Goal: Task Accomplishment & Management: Manage account settings

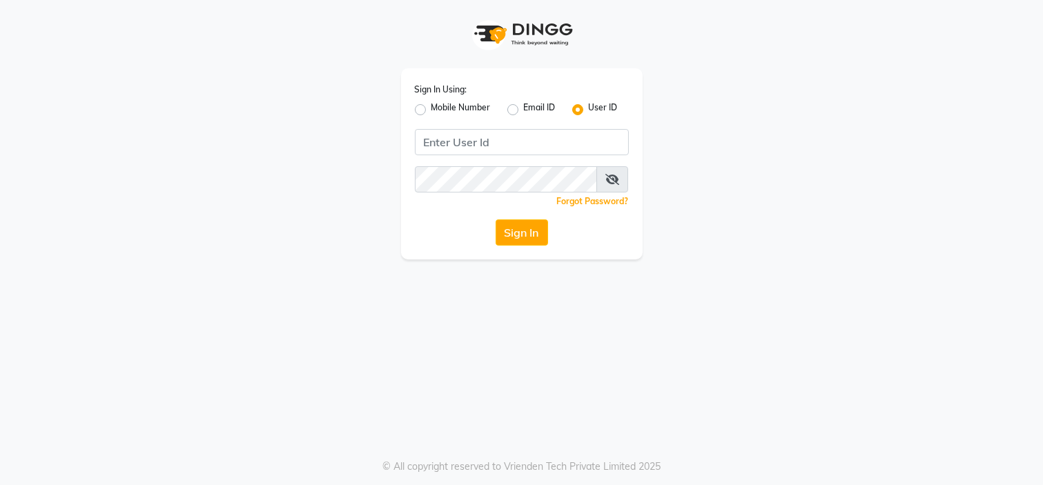
click at [412, 106] on div "Sign In Using: Mobile Number Email ID User ID Remember me Forgot Password? Sign…" at bounding box center [522, 163] width 242 height 191
click at [432, 110] on label "Mobile Number" at bounding box center [461, 110] width 59 height 17
click at [432, 110] on input "Mobile Number" at bounding box center [436, 106] width 9 height 9
radio input "true"
radio input "false"
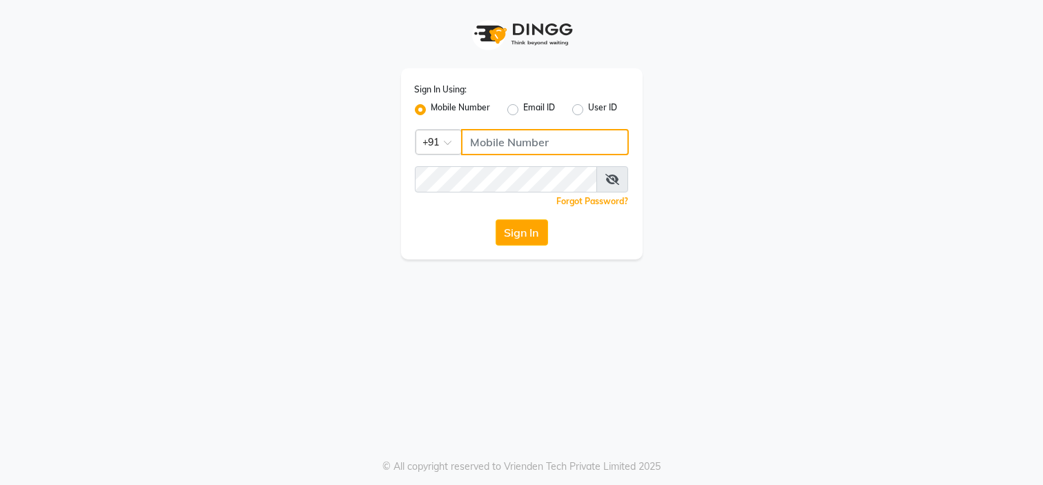
click at [481, 144] on input "Username" at bounding box center [545, 142] width 168 height 26
type input "2"
type input "2222222222"
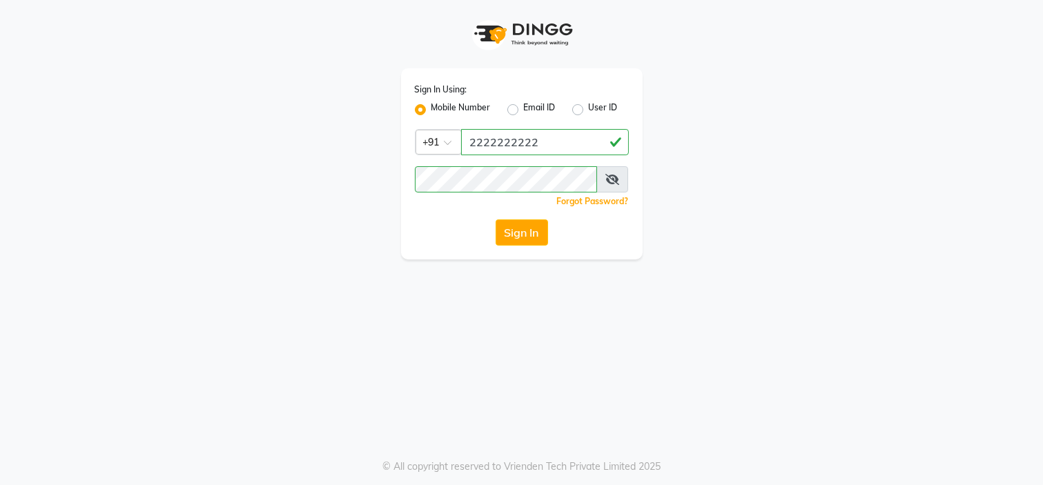
click at [446, 240] on div "Sign In" at bounding box center [522, 233] width 214 height 26
click at [535, 238] on button "Sign In" at bounding box center [522, 233] width 52 height 26
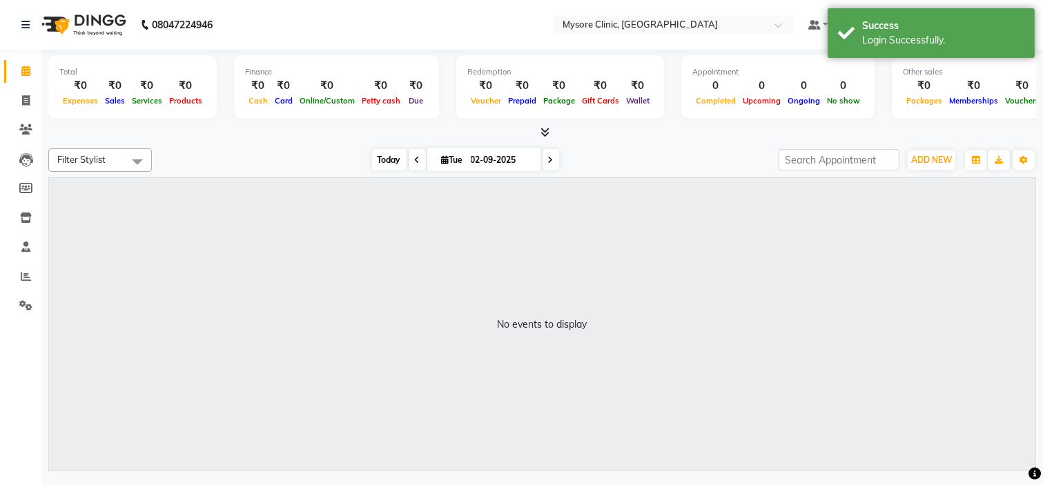
click at [383, 160] on span "Today" at bounding box center [389, 159] width 35 height 21
click at [390, 157] on span "Today" at bounding box center [389, 159] width 35 height 21
click at [375, 150] on span "Today" at bounding box center [389, 159] width 35 height 21
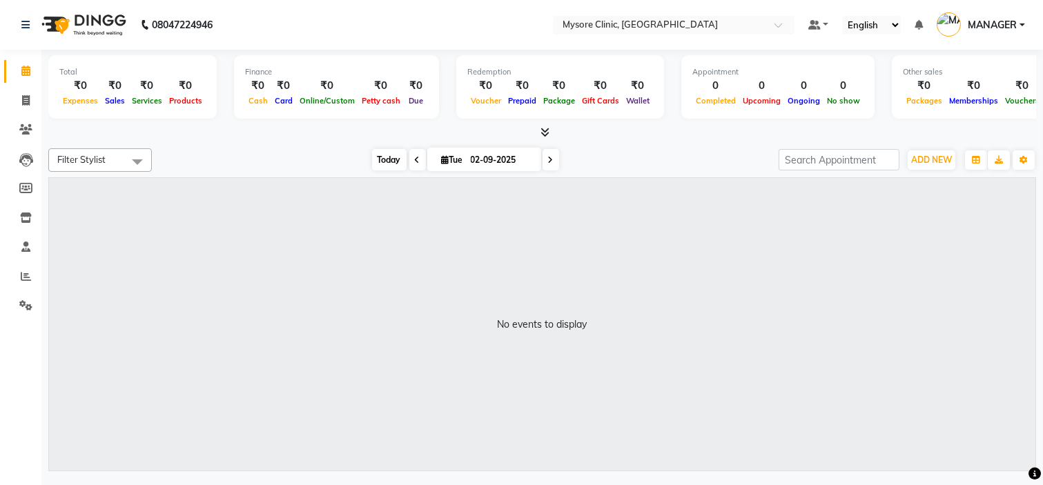
click at [383, 149] on span "Today" at bounding box center [389, 159] width 35 height 21
click at [382, 155] on span "Today" at bounding box center [389, 159] width 35 height 21
click at [546, 154] on span at bounding box center [551, 159] width 17 height 21
type input "[DATE]"
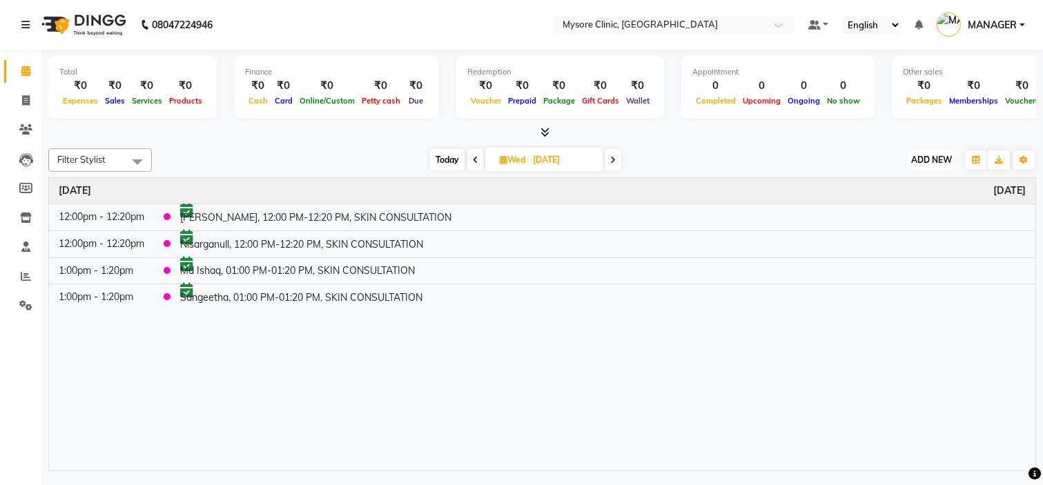
click at [941, 162] on span "ADD NEW" at bounding box center [932, 160] width 41 height 10
click at [913, 185] on button "Add Appointment" at bounding box center [900, 186] width 109 height 18
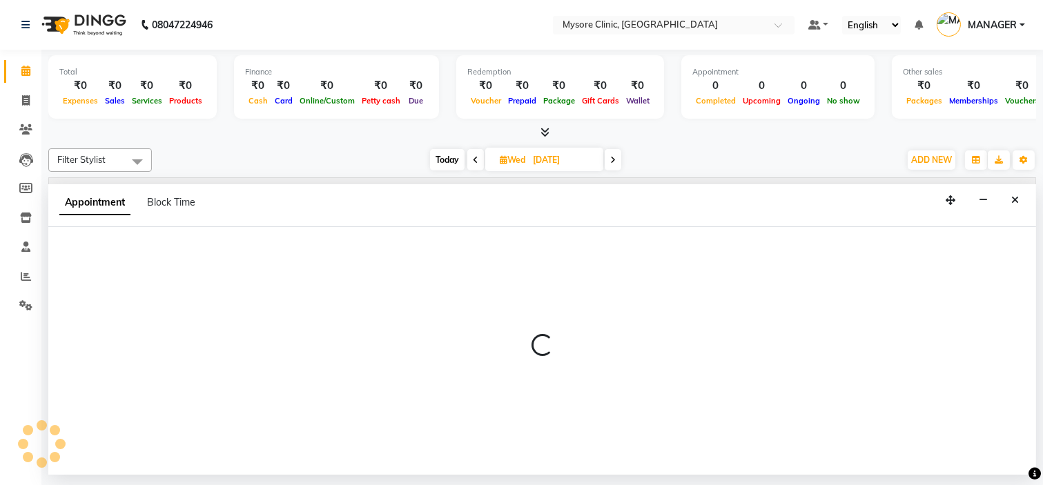
select select "540"
select select "tentative"
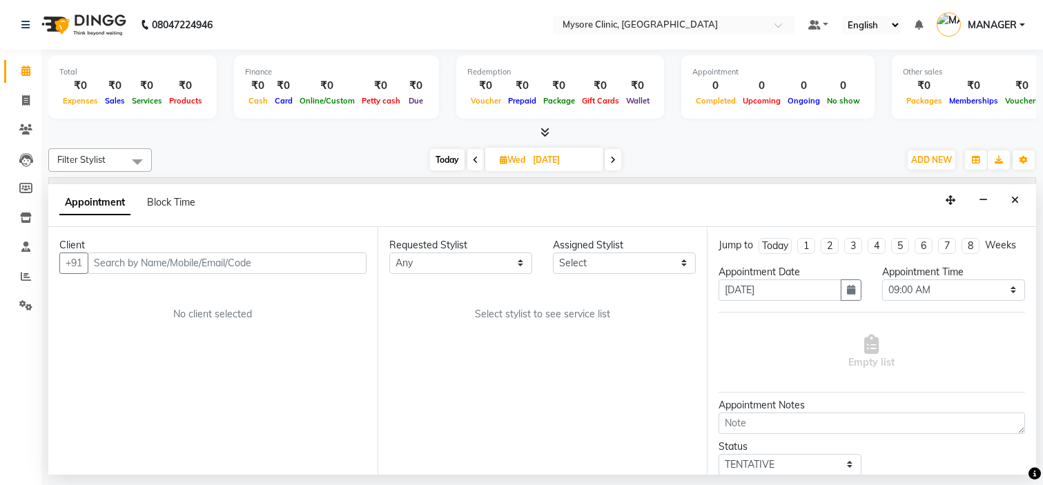
click at [280, 257] on input "text" at bounding box center [227, 263] width 279 height 21
type input "7204752564"
click at [336, 256] on button "Add Client" at bounding box center [337, 263] width 57 height 21
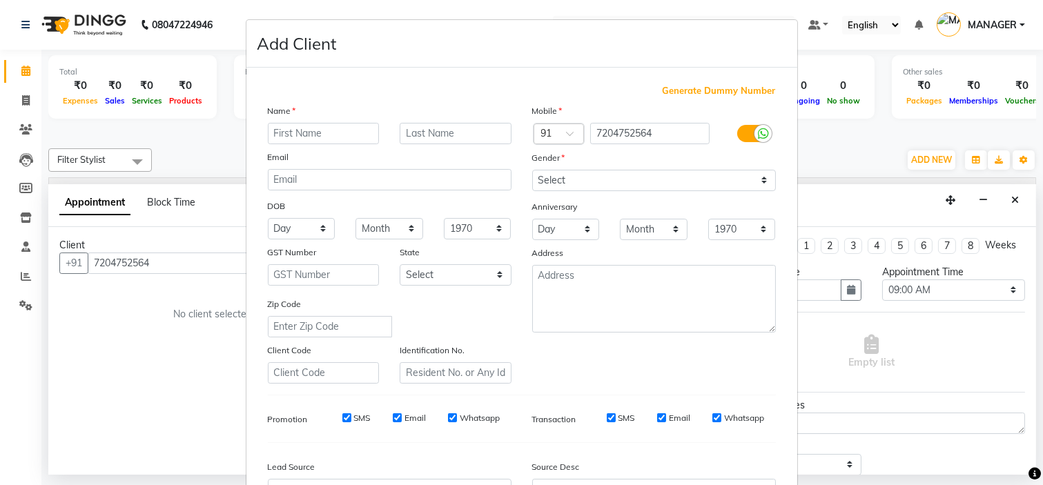
click at [301, 130] on input "text" at bounding box center [324, 133] width 112 height 21
click at [290, 140] on input "text" at bounding box center [324, 133] width 112 height 21
type input "Nisarga"
click at [615, 183] on select "Select [DEMOGRAPHIC_DATA] [DEMOGRAPHIC_DATA] Other Prefer Not To Say" at bounding box center [654, 180] width 244 height 21
select select "[DEMOGRAPHIC_DATA]"
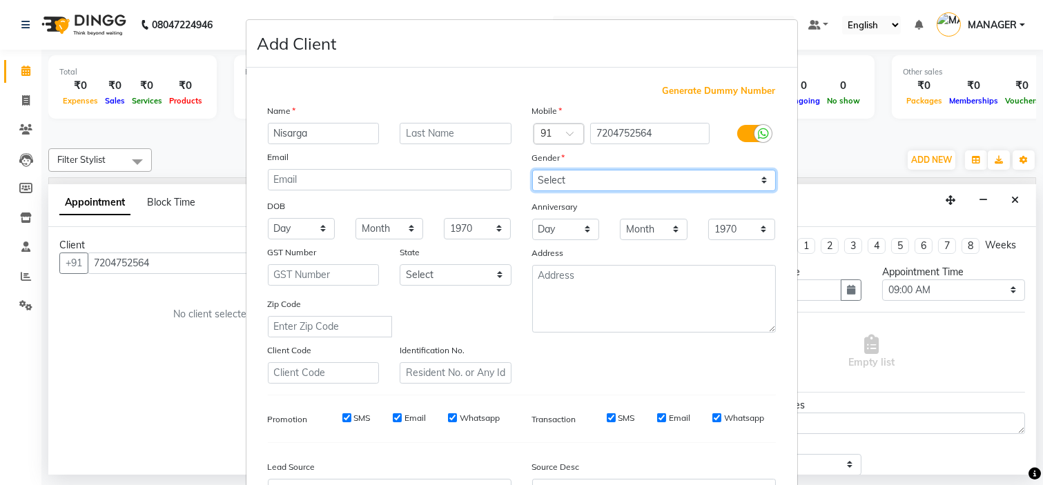
click at [532, 170] on select "Select [DEMOGRAPHIC_DATA] [DEMOGRAPHIC_DATA] Other Prefer Not To Say" at bounding box center [654, 180] width 244 height 21
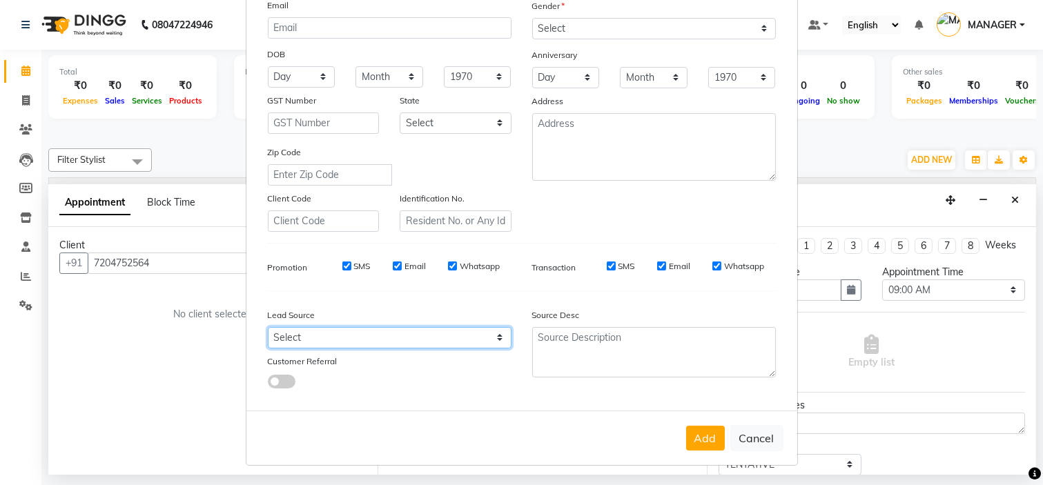
click at [452, 329] on select "Select Walk-in Referral Internet Friend Word of Mouth Advertisement Facebook Ju…" at bounding box center [390, 337] width 244 height 21
select select "50742"
click at [268, 327] on select "Select Walk-in Referral Internet Friend Word of Mouth Advertisement Facebook Ju…" at bounding box center [390, 337] width 244 height 21
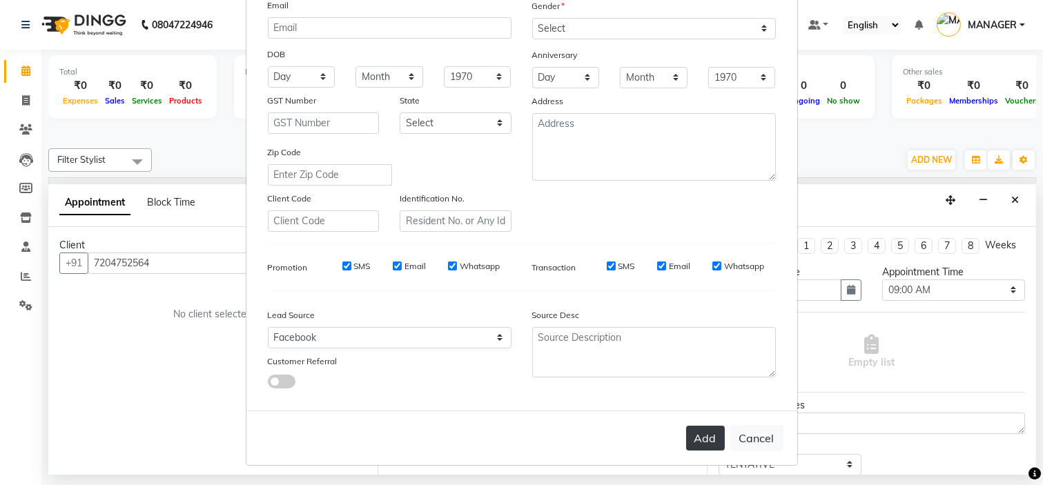
click at [702, 438] on button "Add" at bounding box center [705, 438] width 39 height 25
select select
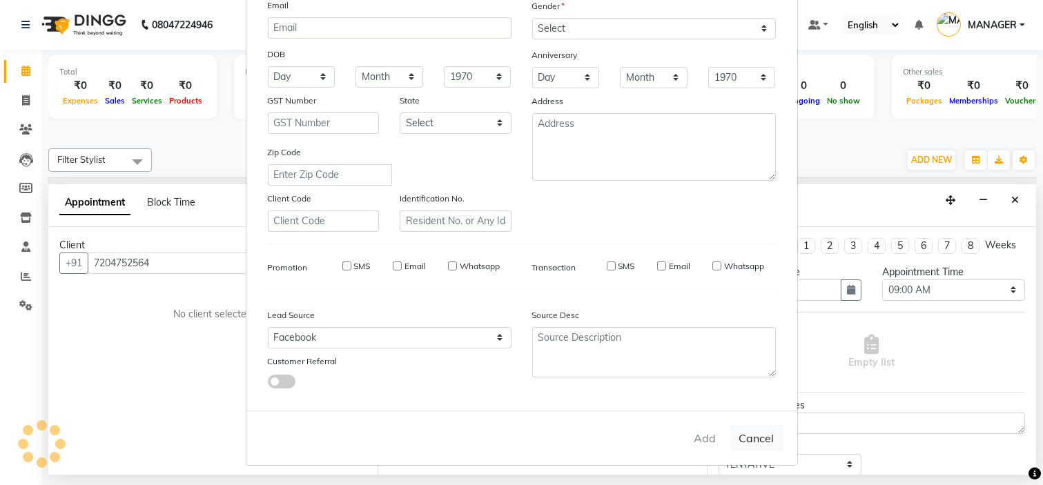
select select
checkbox input "false"
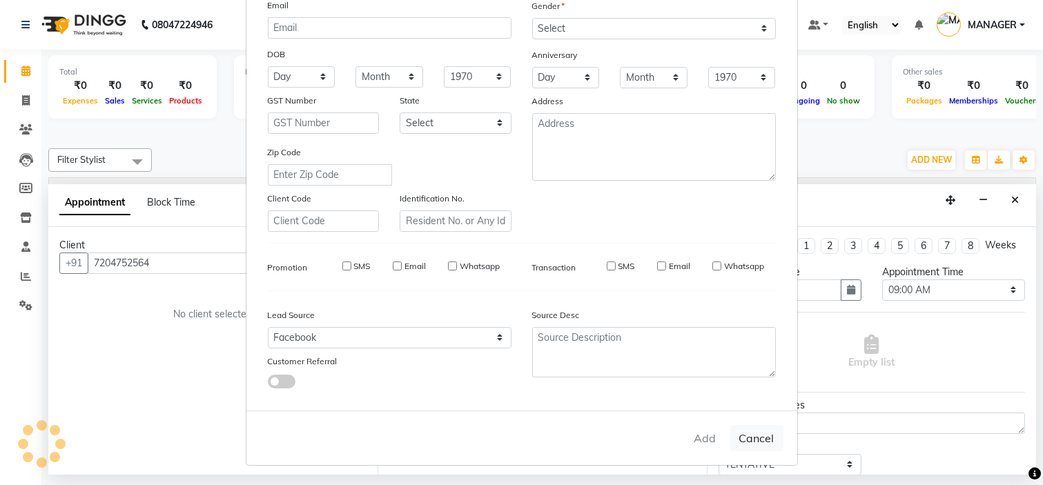
checkbox input "false"
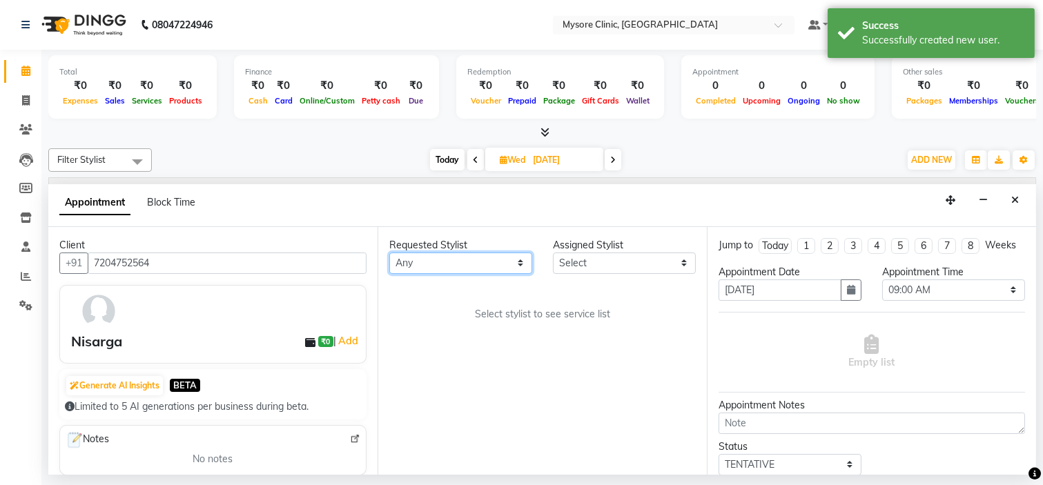
click at [471, 269] on select "Any [PERSON_NAME] [PERSON_NAME] Ashwini [PERSON_NAME] MANAGER [PERSON_NAME] Sha…" at bounding box center [460, 263] width 143 height 21
select select "65320"
click at [389, 253] on select "Any [PERSON_NAME] [PERSON_NAME] Ashwini [PERSON_NAME] MANAGER [PERSON_NAME] Sha…" at bounding box center [460, 263] width 143 height 21
select select "65320"
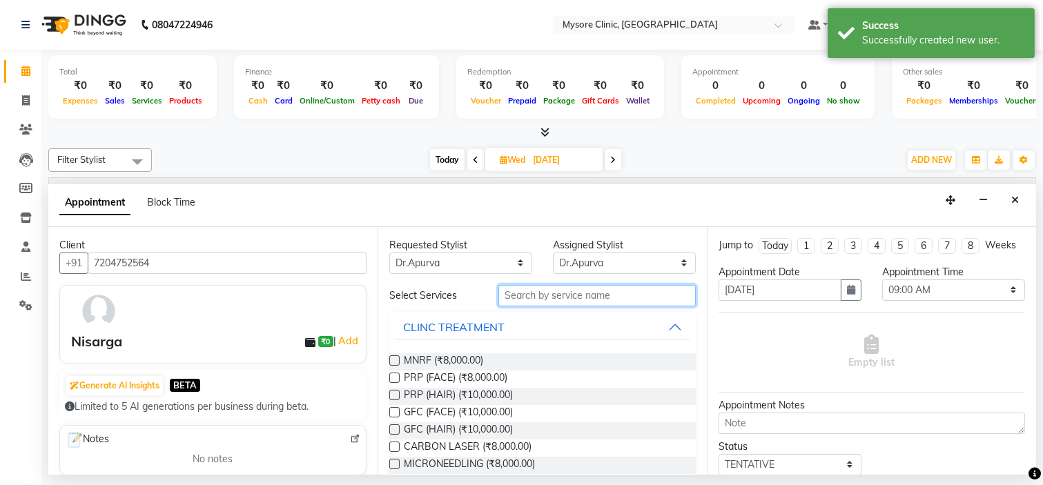
click at [570, 301] on input "text" at bounding box center [597, 295] width 197 height 21
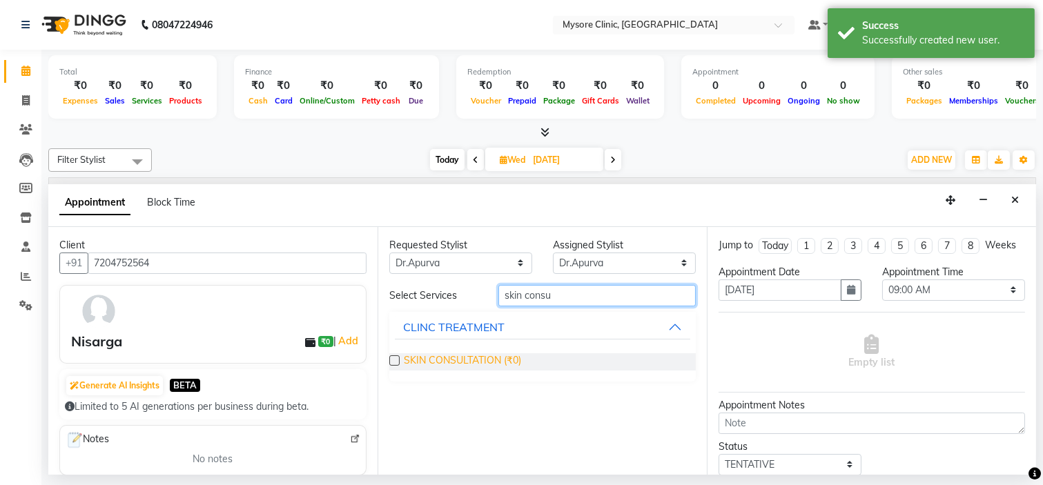
type input "skin consu"
click at [482, 360] on span "SKIN CONSULTATION (₹0)" at bounding box center [462, 362] width 117 height 17
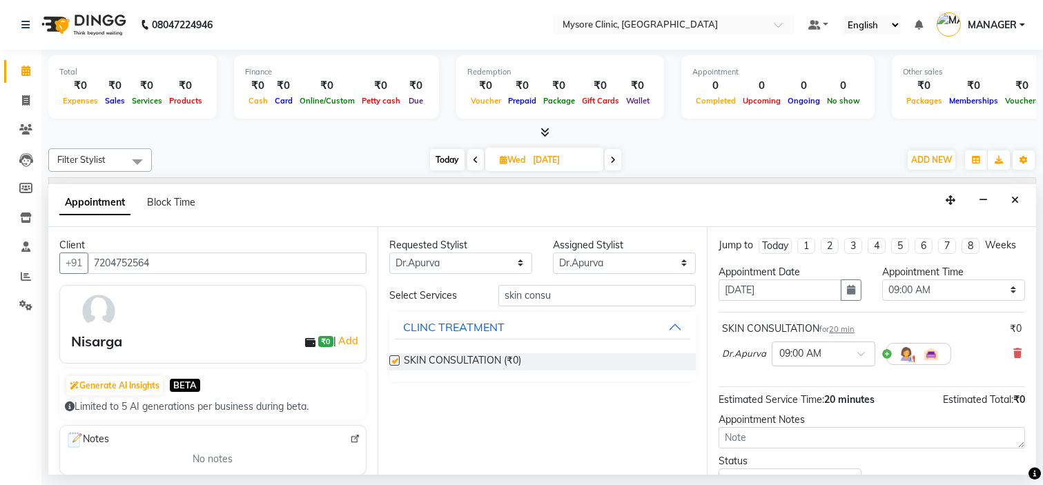
checkbox input "false"
click at [944, 301] on select "Select 09:00 AM 09:15 AM 09:30 AM 09:45 AM 10:00 AM 10:15 AM 10:30 AM 10:45 AM …" at bounding box center [954, 290] width 143 height 21
select select "1020"
click at [883, 291] on select "Select 09:00 AM 09:15 AM 09:30 AM 09:45 AM 10:00 AM 10:15 AM 10:30 AM 10:45 AM …" at bounding box center [954, 290] width 143 height 21
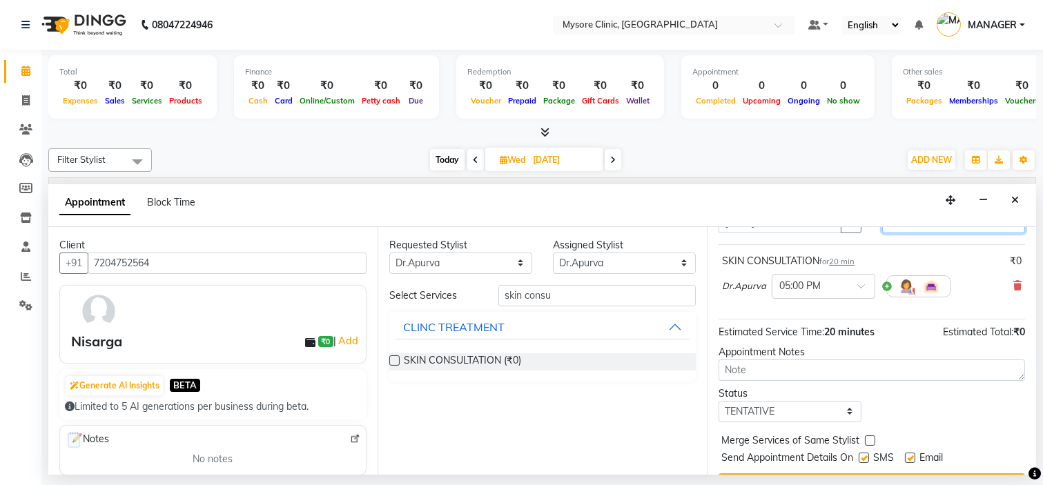
scroll to position [115, 0]
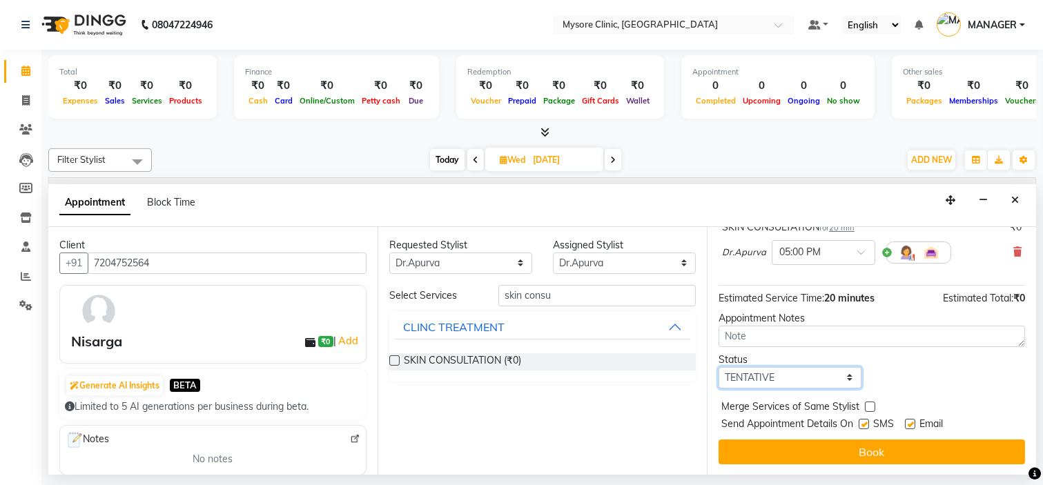
click at [791, 373] on select "Select TENTATIVE CONFIRM UPCOMING" at bounding box center [790, 377] width 143 height 21
select select "confirm booking"
click at [719, 367] on select "Select TENTATIVE CONFIRM UPCOMING" at bounding box center [790, 377] width 143 height 21
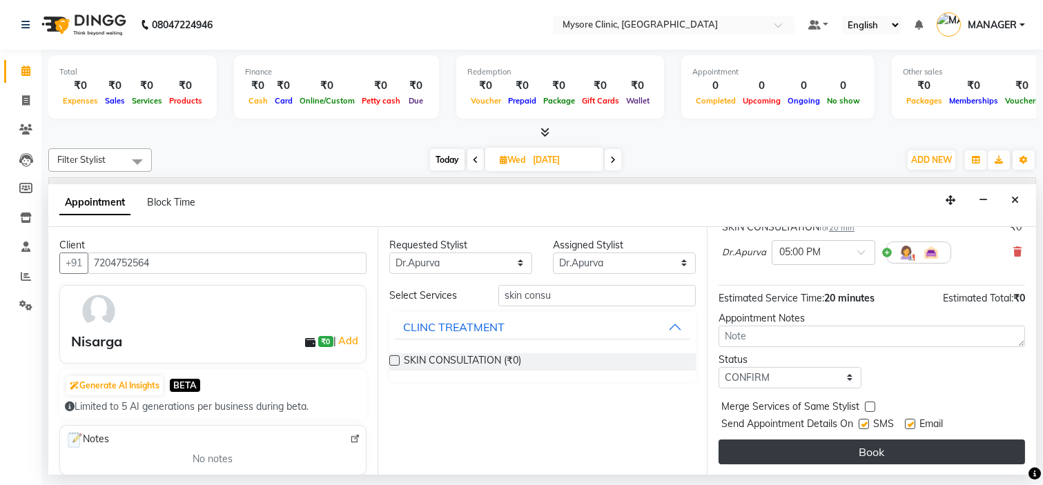
click at [810, 449] on button "Book" at bounding box center [872, 452] width 307 height 25
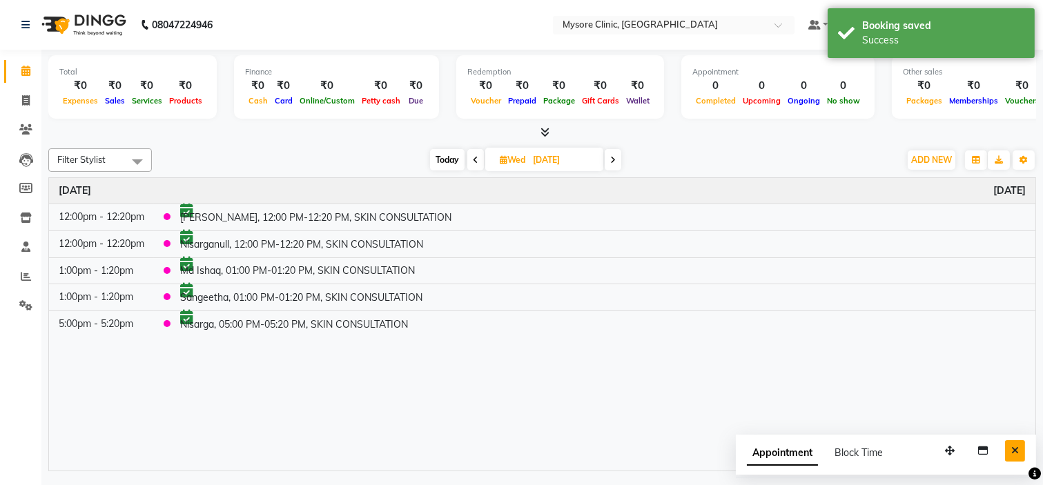
click at [1016, 454] on icon "Close" at bounding box center [1016, 451] width 8 height 10
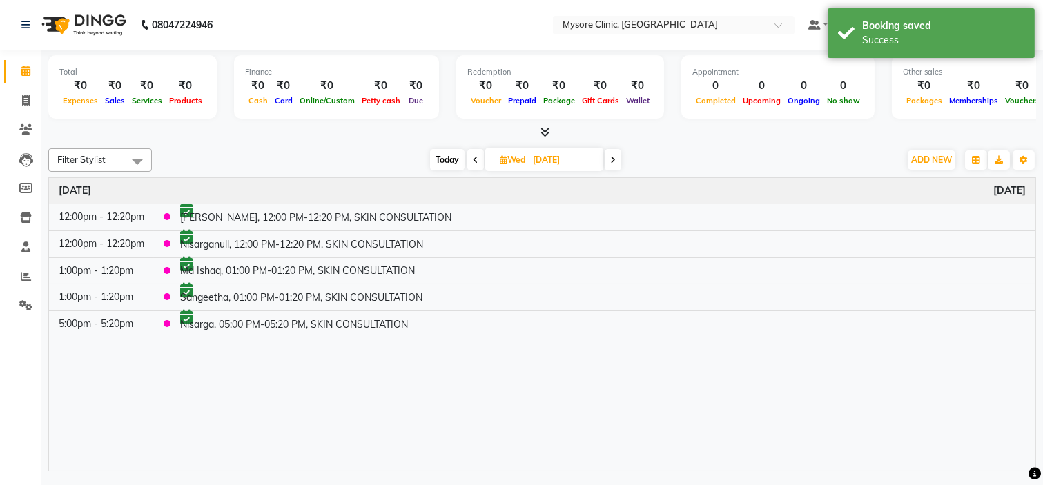
click at [713, 414] on div "Time Event [DATE] 12:00pm - 12:20pm [PERSON_NAME], 12:00 PM-12:20 PM, SKIN CONS…" at bounding box center [542, 324] width 987 height 293
click at [443, 160] on span "Today" at bounding box center [447, 159] width 35 height 21
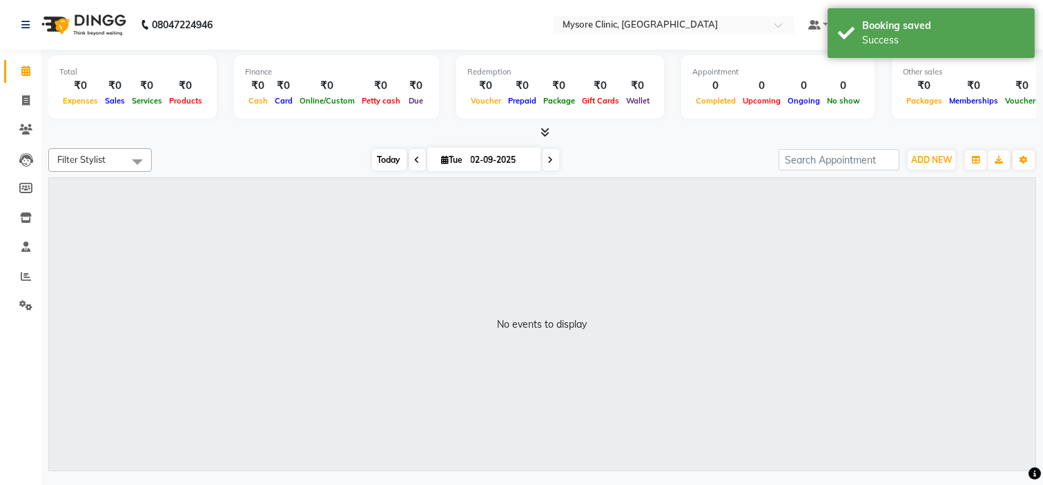
click at [385, 157] on span "Today" at bounding box center [389, 159] width 35 height 21
click at [417, 157] on span at bounding box center [417, 159] width 17 height 21
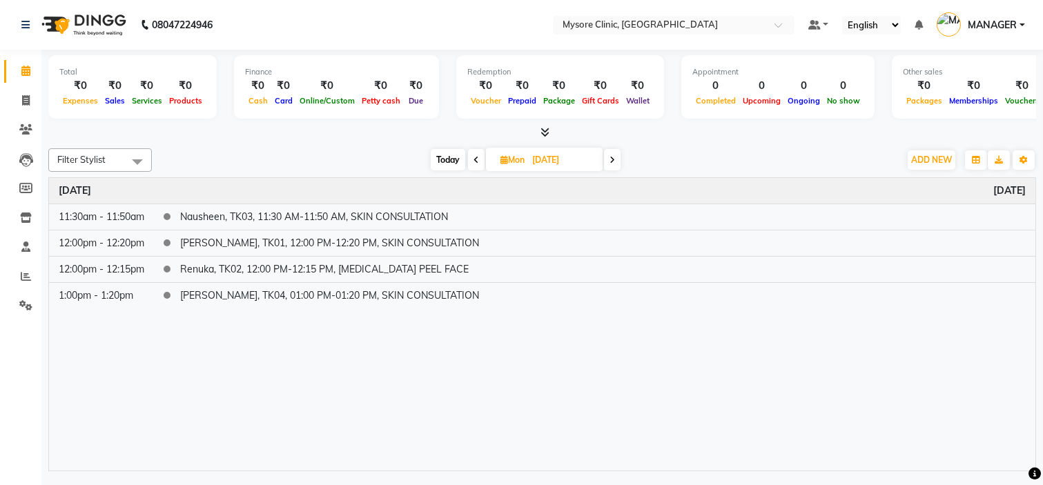
click at [450, 153] on span "Today" at bounding box center [448, 159] width 35 height 21
type input "02-09-2025"
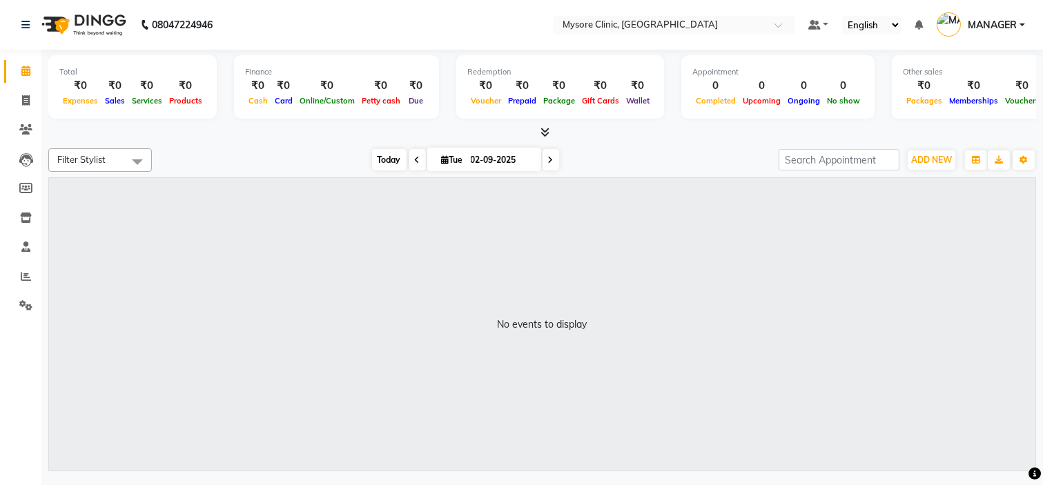
click at [394, 162] on span "Today" at bounding box center [389, 159] width 35 height 21
click at [21, 277] on icon at bounding box center [26, 276] width 10 height 10
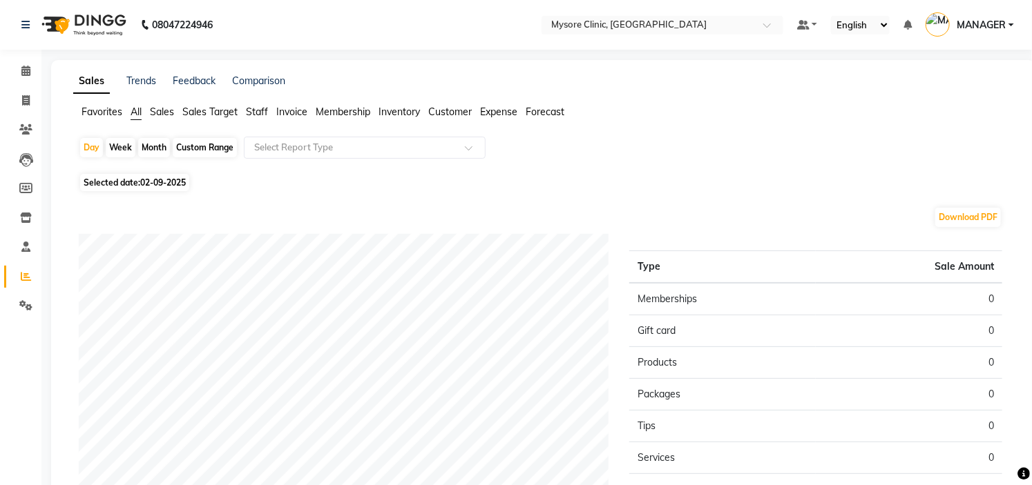
click at [136, 185] on span "Selected date: [DATE]" at bounding box center [134, 182] width 109 height 17
select select "9"
select select "2025"
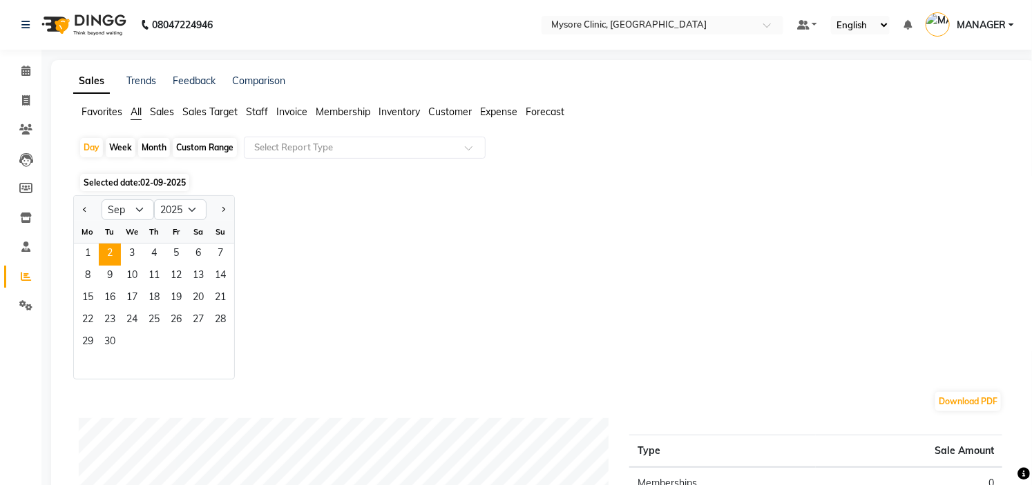
click at [83, 197] on div "Jan Feb Mar Apr May Jun [DATE] Aug Sep Oct Nov [DATE] 2016 2017 2018 2019 2020 …" at bounding box center [154, 208] width 160 height 25
click at [83, 202] on button "Previous month" at bounding box center [84, 210] width 11 height 22
select select "8"
click at [211, 343] on span "31" at bounding box center [220, 343] width 22 height 22
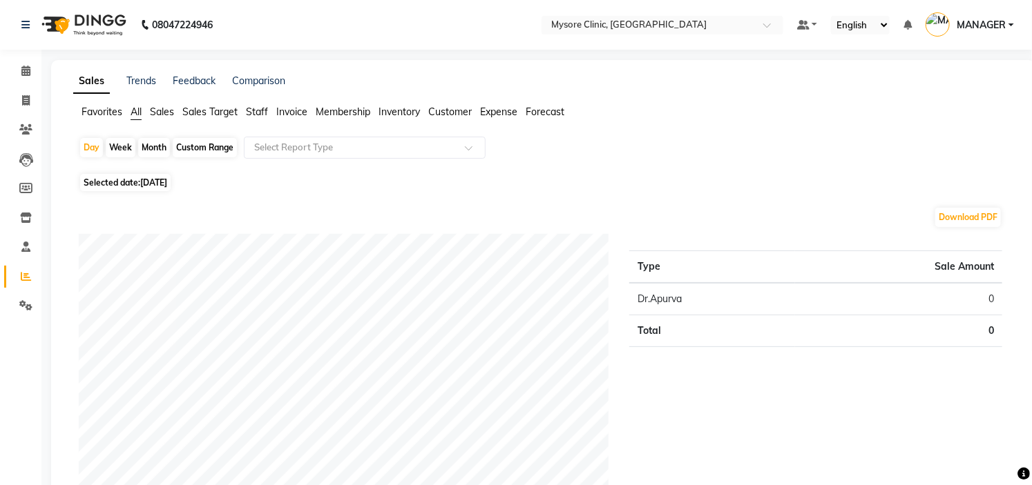
click at [257, 108] on span "Staff" at bounding box center [257, 112] width 22 height 12
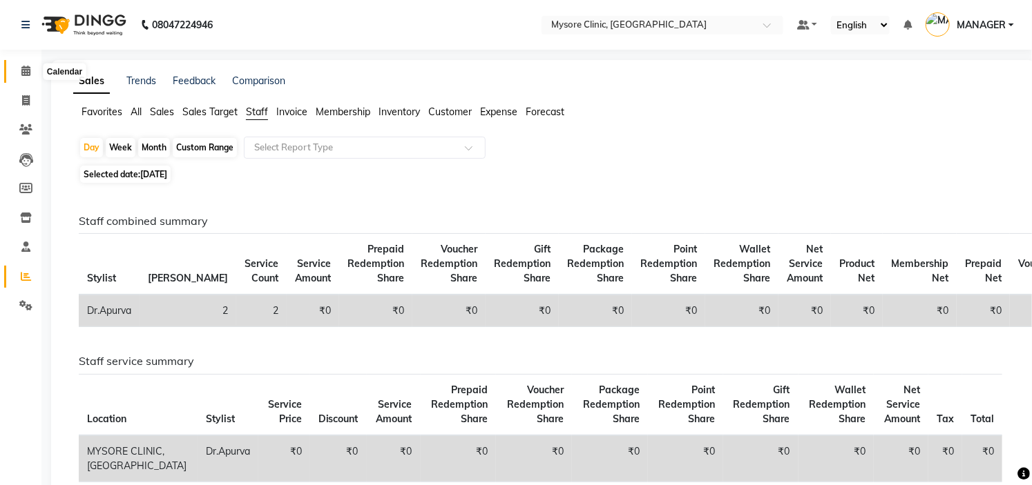
click at [17, 67] on span at bounding box center [26, 72] width 24 height 16
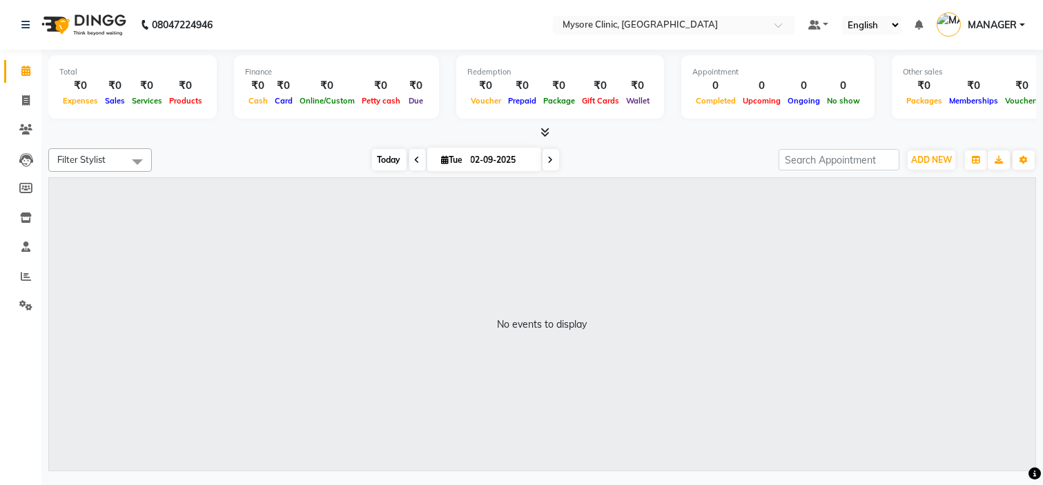
click at [385, 155] on span "Today" at bounding box center [389, 159] width 35 height 21
click at [385, 149] on span "Today" at bounding box center [389, 159] width 35 height 21
click at [494, 148] on span "[DATE]" at bounding box center [484, 159] width 114 height 23
click at [496, 159] on input "02-09-2025" at bounding box center [501, 160] width 69 height 21
select select "9"
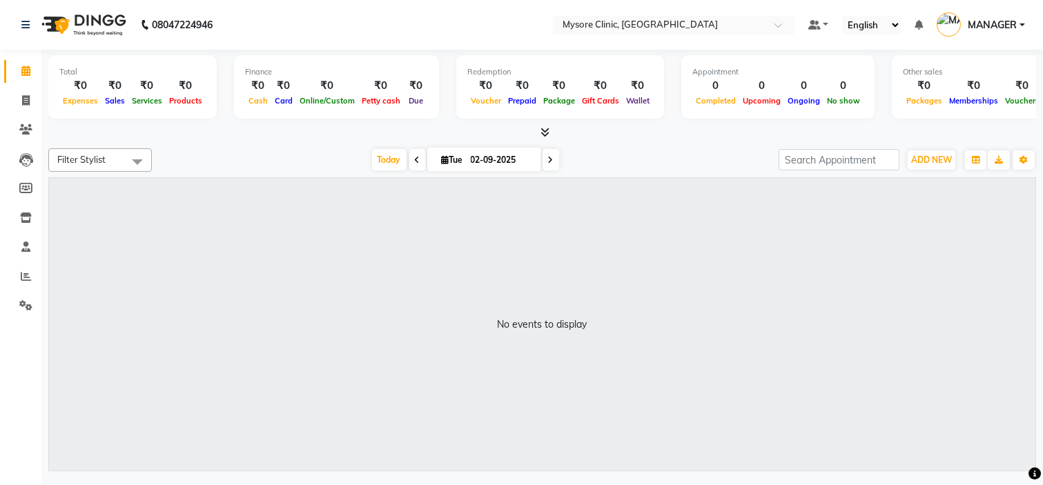
select select "2025"
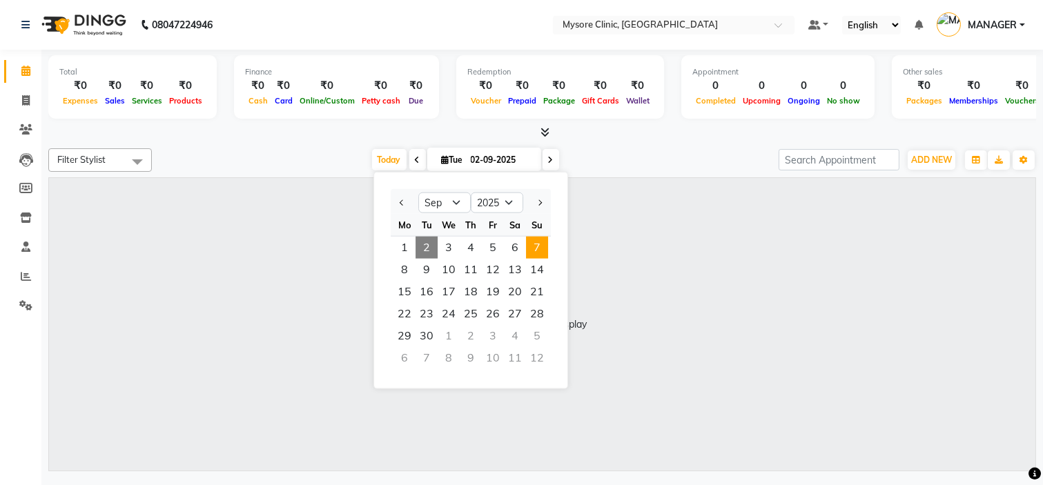
click at [543, 240] on span "7" at bounding box center [537, 248] width 22 height 22
type input "[DATE]"
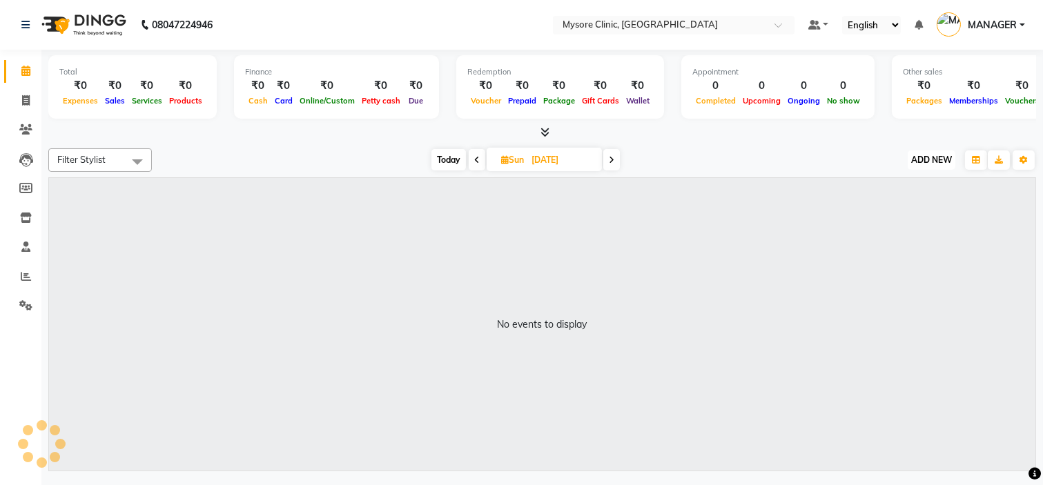
click at [923, 157] on span "ADD NEW" at bounding box center [932, 160] width 41 height 10
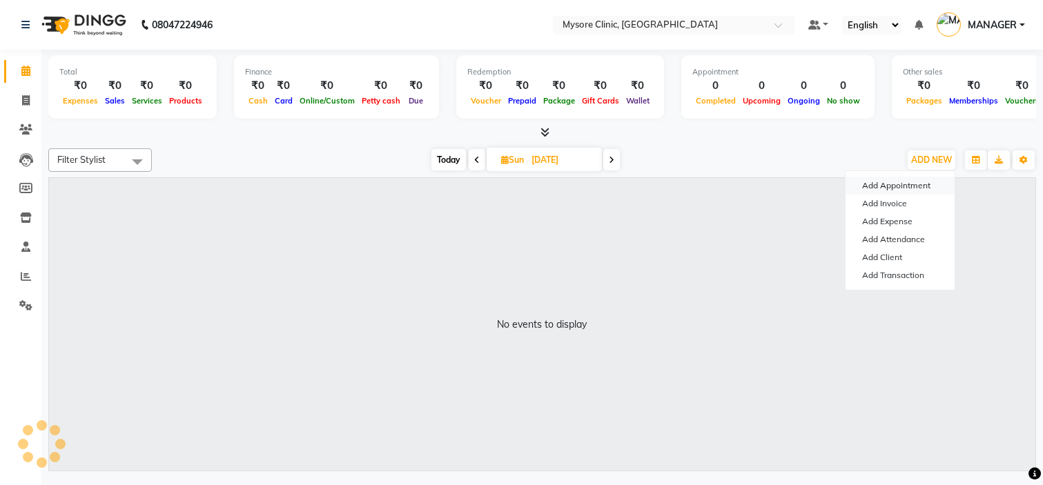
click at [902, 189] on button "Add Appointment" at bounding box center [900, 186] width 109 height 18
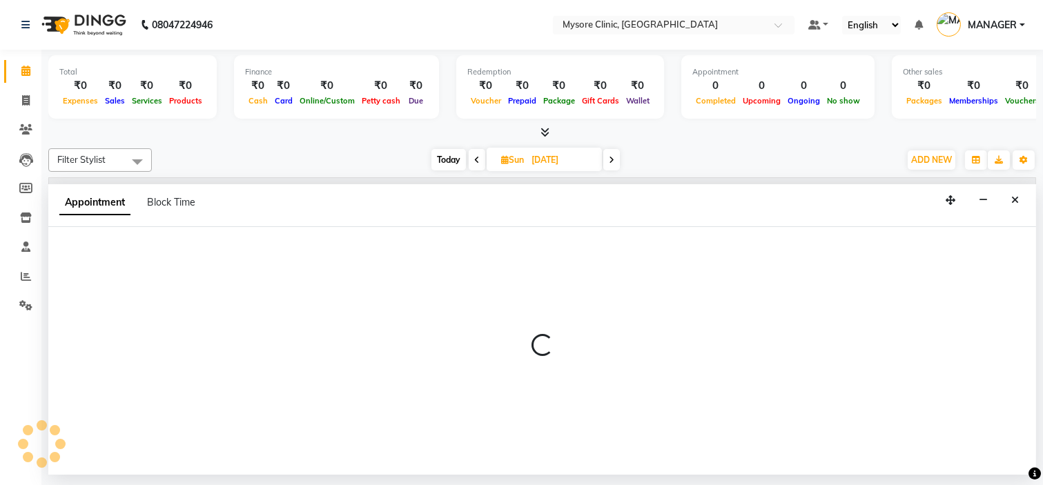
select select "540"
select select "tentative"
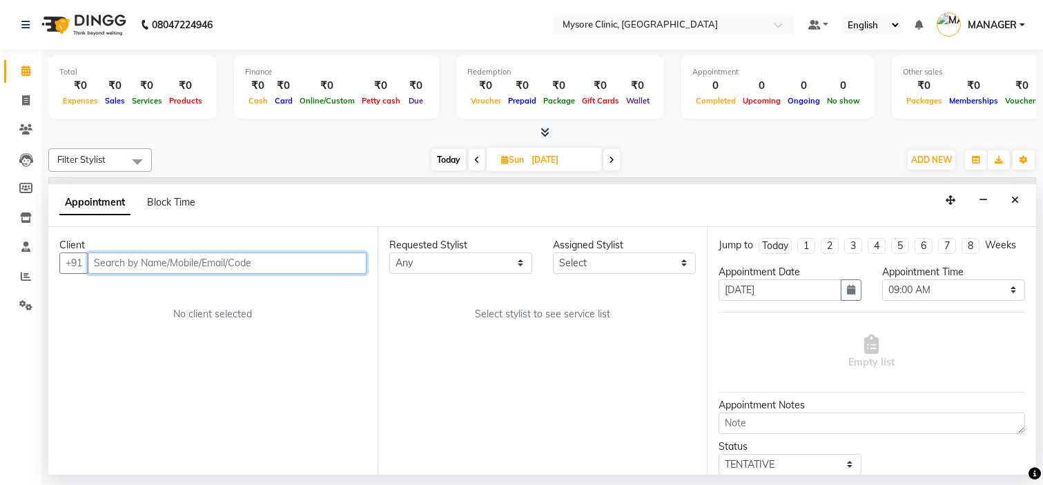
click at [301, 257] on input "text" at bounding box center [227, 263] width 279 height 21
paste input "7349194245"
type input "7349194245"
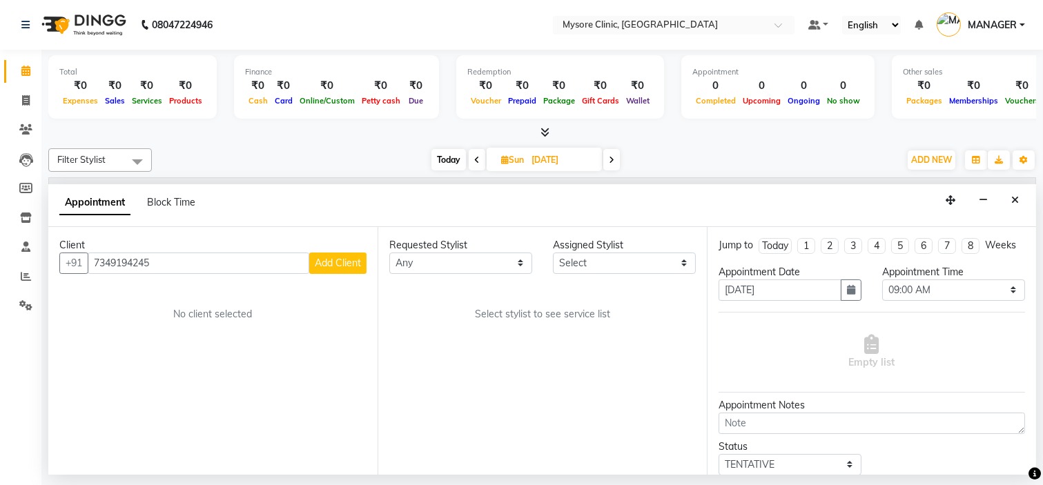
click at [331, 253] on button "Add Client" at bounding box center [337, 263] width 57 height 21
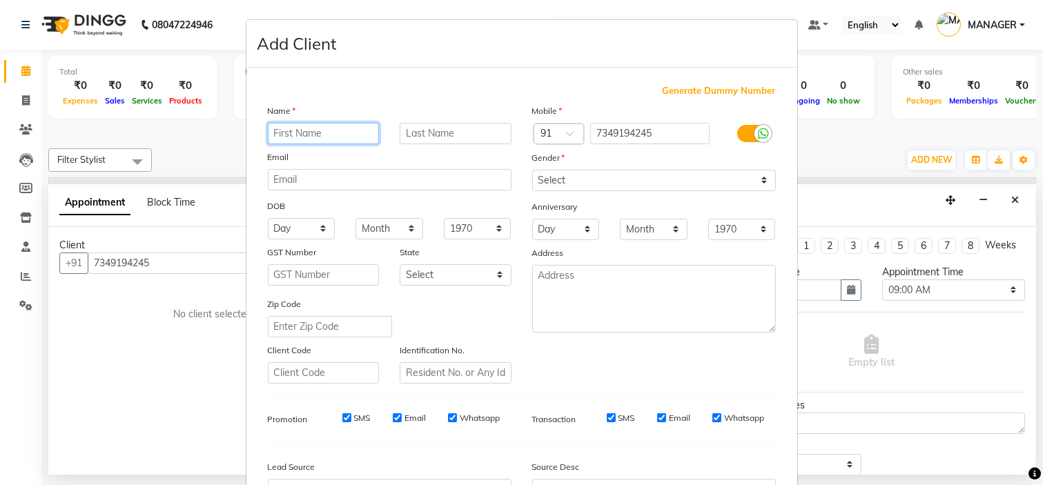
click at [325, 132] on input "text" at bounding box center [324, 133] width 112 height 21
paste input "Bhavana"
type input "Bhavana"
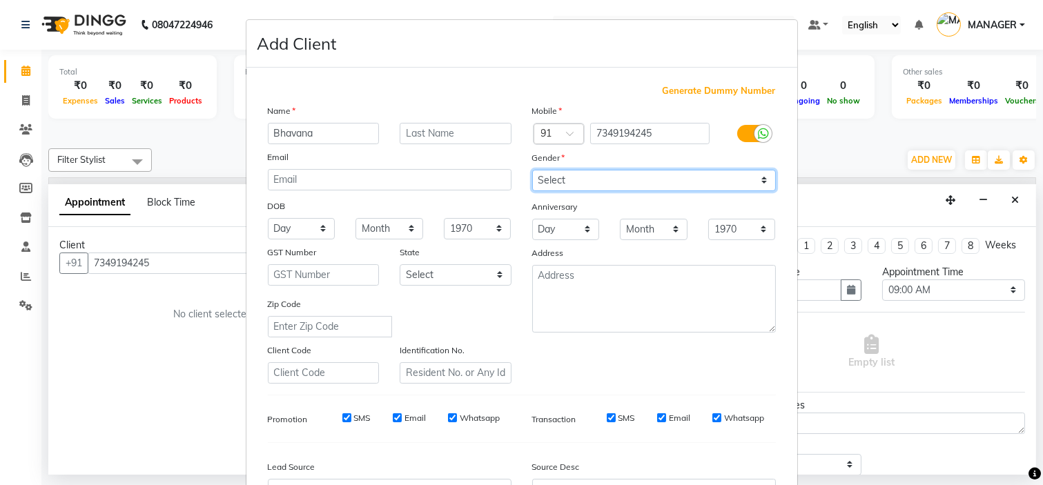
drag, startPoint x: 633, startPoint y: 180, endPoint x: 597, endPoint y: 244, distance: 73.6
click at [597, 244] on div "Mobile Country Code × 91 7349194245 Gender Select [DEMOGRAPHIC_DATA] [DEMOGRAPH…" at bounding box center [654, 244] width 264 height 280
select select "[DEMOGRAPHIC_DATA]"
click at [532, 170] on select "Select [DEMOGRAPHIC_DATA] [DEMOGRAPHIC_DATA] Other Prefer Not To Say" at bounding box center [654, 180] width 244 height 21
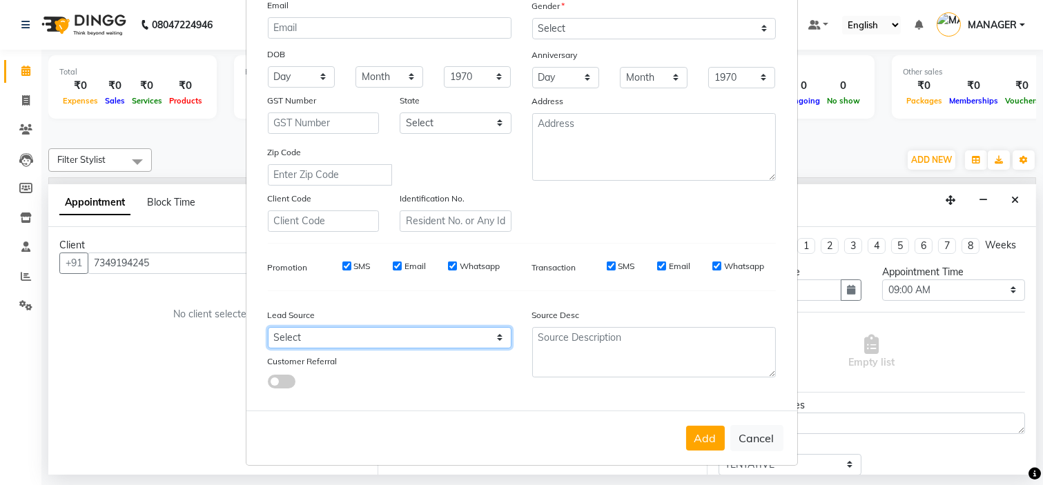
click at [470, 338] on select "Select Walk-in Referral Internet Friend Word of Mouth Advertisement Facebook Ju…" at bounding box center [390, 337] width 244 height 21
click at [268, 327] on select "Select Walk-in Referral Internet Friend Word of Mouth Advertisement Facebook Ju…" at bounding box center [390, 337] width 244 height 21
click at [385, 334] on select "Select Walk-in Referral Internet Friend Word of Mouth Advertisement Facebook Ju…" at bounding box center [390, 337] width 244 height 21
select select "50742"
click at [268, 327] on select "Select Walk-in Referral Internet Friend Word of Mouth Advertisement Facebook Ju…" at bounding box center [390, 337] width 244 height 21
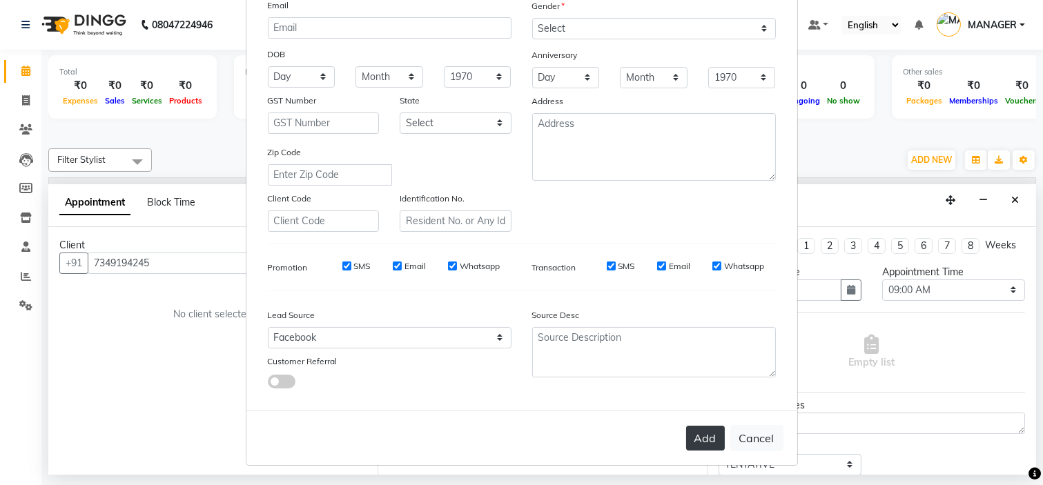
click at [691, 434] on button "Add" at bounding box center [705, 438] width 39 height 25
select select
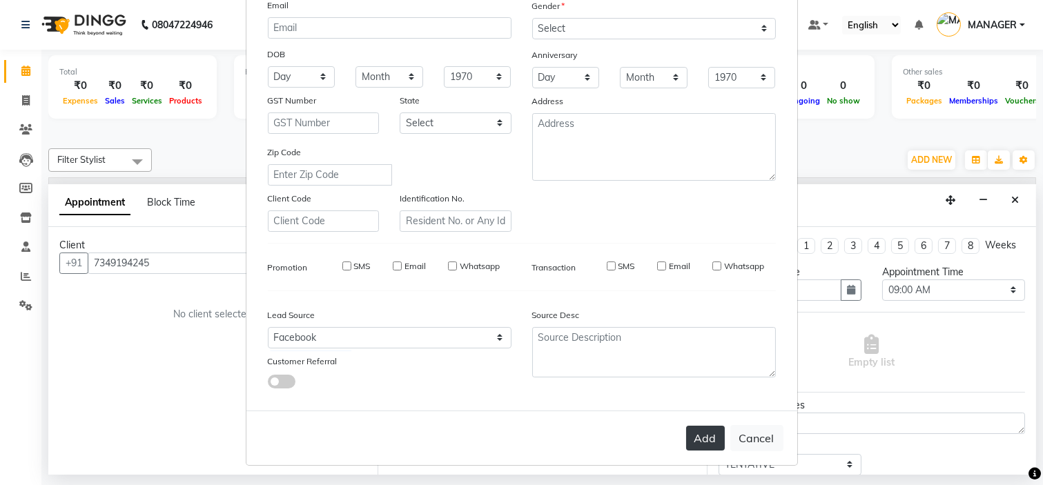
select select
checkbox input "false"
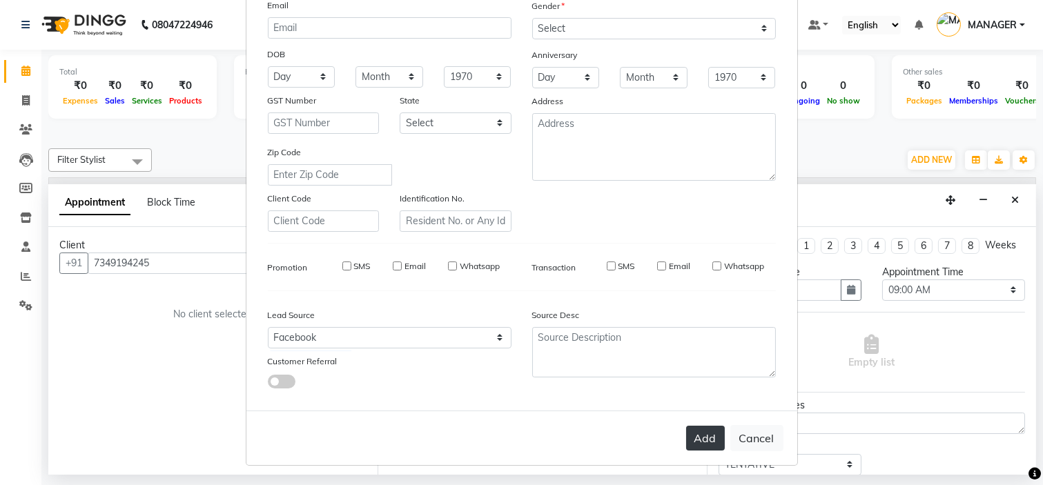
checkbox input "false"
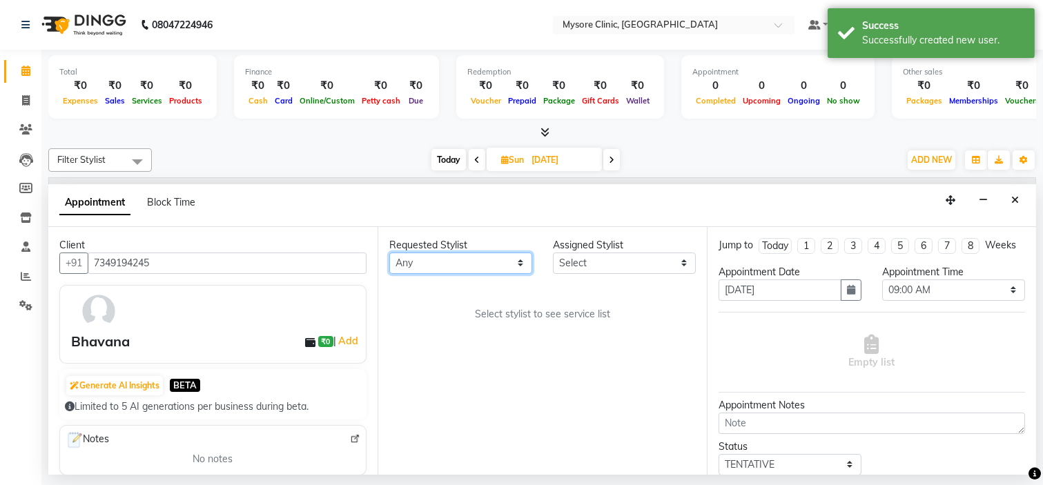
click at [477, 253] on select "Any [PERSON_NAME] [PERSON_NAME] Ashwini [PERSON_NAME] MANAGER [PERSON_NAME] Sha…" at bounding box center [460, 263] width 143 height 21
select select "65320"
click at [389, 253] on select "Any [PERSON_NAME] [PERSON_NAME] Ashwini [PERSON_NAME] MANAGER [PERSON_NAME] Sha…" at bounding box center [460, 263] width 143 height 21
select select "65320"
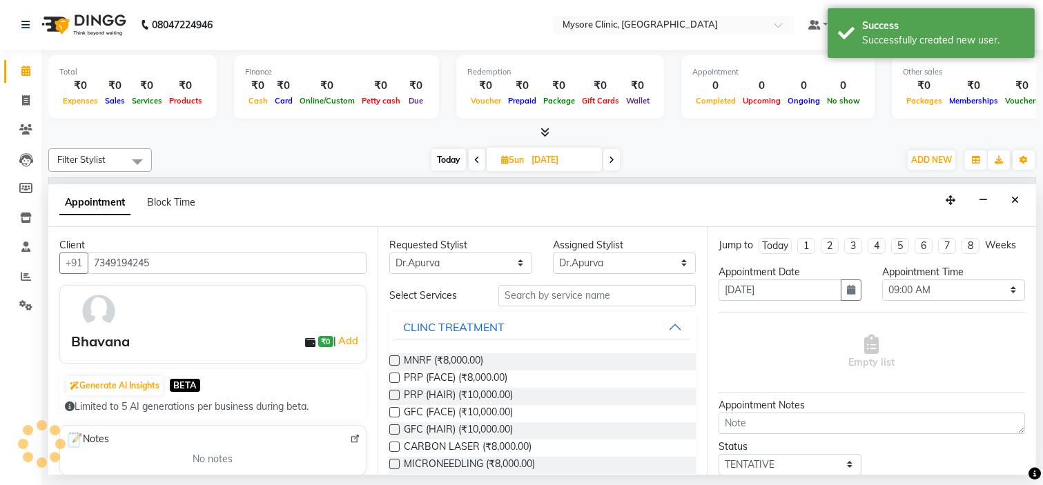
click at [463, 114] on div "Redemption ₹0 Voucher ₹0 Prepaid ₹0 Package ₹0 Gift Cards ₹0 Wallet" at bounding box center [560, 87] width 208 height 64
click at [574, 298] on input "text" at bounding box center [597, 295] width 197 height 21
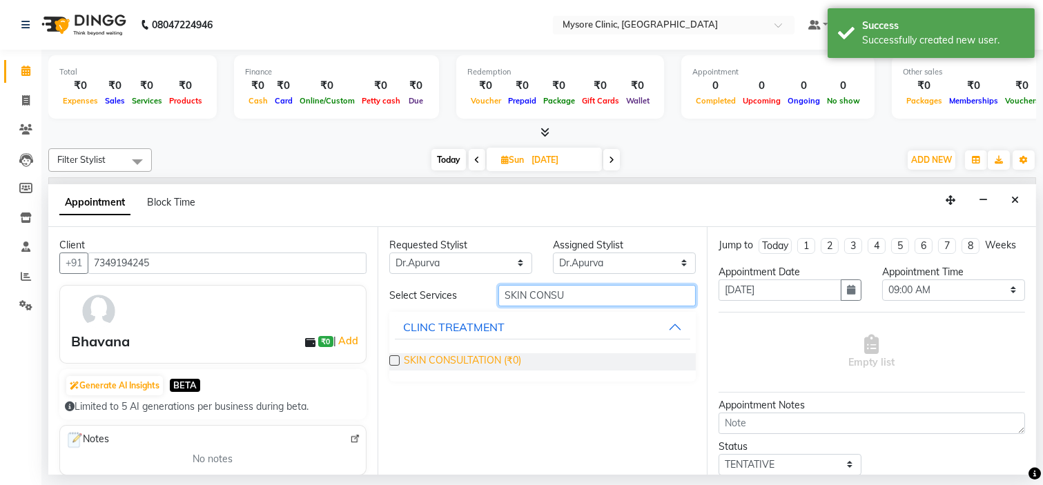
type input "SKIN CONSU"
click at [497, 354] on span "SKIN CONSULTATION (₹0)" at bounding box center [462, 362] width 117 height 17
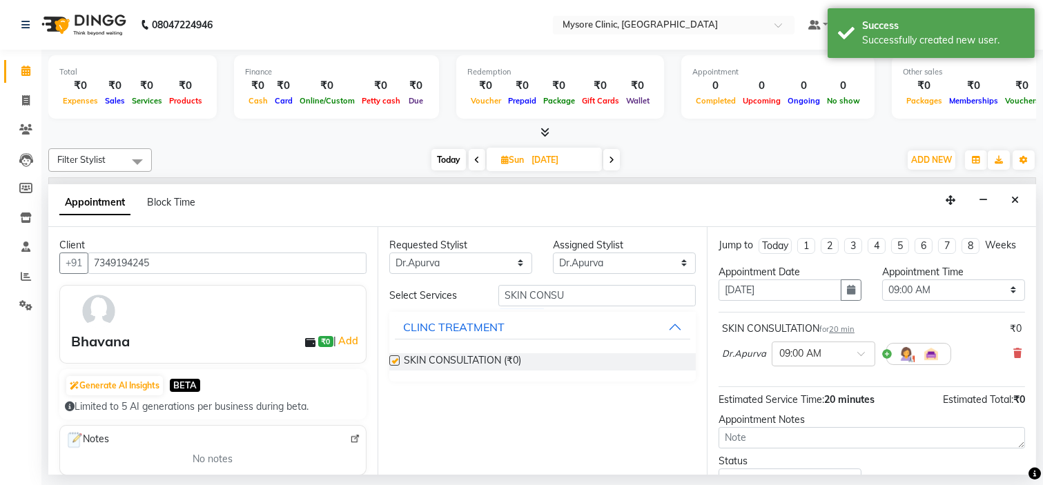
checkbox input "false"
click at [920, 300] on select "Select 09:00 AM 09:15 AM 09:30 AM 09:45 AM 10:00 AM 10:15 AM 10:30 AM 10:45 AM …" at bounding box center [954, 290] width 143 height 21
select select "720"
click at [883, 291] on select "Select 09:00 AM 09:15 AM 09:30 AM 09:45 AM 10:00 AM 10:15 AM 10:30 AM 10:45 AM …" at bounding box center [954, 290] width 143 height 21
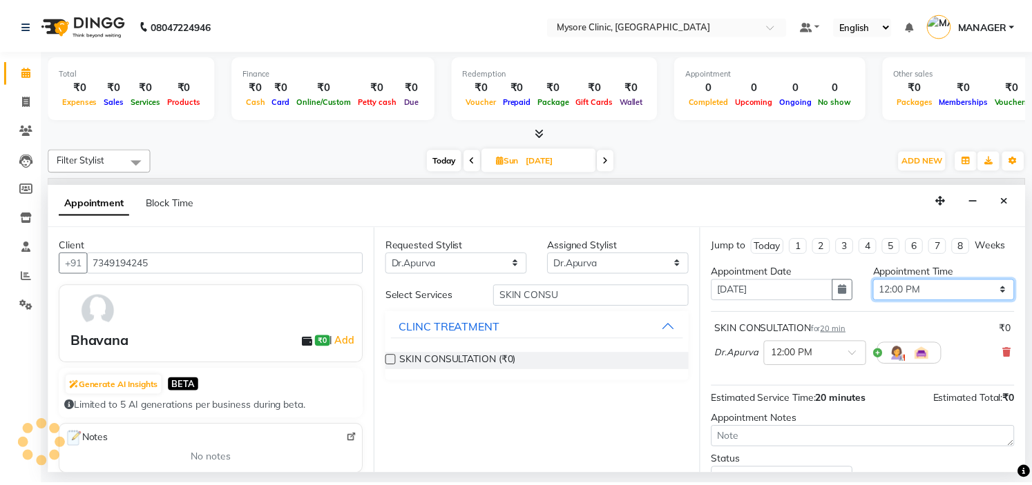
scroll to position [115, 0]
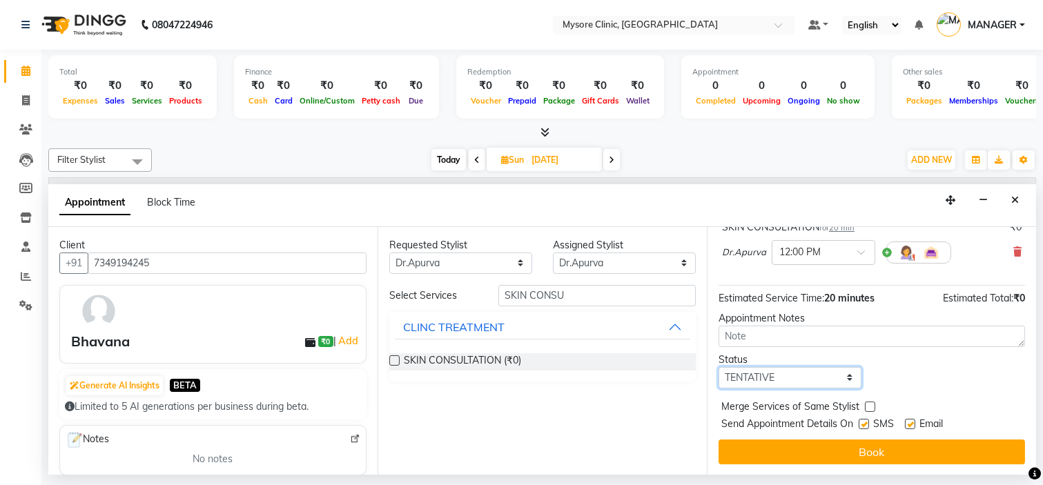
click at [831, 373] on select "Select TENTATIVE CONFIRM UPCOMING" at bounding box center [790, 377] width 143 height 21
select select "confirm booking"
click at [719, 367] on select "Select TENTATIVE CONFIRM UPCOMING" at bounding box center [790, 377] width 143 height 21
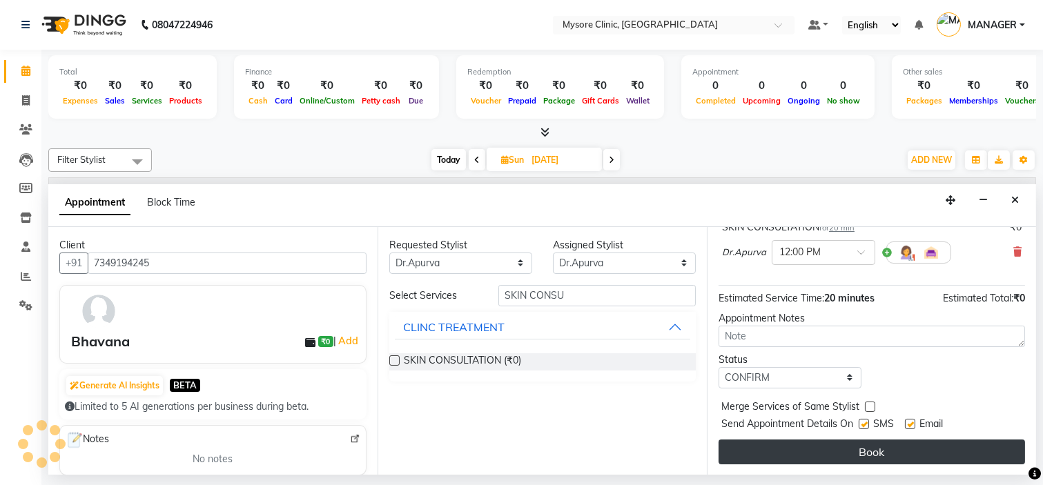
click at [811, 445] on button "Book" at bounding box center [872, 452] width 307 height 25
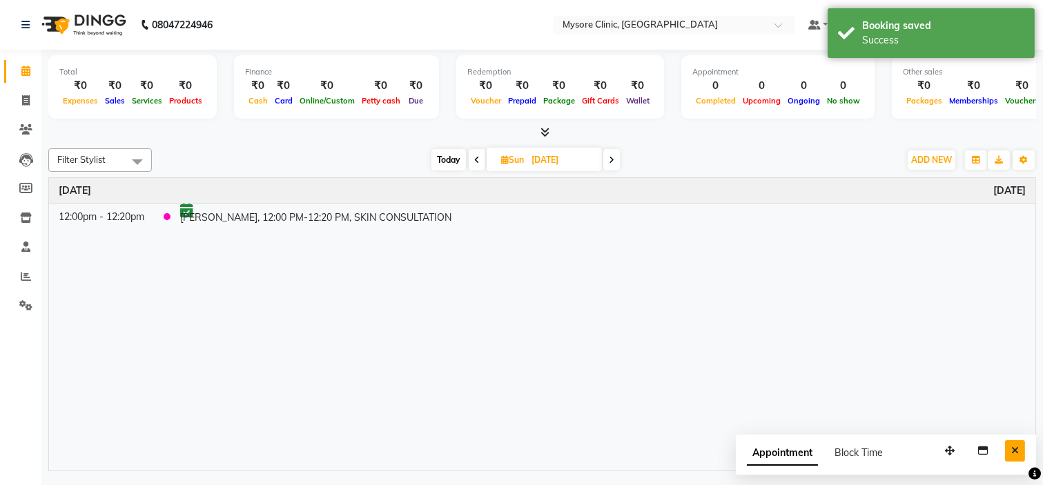
click at [1010, 457] on button "Close" at bounding box center [1015, 451] width 20 height 21
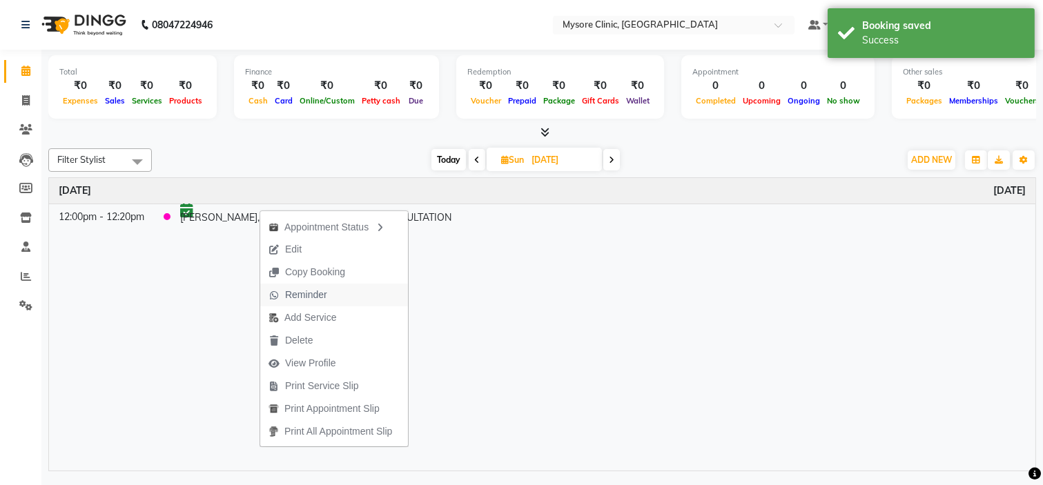
click at [311, 292] on span "Reminder" at bounding box center [306, 295] width 42 height 15
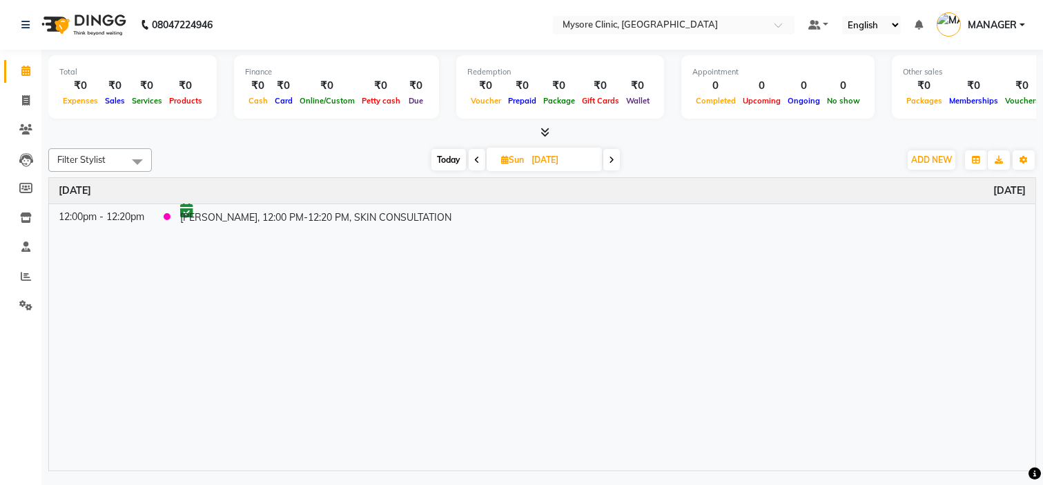
click at [434, 152] on span "Today" at bounding box center [449, 159] width 35 height 21
type input "02-09-2025"
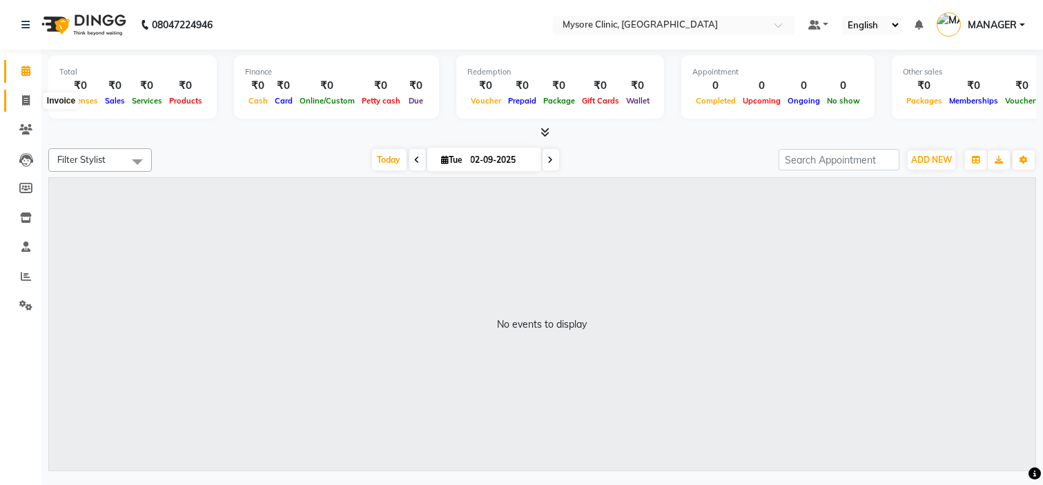
click at [17, 97] on span at bounding box center [26, 101] width 24 height 16
select select "service"
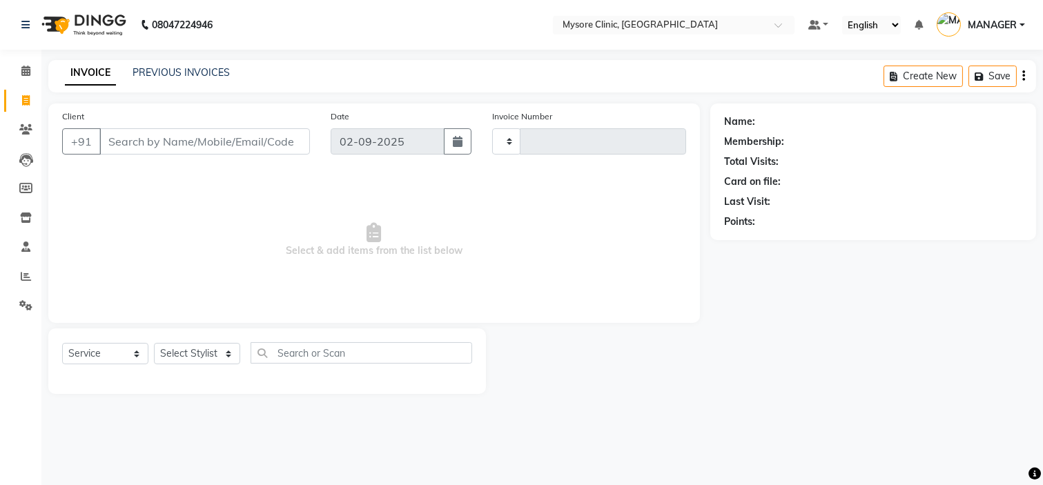
type input "0422"
select select "7445"
click at [447, 135] on button "button" at bounding box center [458, 141] width 28 height 26
select select "9"
select select "2025"
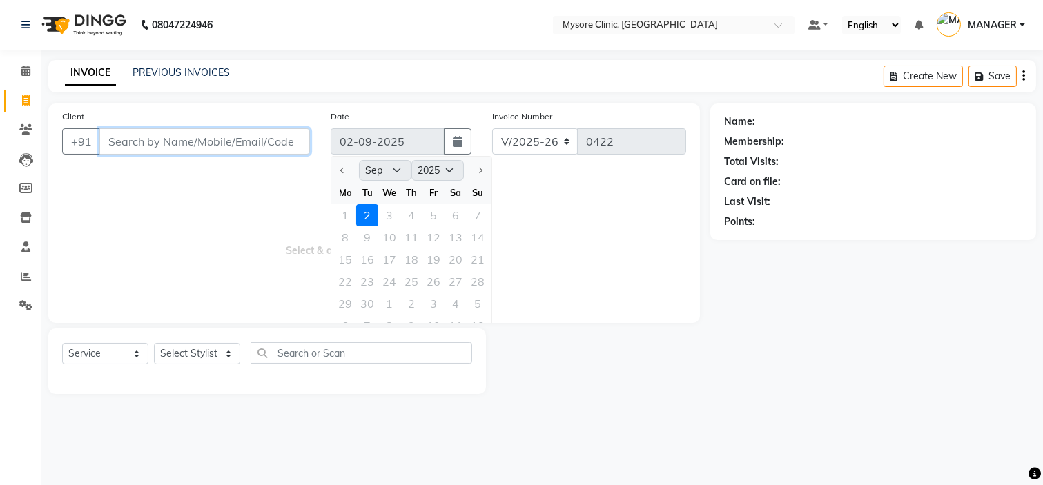
click at [163, 139] on input "Client" at bounding box center [204, 141] width 211 height 26
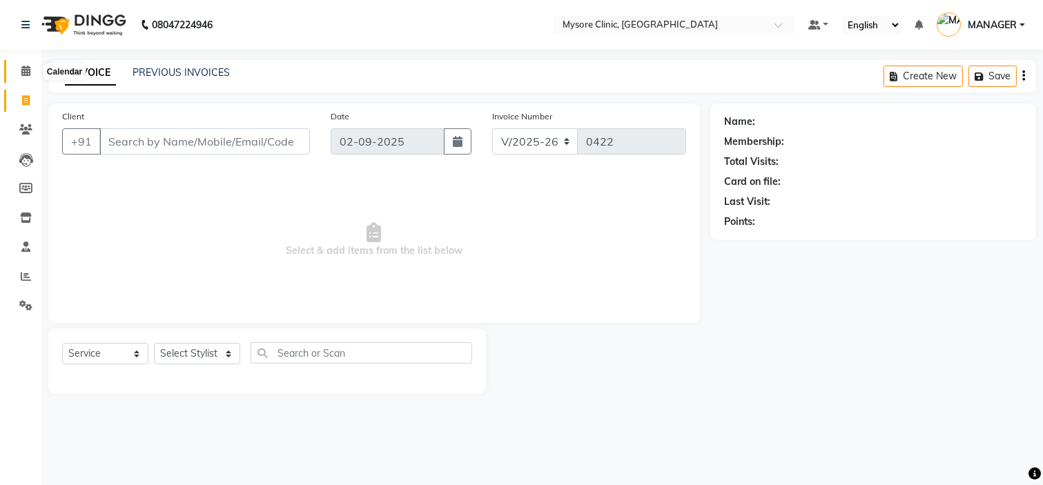
click at [23, 70] on icon at bounding box center [25, 71] width 9 height 10
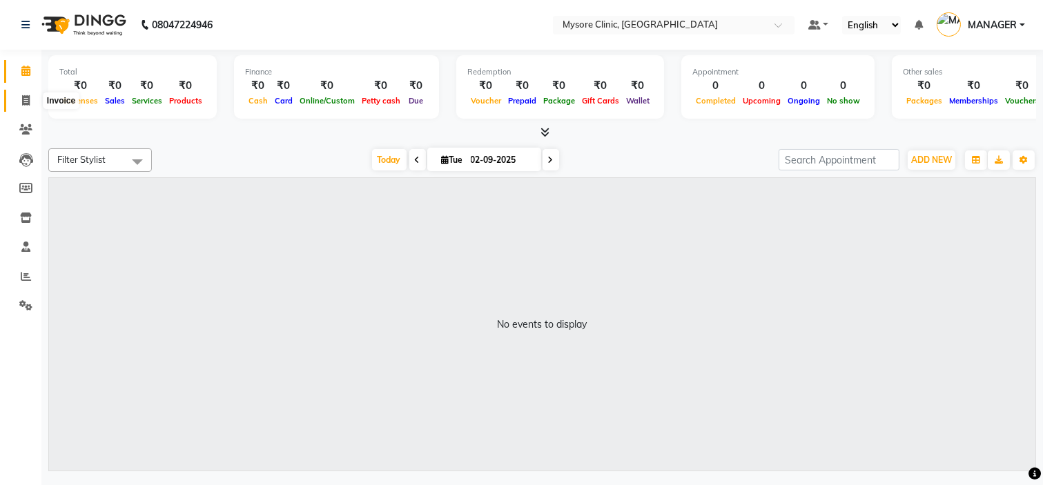
click at [26, 97] on icon at bounding box center [26, 100] width 8 height 10
select select "7445"
select select "service"
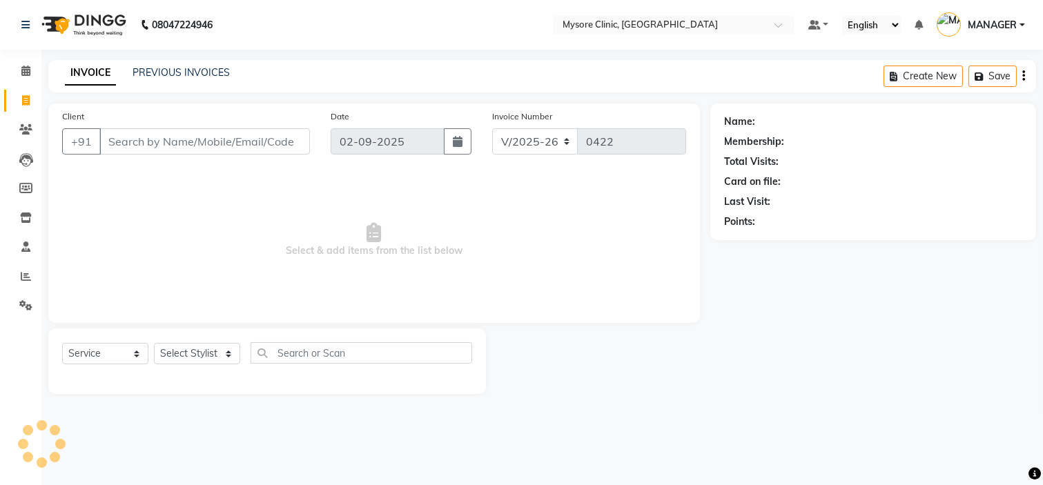
click at [141, 142] on input "Client" at bounding box center [204, 141] width 211 height 26
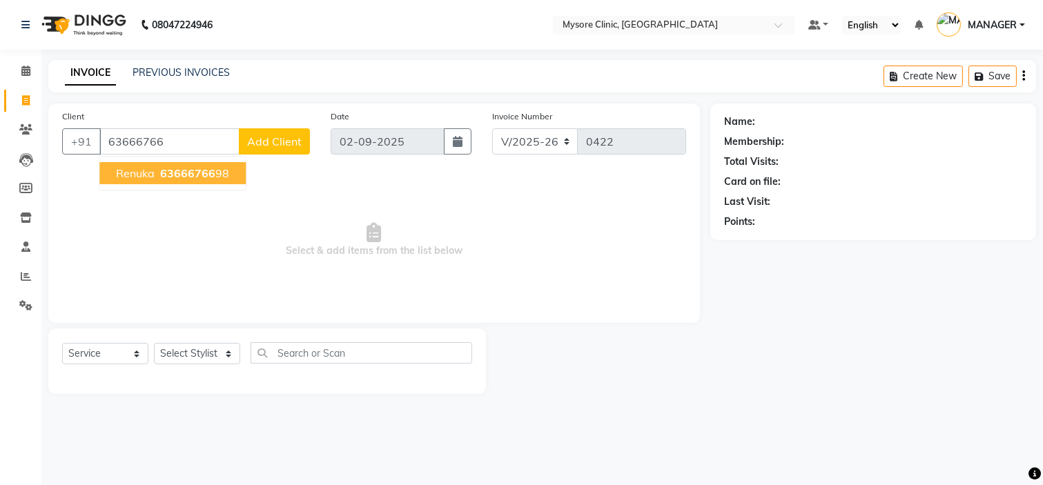
click at [196, 170] on span "63666766" at bounding box center [187, 173] width 55 height 14
type input "6366676698"
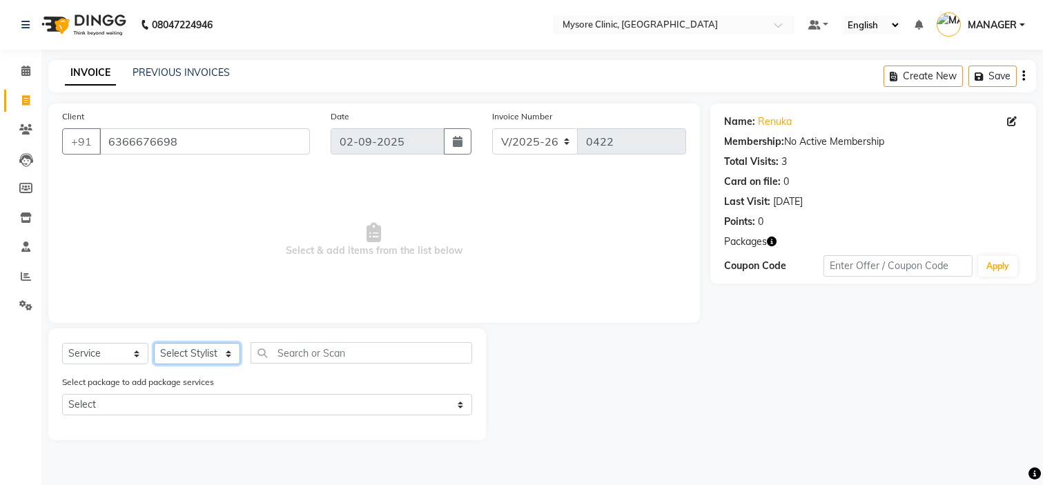
click at [197, 359] on select "Select Stylist [PERSON_NAME] [PERSON_NAME] Ashwini [PERSON_NAME] MANAGER [PERSO…" at bounding box center [197, 353] width 86 height 21
select select "65320"
click at [154, 344] on select "Select Stylist [PERSON_NAME] [PERSON_NAME] Ashwini [PERSON_NAME] MANAGER [PERSO…" at bounding box center [197, 353] width 86 height 21
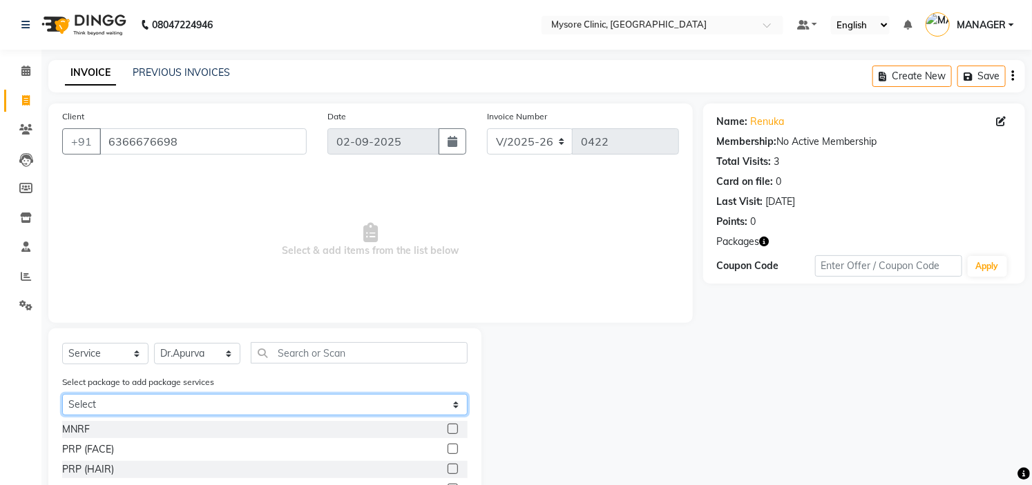
click at [293, 403] on select "Select Renuka+Mnrf+peels" at bounding box center [264, 404] width 405 height 21
select select "1: Object"
click at [62, 394] on select "Select Renuka+Mnrf+peels" at bounding box center [264, 404] width 405 height 21
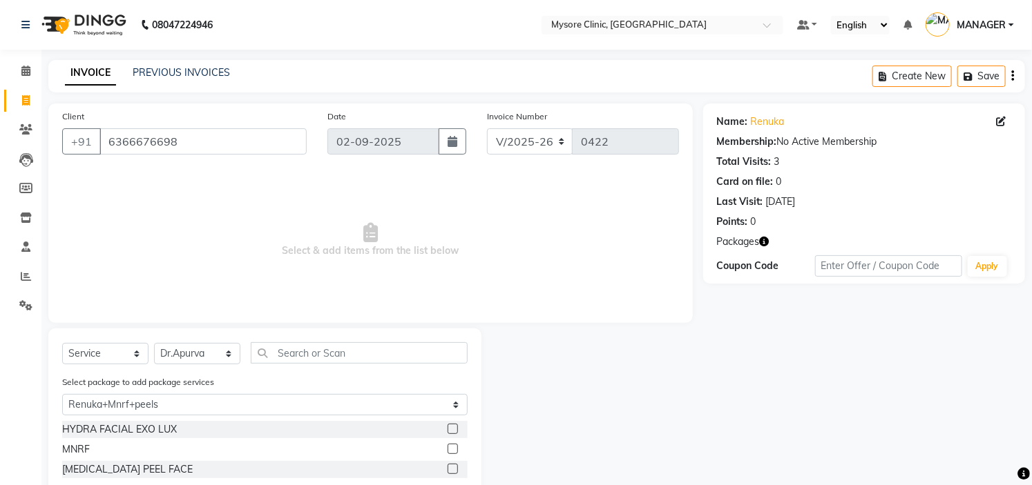
click at [454, 470] on label at bounding box center [452, 469] width 10 height 10
click at [454, 470] on input "checkbox" at bounding box center [451, 469] width 9 height 9
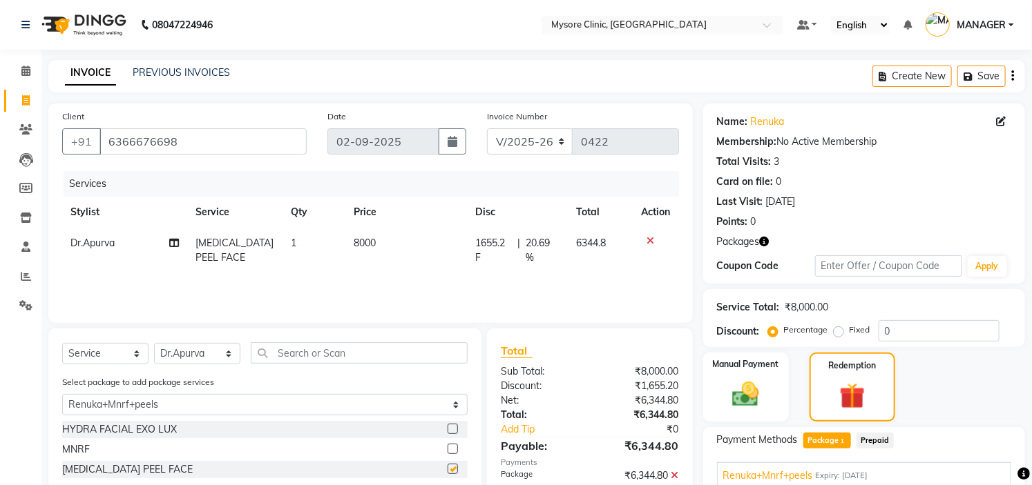
checkbox input "false"
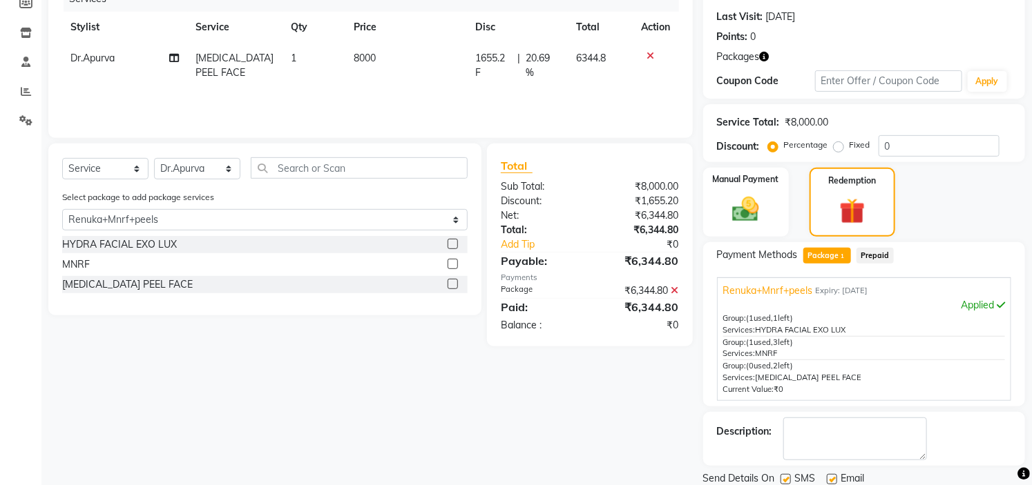
scroll to position [233, 0]
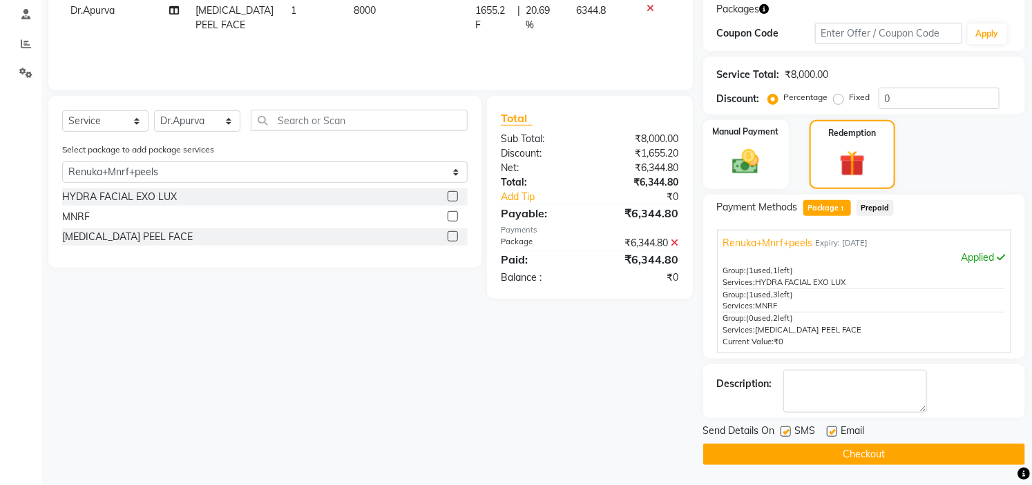
click at [916, 456] on button "Checkout" at bounding box center [864, 454] width 322 height 21
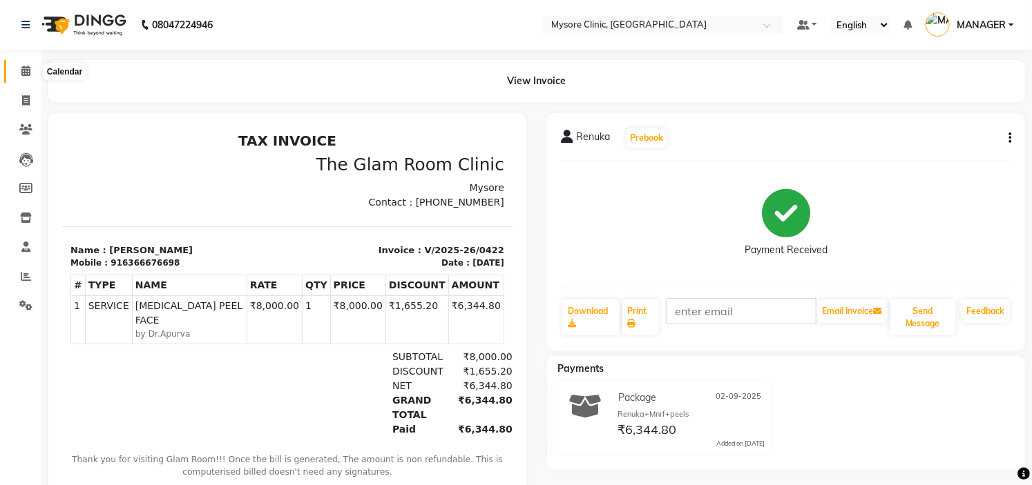
click at [30, 70] on span at bounding box center [26, 72] width 24 height 16
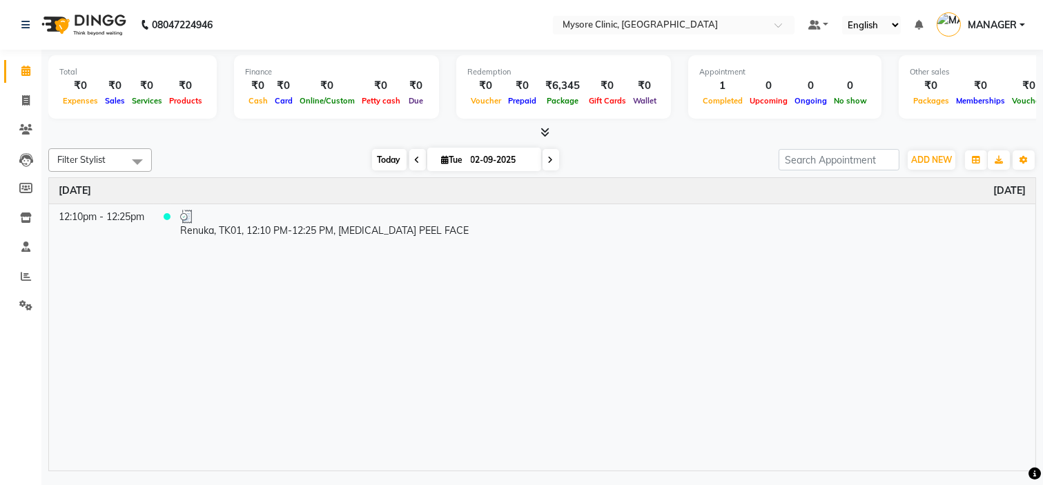
click at [388, 154] on span "Today" at bounding box center [389, 159] width 35 height 21
click at [26, 101] on icon at bounding box center [26, 100] width 8 height 10
select select "service"
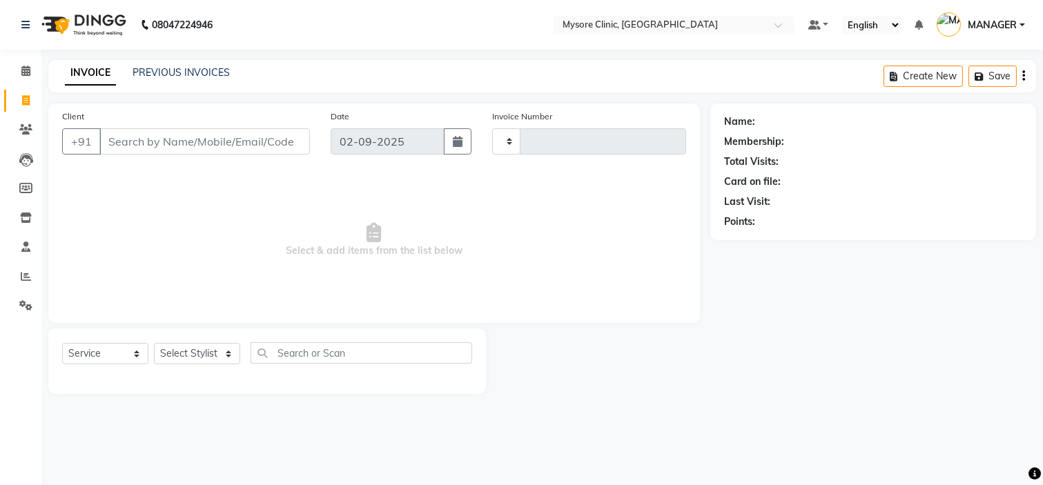
type input "0423"
select select "7445"
click at [168, 141] on input "Client" at bounding box center [204, 141] width 211 height 26
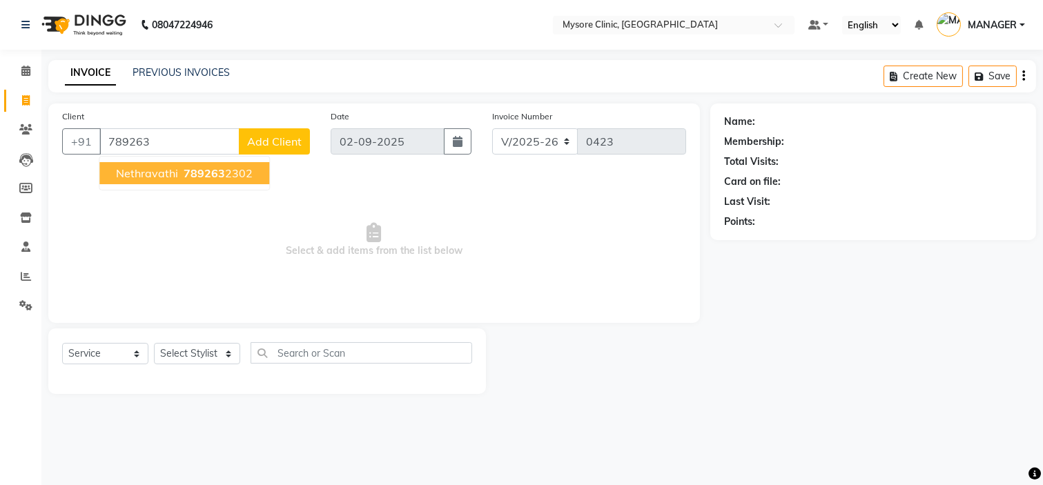
click at [181, 177] on ngb-highlight "789263 2302" at bounding box center [217, 173] width 72 height 14
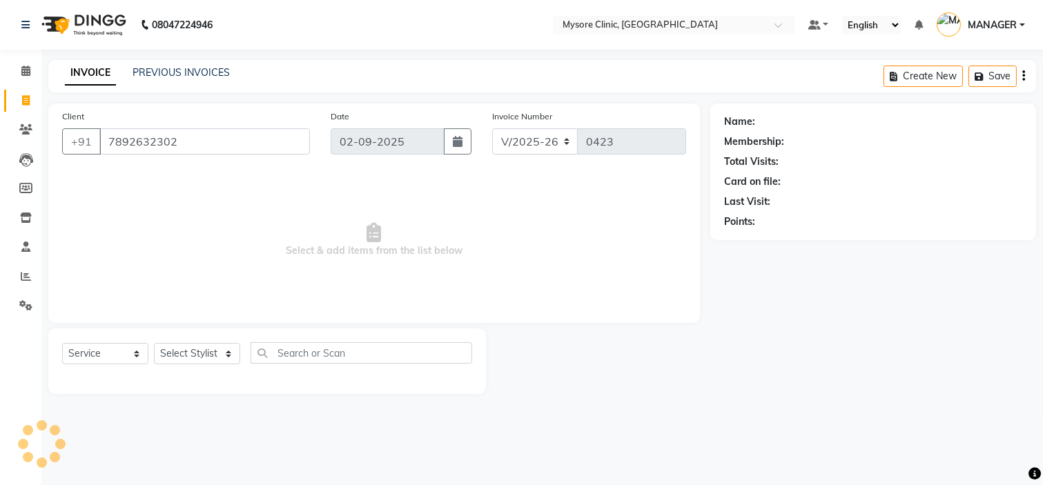
type input "7892632302"
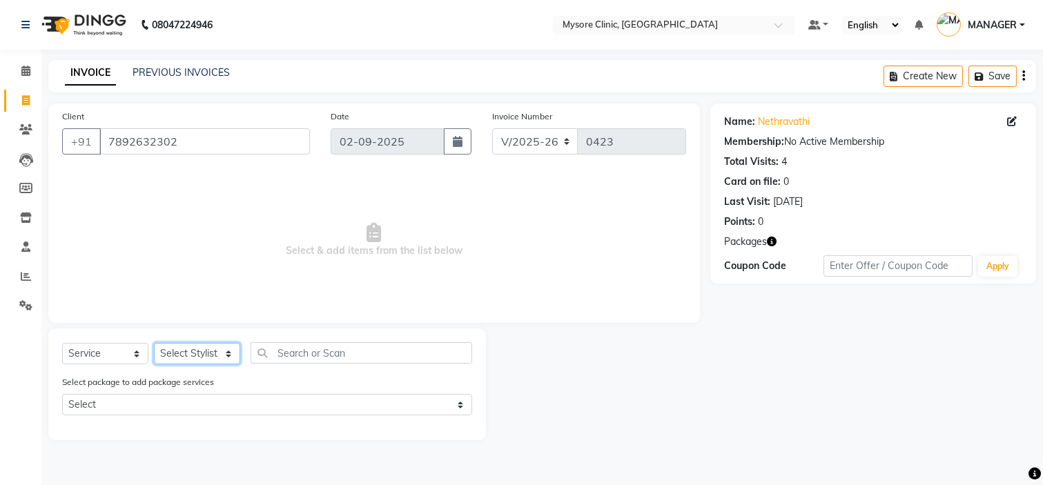
click at [204, 361] on select "Select Stylist [PERSON_NAME] [PERSON_NAME] Ashwini [PERSON_NAME] MANAGER [PERSO…" at bounding box center [197, 353] width 86 height 21
select select "65320"
click at [154, 344] on select "Select Stylist [PERSON_NAME] [PERSON_NAME] Ashwini [PERSON_NAME] MANAGER [PERSO…" at bounding box center [197, 353] width 86 height 21
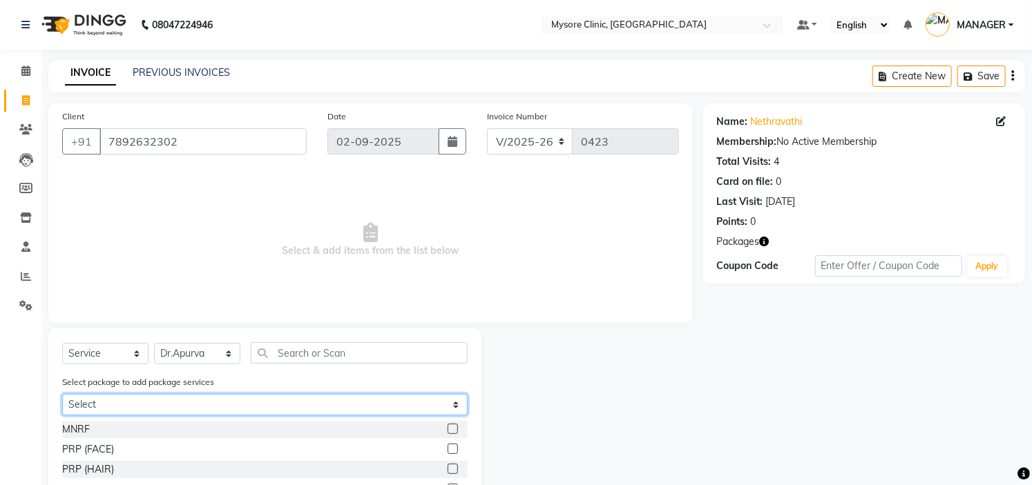
click at [291, 399] on select "Select Nethravathi+mnrf+peels+carbon" at bounding box center [264, 404] width 405 height 21
select select "1: Object"
click at [62, 394] on select "Select Nethravathi+mnrf+peels+carbon" at bounding box center [264, 404] width 405 height 21
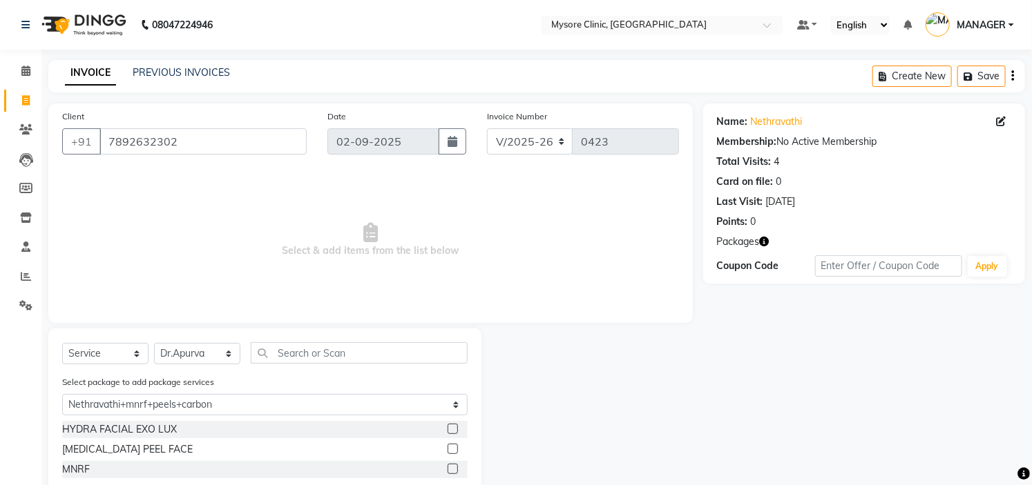
click at [450, 467] on label at bounding box center [452, 469] width 10 height 10
click at [450, 467] on input "checkbox" at bounding box center [451, 469] width 9 height 9
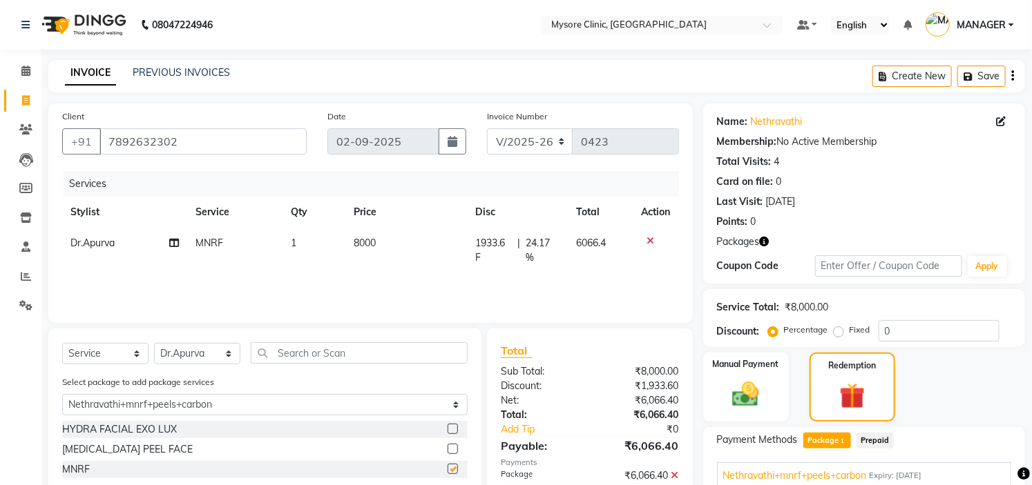
checkbox input "false"
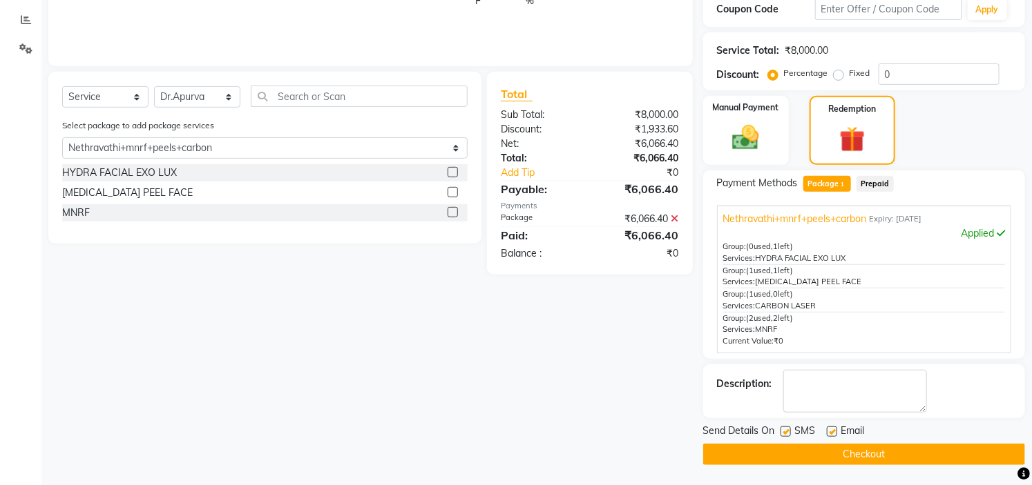
click at [871, 460] on button "Checkout" at bounding box center [864, 454] width 322 height 21
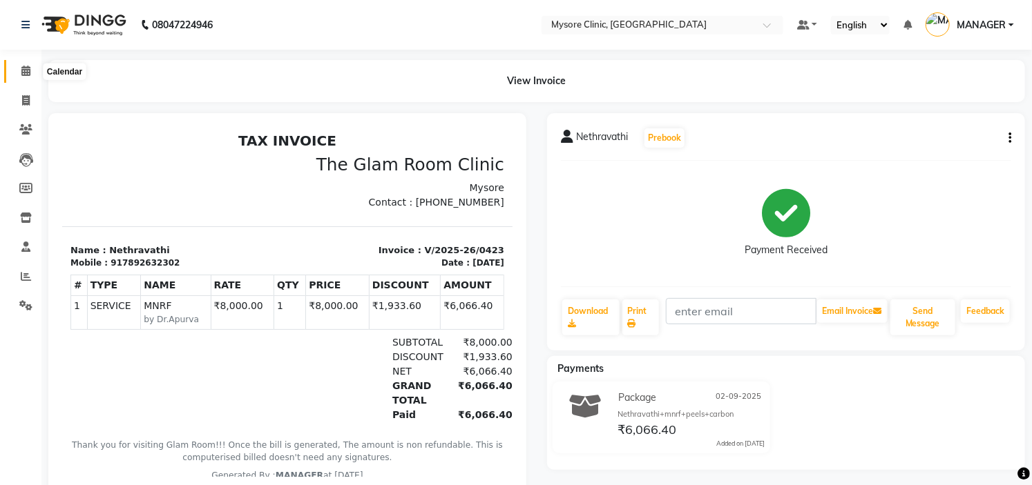
click at [30, 73] on span at bounding box center [26, 72] width 24 height 16
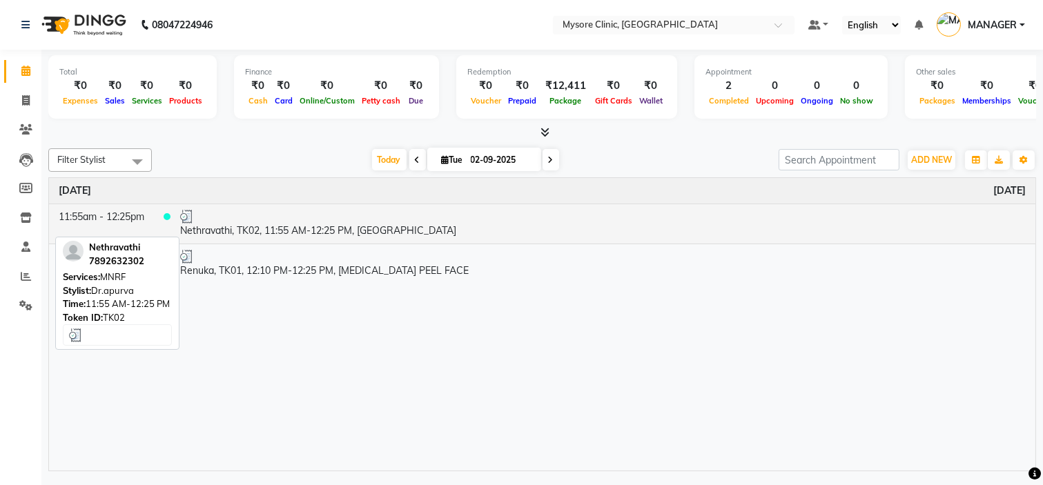
click at [278, 213] on div at bounding box center [603, 217] width 846 height 14
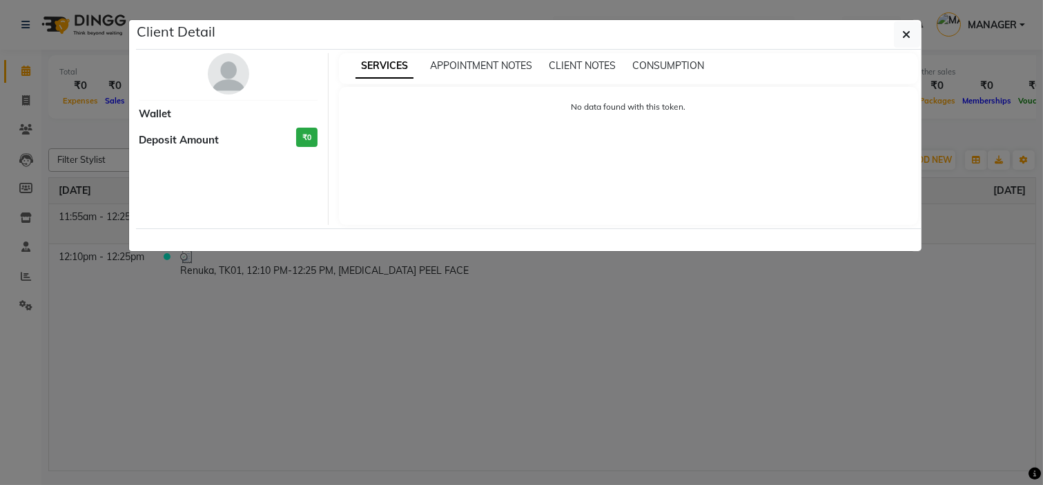
select select "3"
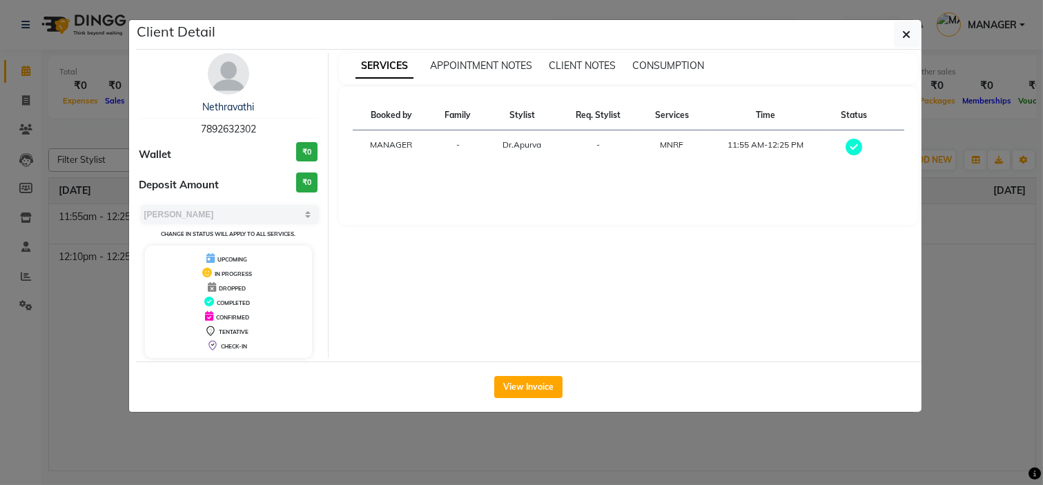
drag, startPoint x: 902, startPoint y: 32, endPoint x: 629, endPoint y: 140, distance: 293.3
click at [629, 140] on div "Client Detail Nethravathi 7892632302 Wallet ₹0 Deposit Amount ₹0 Select MARK DO…" at bounding box center [529, 216] width 786 height 392
click at [916, 26] on button "button" at bounding box center [907, 34] width 26 height 26
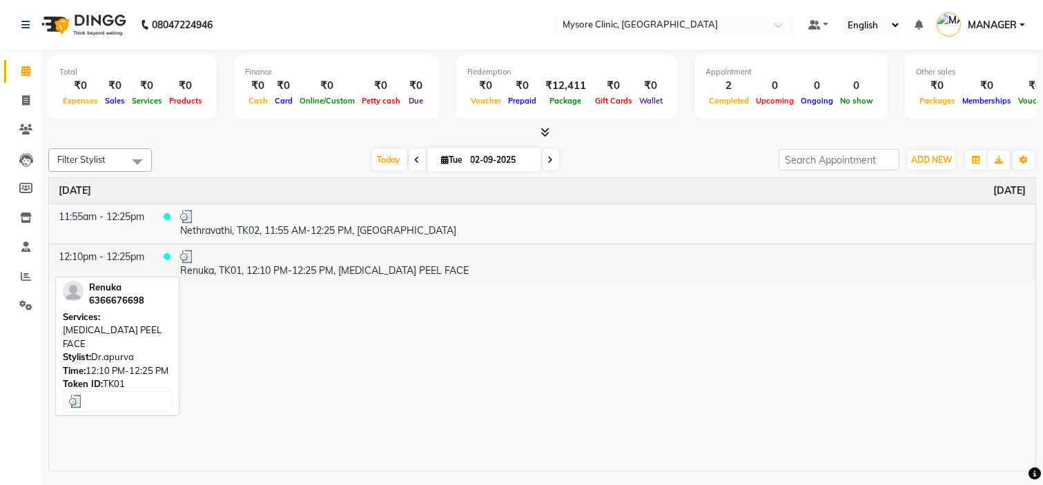
click at [365, 261] on div at bounding box center [603, 257] width 846 height 14
select select "3"
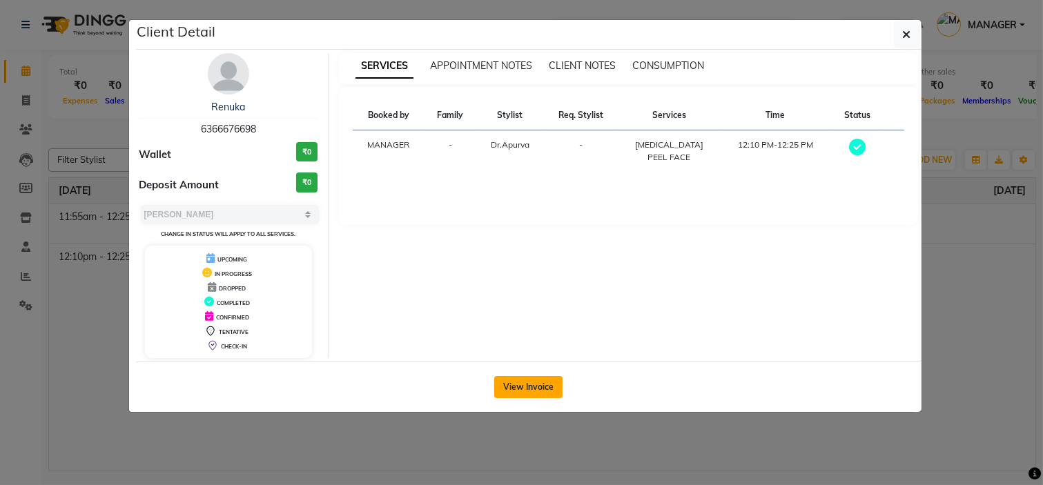
click at [520, 378] on button "View Invoice" at bounding box center [528, 387] width 68 height 22
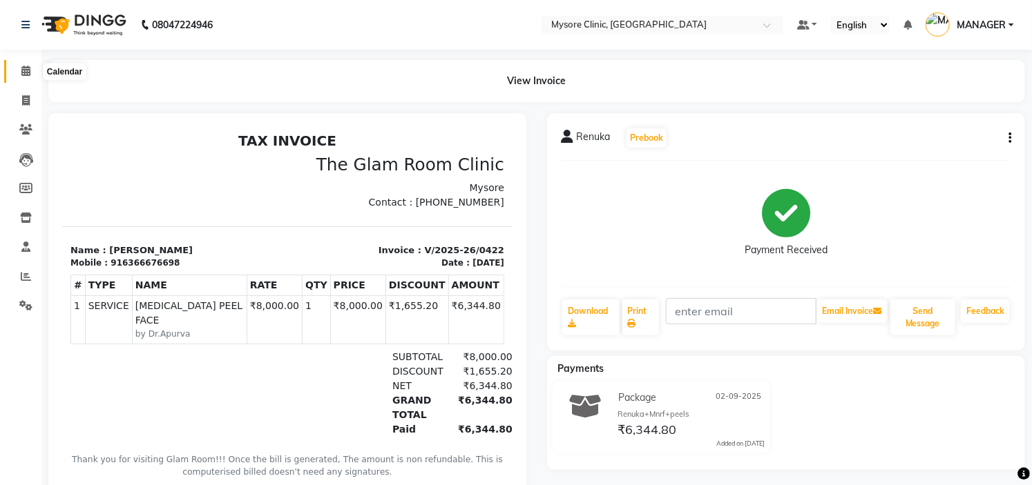
click at [26, 72] on icon at bounding box center [25, 71] width 9 height 10
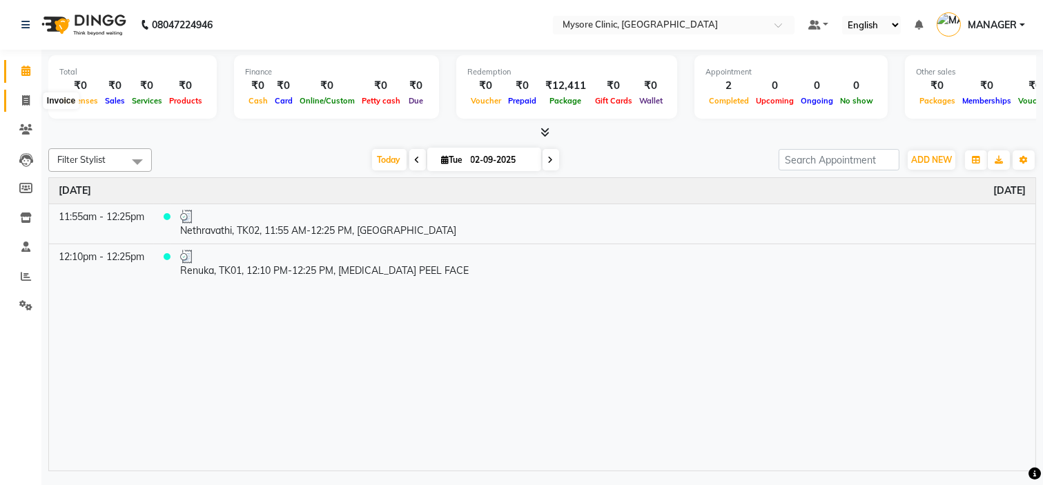
click at [16, 100] on span at bounding box center [26, 101] width 24 height 16
select select "7445"
select select "service"
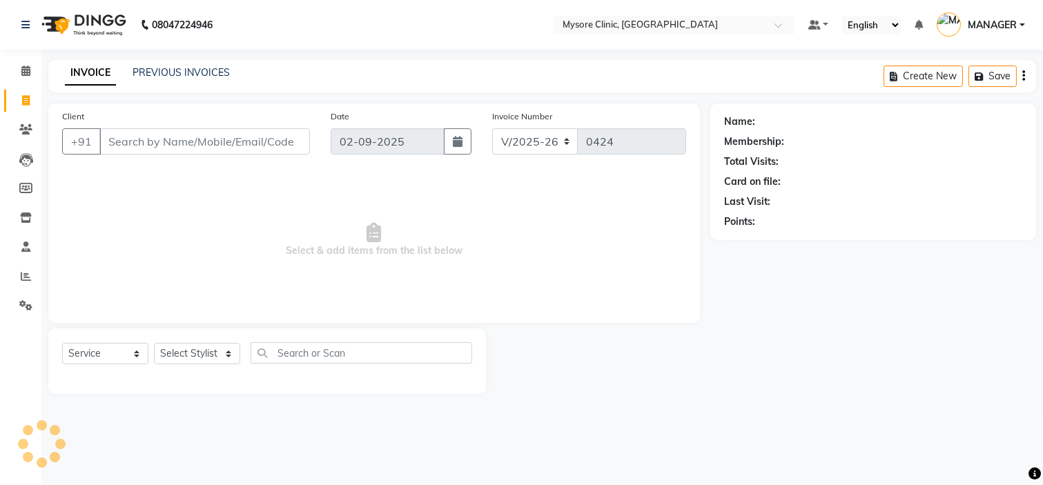
click at [168, 140] on input "Client" at bounding box center [204, 141] width 211 height 26
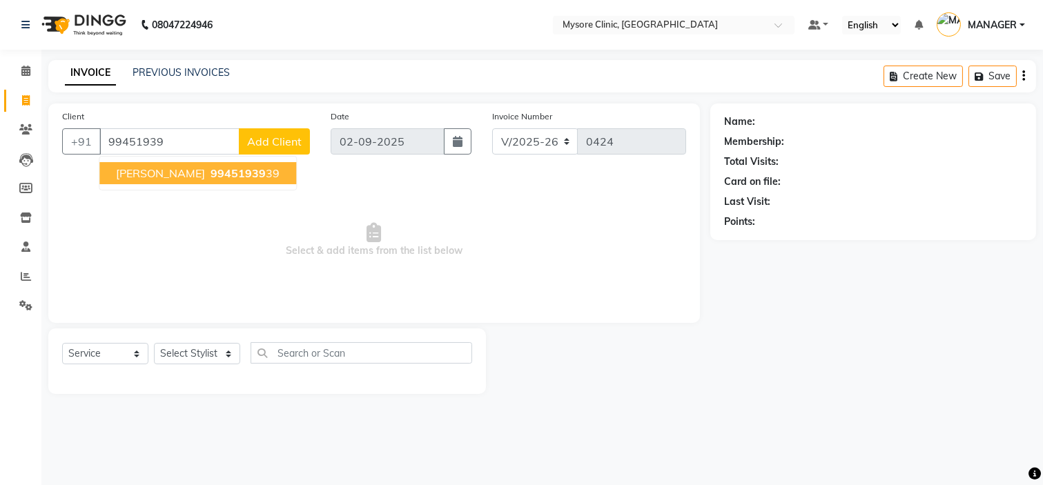
click at [211, 174] on span "99451939" at bounding box center [238, 173] width 55 height 14
type input "9945193939"
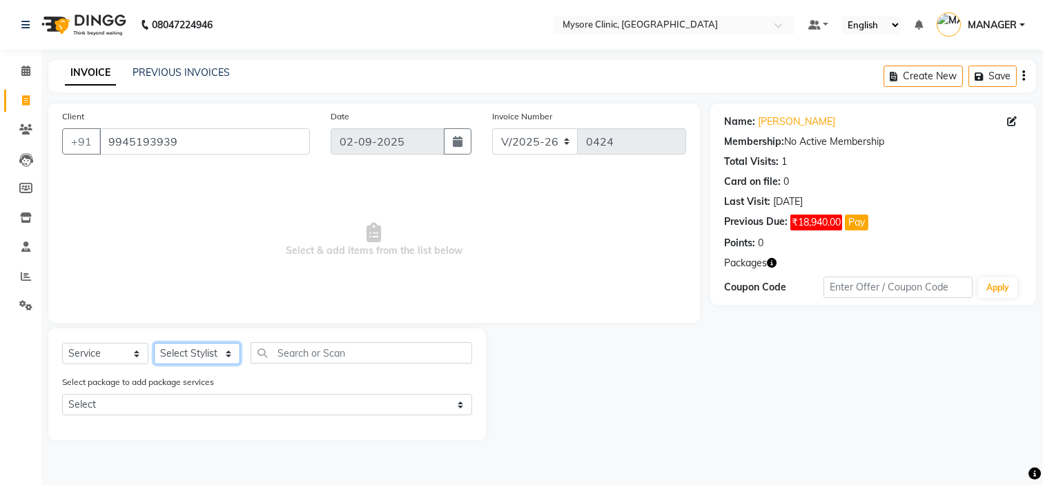
click at [201, 361] on select "Select Stylist [PERSON_NAME] [PERSON_NAME] Ashwini [PERSON_NAME] MANAGER [PERSO…" at bounding box center [197, 353] width 86 height 21
click at [349, 233] on span "Select & add items from the list below" at bounding box center [374, 240] width 624 height 138
click at [202, 351] on select "Select Stylist [PERSON_NAME] [PERSON_NAME] Ashwini [PERSON_NAME] MANAGER [PERSO…" at bounding box center [197, 353] width 86 height 21
select select "88295"
click at [154, 344] on select "Select Stylist [PERSON_NAME] [PERSON_NAME] Ashwini [PERSON_NAME] MANAGER [PERSO…" at bounding box center [197, 353] width 86 height 21
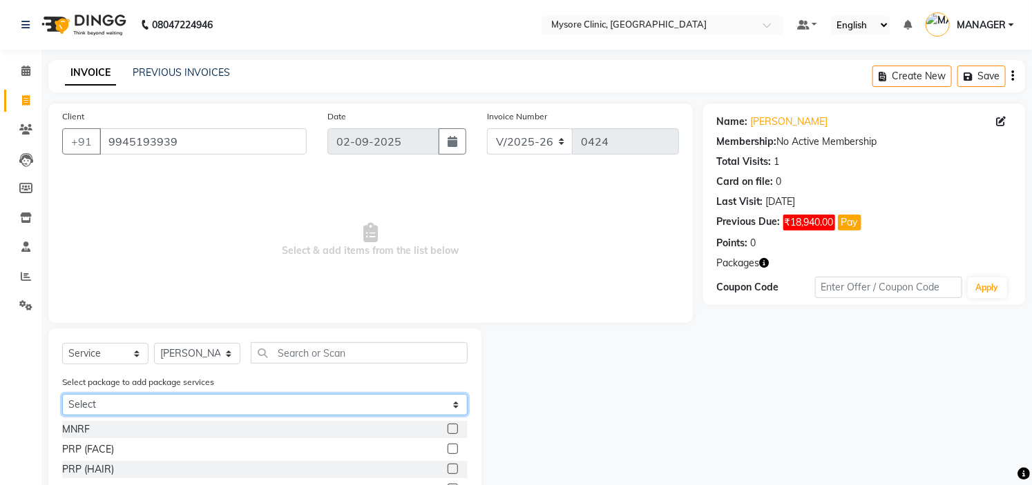
click at [337, 412] on select "Select ARVIND+[PERSON_NAME]+HYDRA" at bounding box center [264, 404] width 405 height 21
select select "1: Object"
click at [62, 394] on select "Select ARVIND+[PERSON_NAME]+HYDRA" at bounding box center [264, 404] width 405 height 21
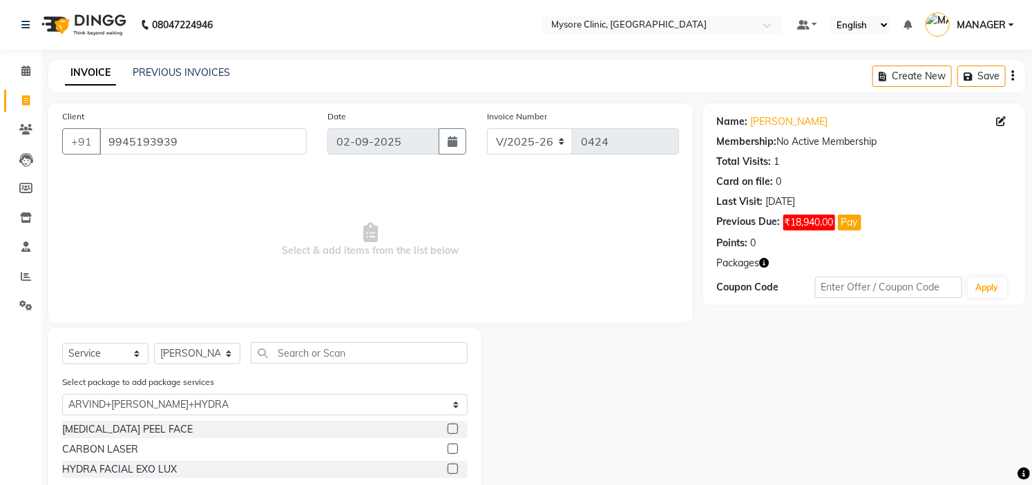
click at [450, 447] on label at bounding box center [452, 449] width 10 height 10
click at [450, 447] on input "checkbox" at bounding box center [451, 449] width 9 height 9
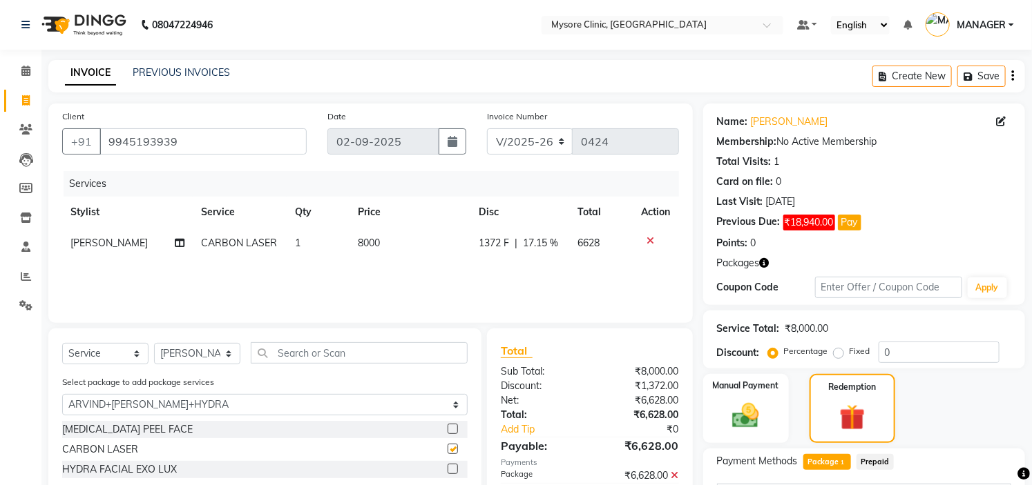
checkbox input "false"
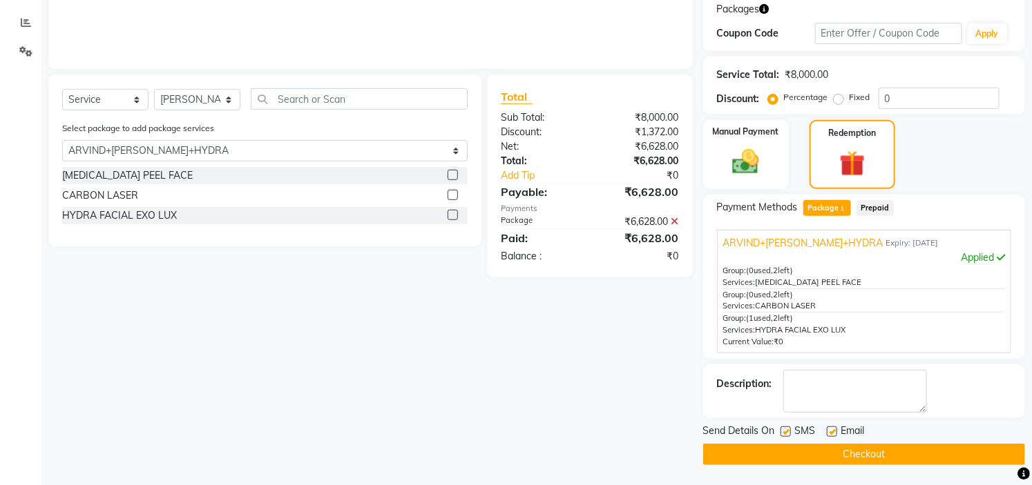
click at [862, 456] on button "Checkout" at bounding box center [864, 454] width 322 height 21
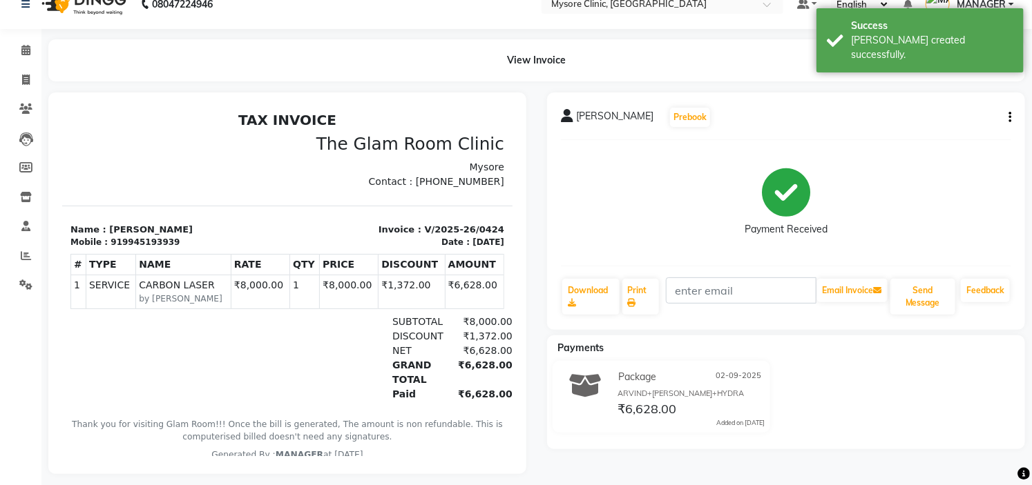
scroll to position [41, 0]
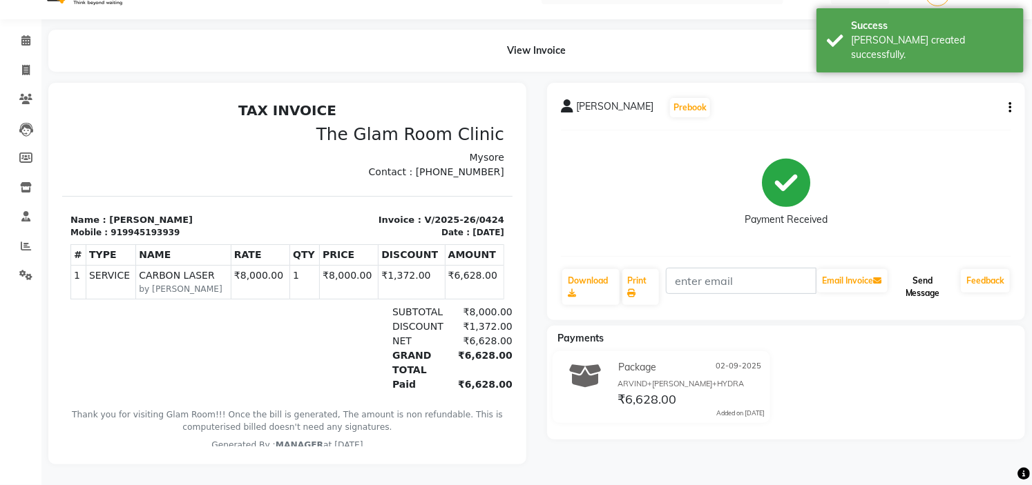
click at [916, 275] on button "Send Message" at bounding box center [922, 287] width 65 height 36
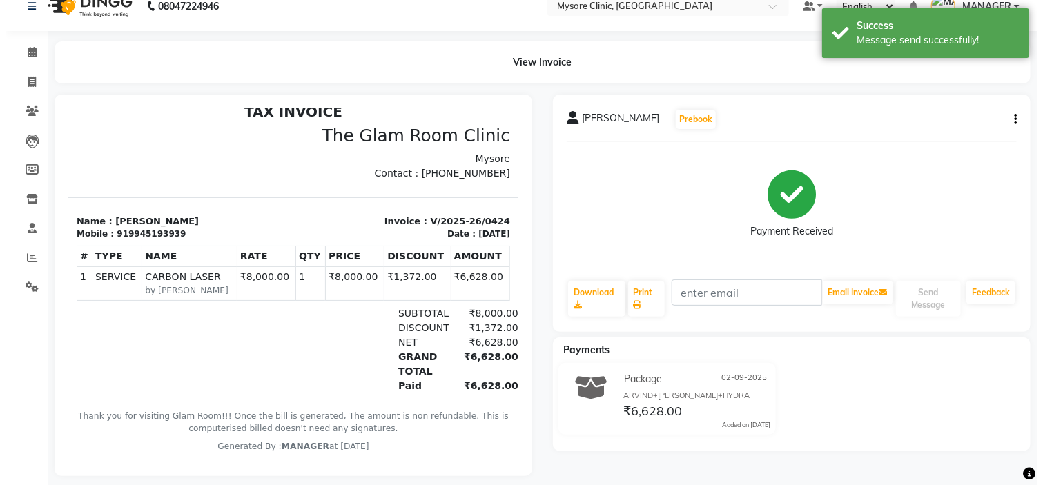
scroll to position [0, 0]
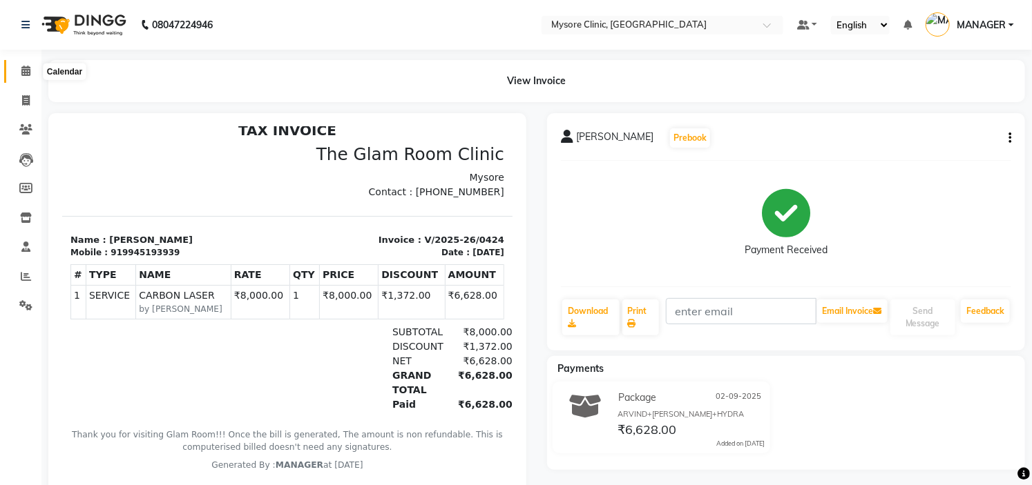
click at [23, 66] on icon at bounding box center [25, 71] width 9 height 10
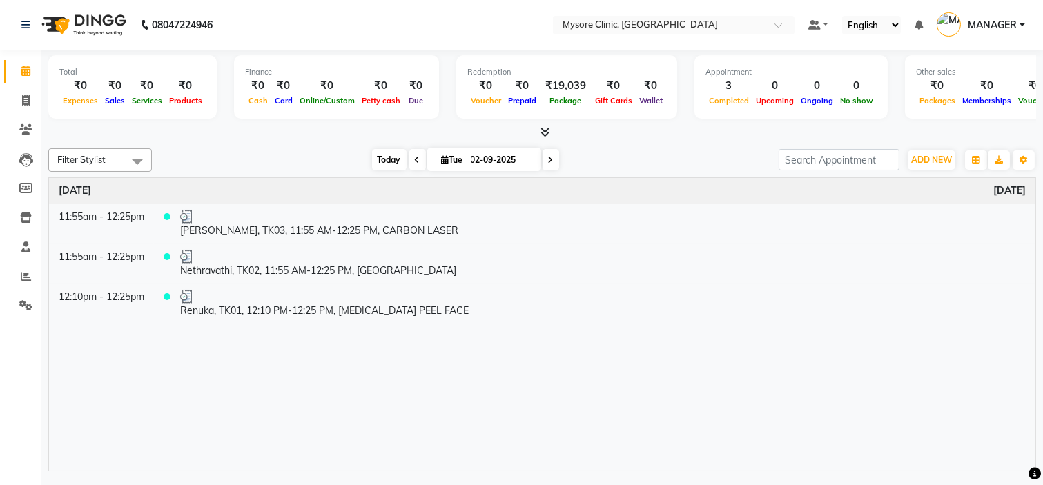
click at [381, 155] on span "Today" at bounding box center [389, 159] width 35 height 21
click at [21, 286] on link "Reports" at bounding box center [20, 277] width 33 height 23
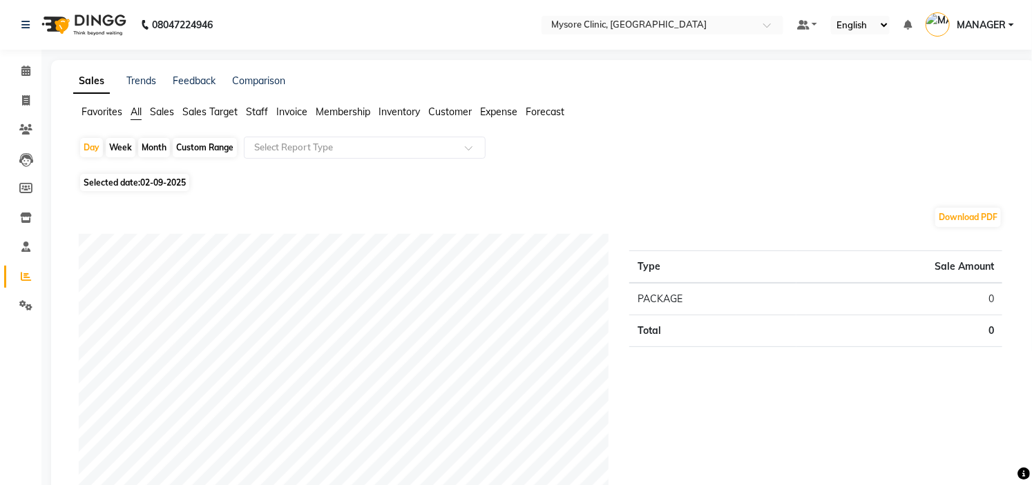
click at [257, 105] on li "Staff" at bounding box center [257, 112] width 22 height 15
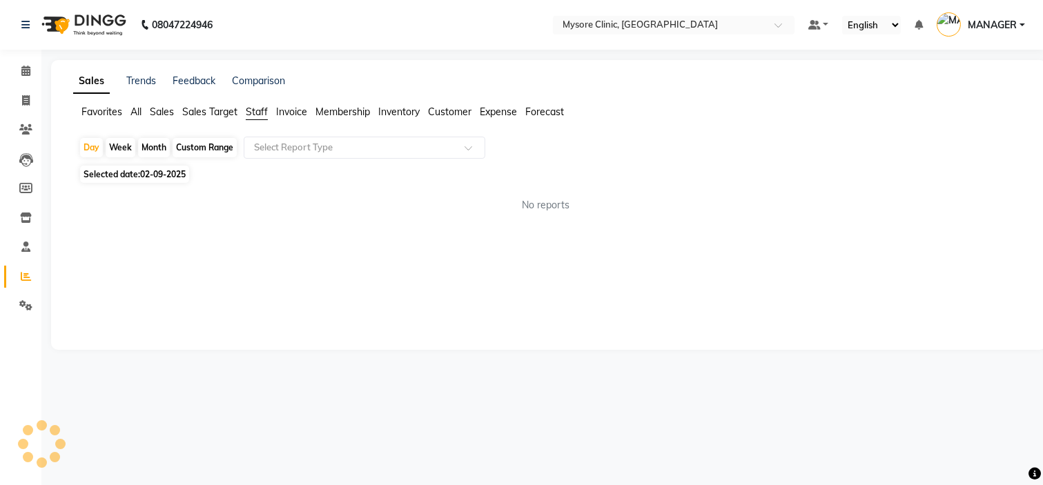
click at [257, 108] on span "Staff" at bounding box center [257, 112] width 22 height 12
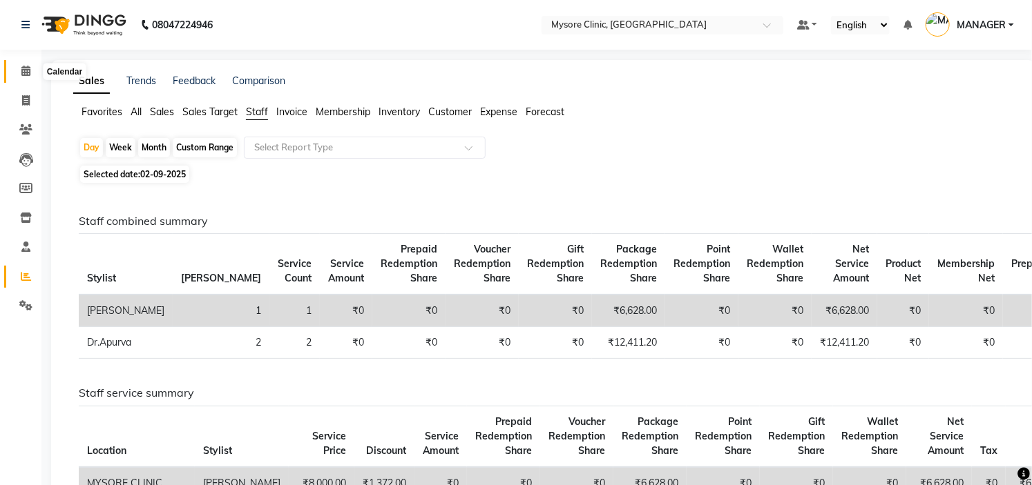
click at [25, 70] on icon at bounding box center [25, 71] width 9 height 10
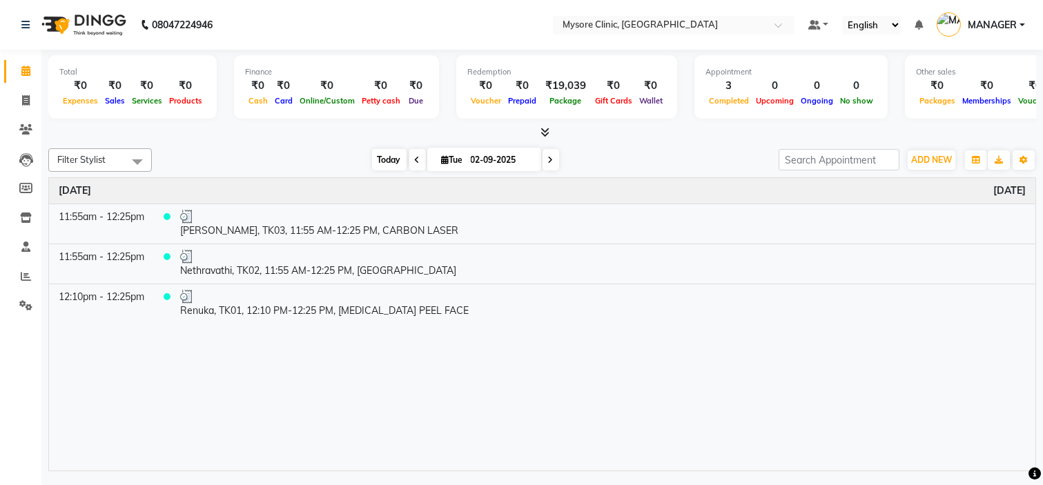
click at [396, 157] on span "Today" at bounding box center [389, 159] width 35 height 21
click at [383, 157] on span "Today" at bounding box center [389, 159] width 35 height 21
click at [385, 157] on span "Today" at bounding box center [389, 159] width 35 height 21
click at [490, 164] on input "02-09-2025" at bounding box center [501, 160] width 69 height 21
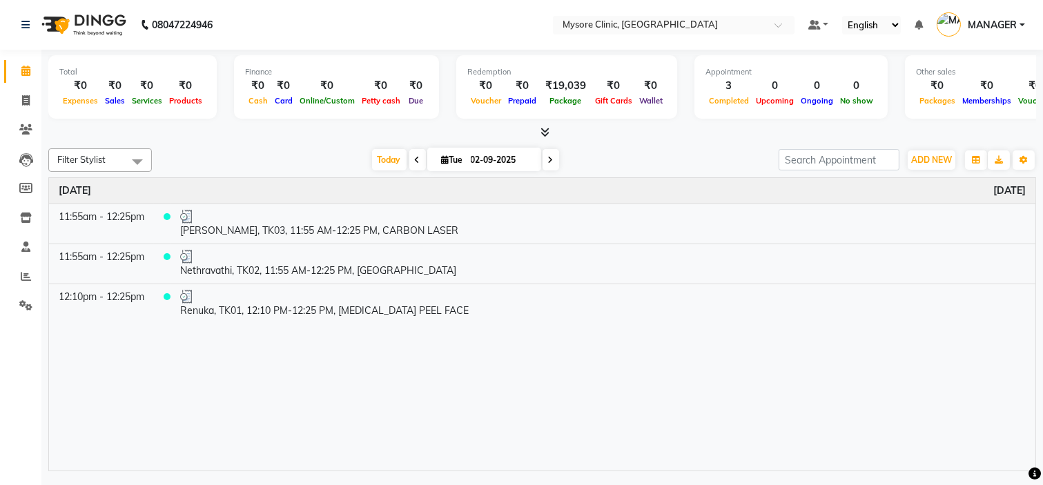
select select "9"
select select "2025"
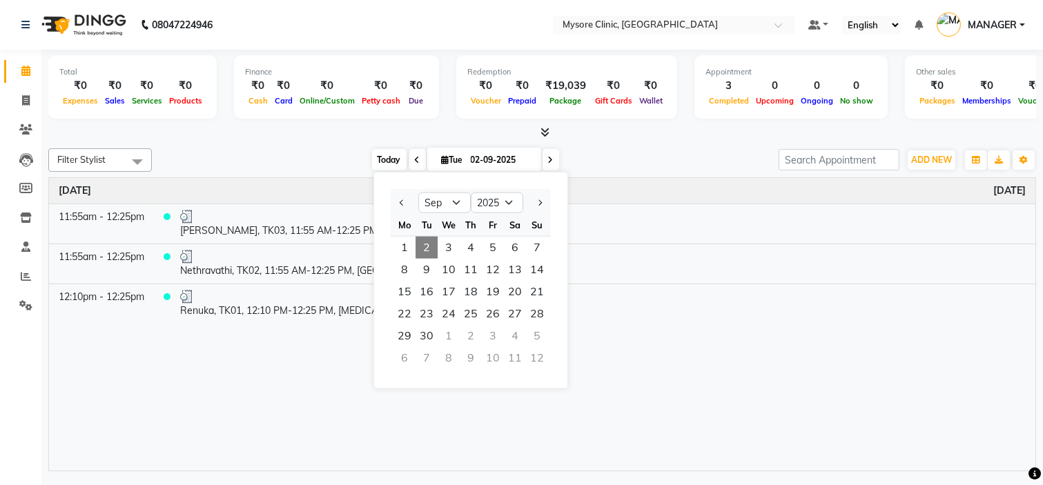
click at [376, 151] on span "Today" at bounding box center [389, 159] width 35 height 21
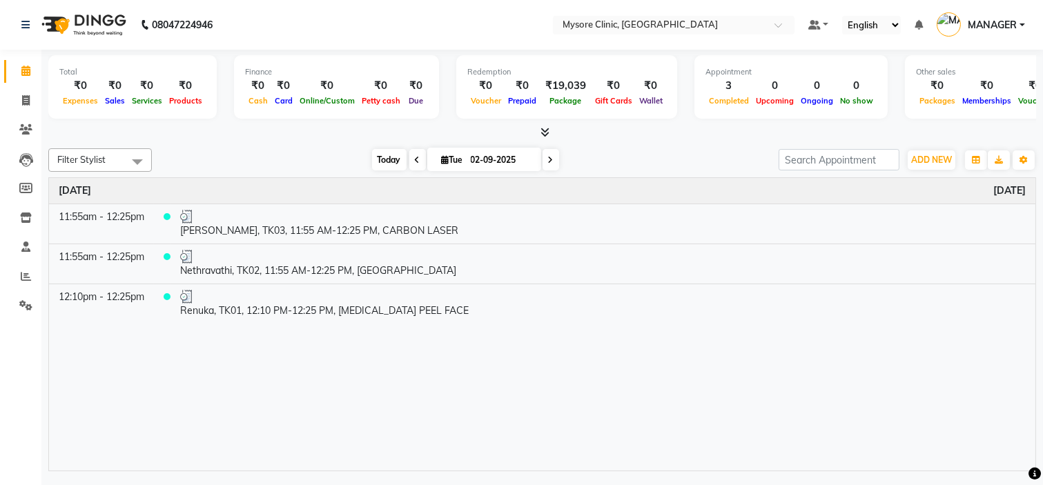
click at [376, 162] on span "Today" at bounding box center [389, 159] width 35 height 21
click at [350, 156] on div "[DATE] [DATE]" at bounding box center [465, 160] width 613 height 21
click at [336, 146] on div "Filter Stylist Select All [PERSON_NAME] [PERSON_NAME] Ashwini Dr.Apurva Lakshmi…" at bounding box center [542, 307] width 988 height 329
click at [381, 163] on span "Today" at bounding box center [389, 159] width 35 height 21
click at [382, 155] on span "Today" at bounding box center [389, 159] width 35 height 21
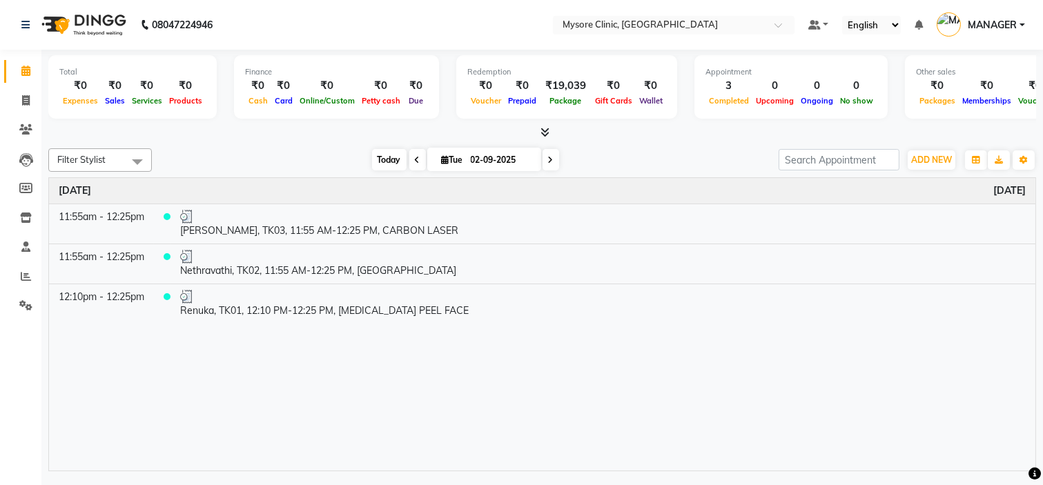
click at [378, 155] on span "Today" at bounding box center [389, 159] width 35 height 21
click at [480, 162] on input "02-09-2025" at bounding box center [501, 160] width 69 height 21
select select "9"
select select "2025"
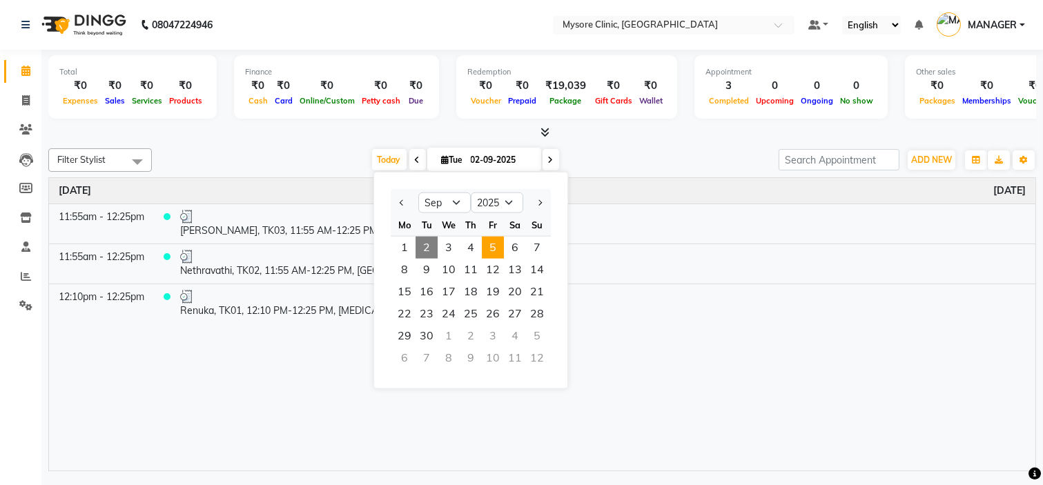
click at [493, 247] on span "5" at bounding box center [493, 248] width 22 height 22
type input "[DATE]"
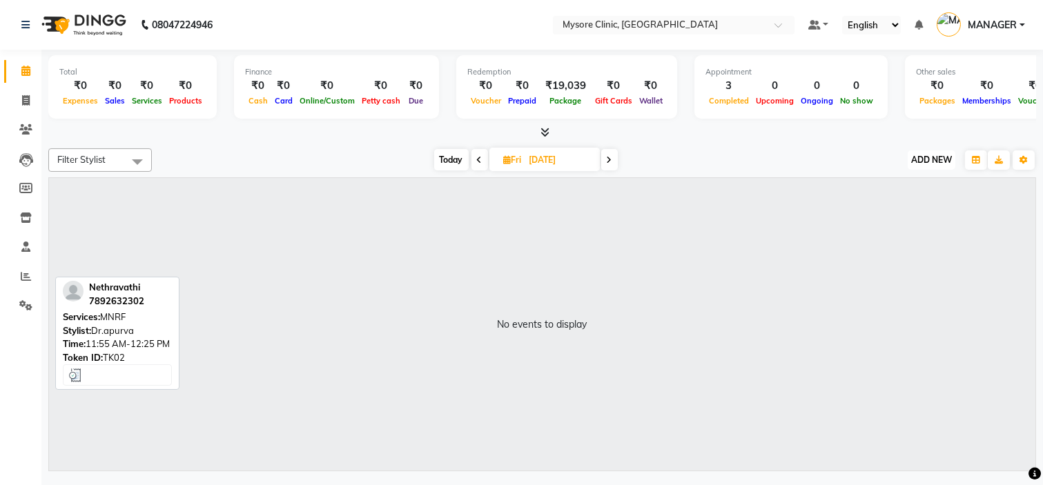
click at [928, 155] on span "ADD NEW" at bounding box center [932, 160] width 41 height 10
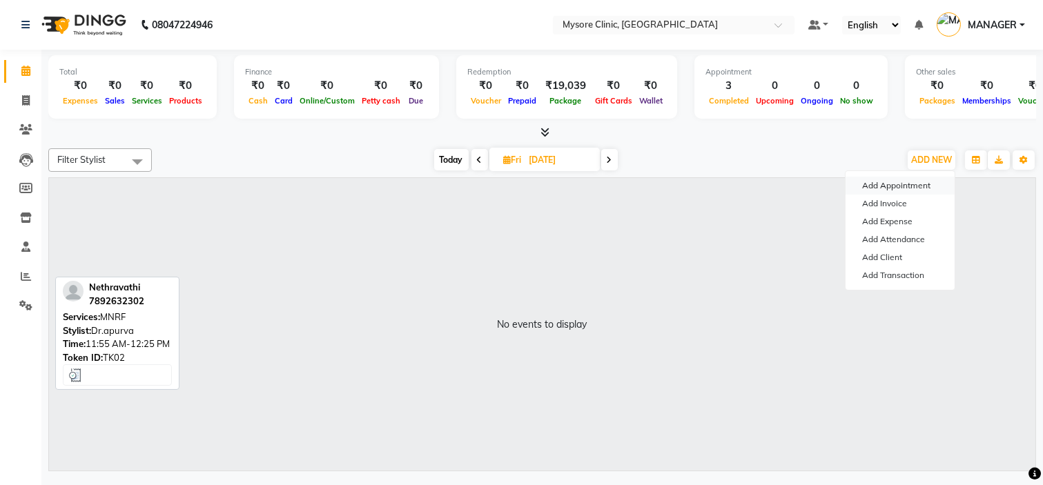
click at [907, 188] on button "Add Appointment" at bounding box center [900, 186] width 109 height 18
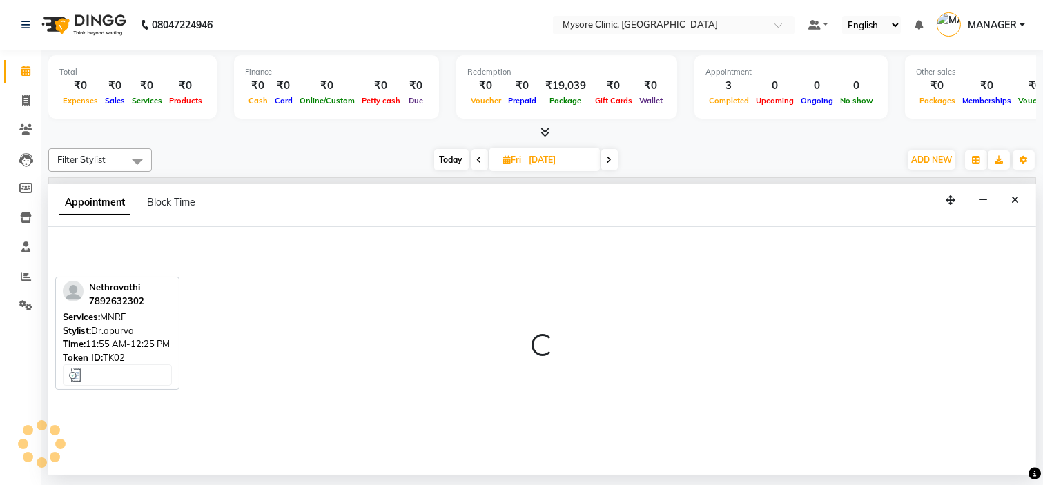
select select "540"
select select "tentative"
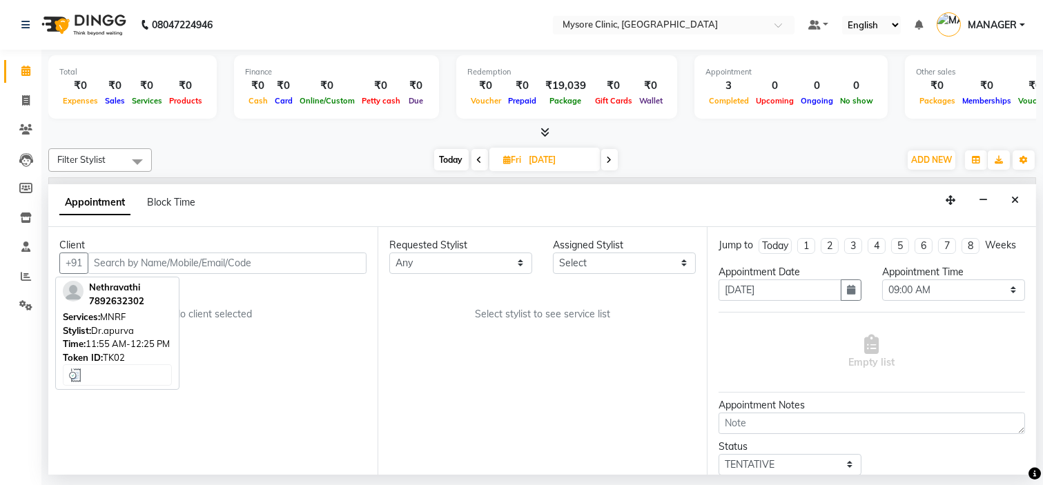
click at [166, 261] on input "text" at bounding box center [227, 263] width 279 height 21
click at [160, 261] on input "text" at bounding box center [227, 263] width 279 height 21
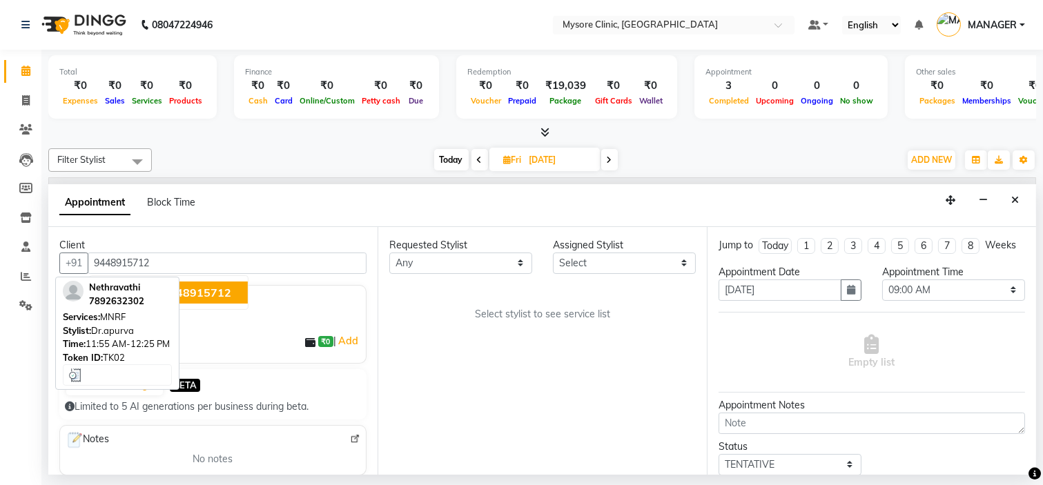
click at [209, 297] on span "9448915712" at bounding box center [196, 293] width 69 height 14
click at [147, 260] on input "9448915712" at bounding box center [227, 263] width 279 height 21
type input "9448915712"
click at [23, 78] on span at bounding box center [26, 72] width 24 height 16
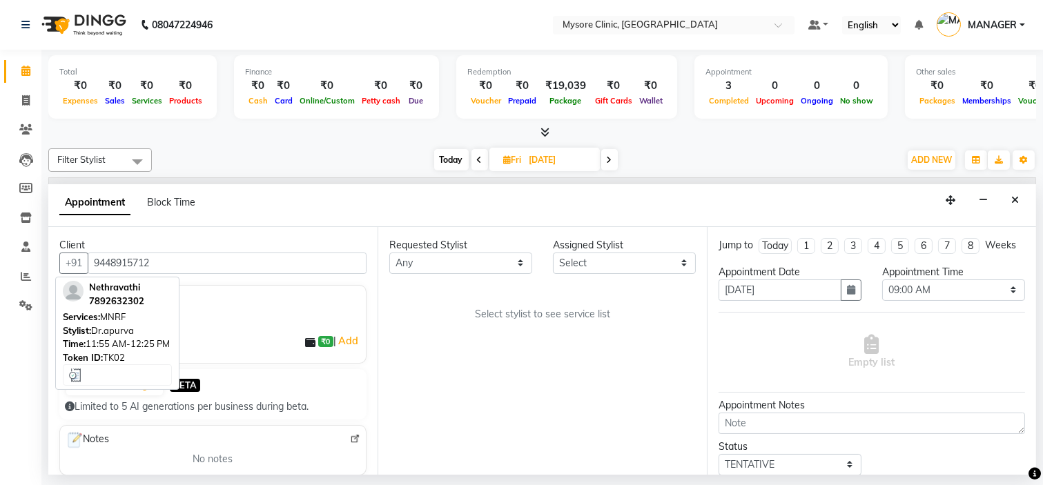
click at [452, 153] on span "Today" at bounding box center [451, 159] width 35 height 21
type input "02-09-2025"
select select "540"
click at [372, 166] on span "Today" at bounding box center [389, 159] width 35 height 21
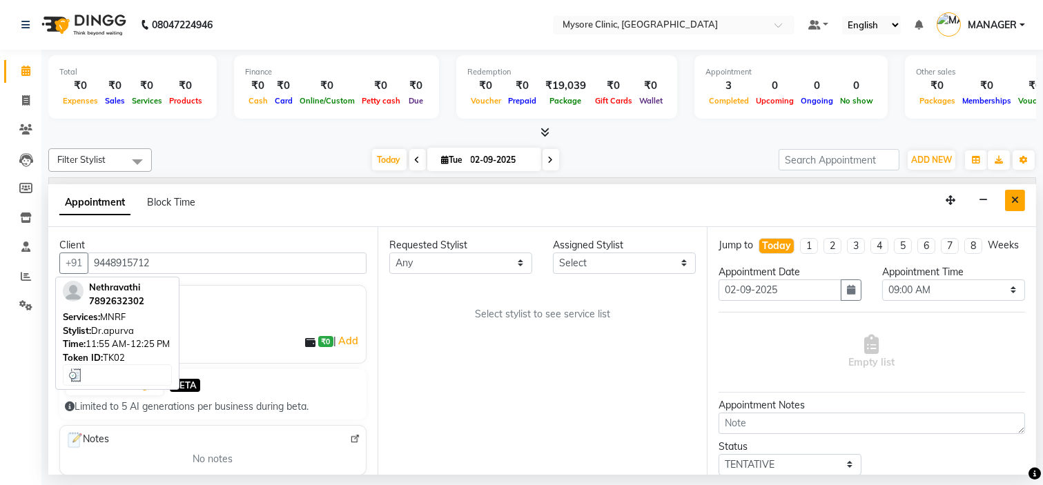
click at [1019, 192] on button "Close" at bounding box center [1015, 200] width 20 height 21
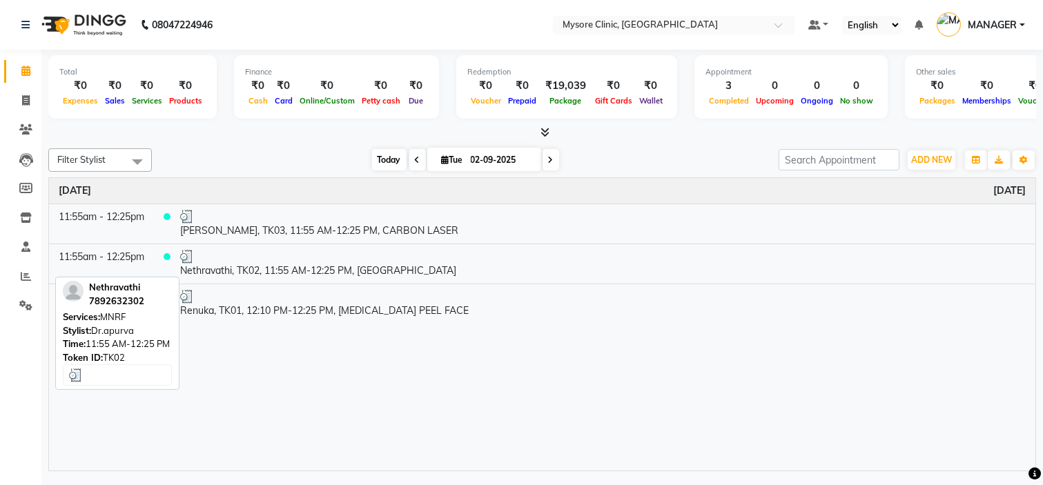
click at [389, 155] on span "Today" at bounding box center [389, 159] width 35 height 21
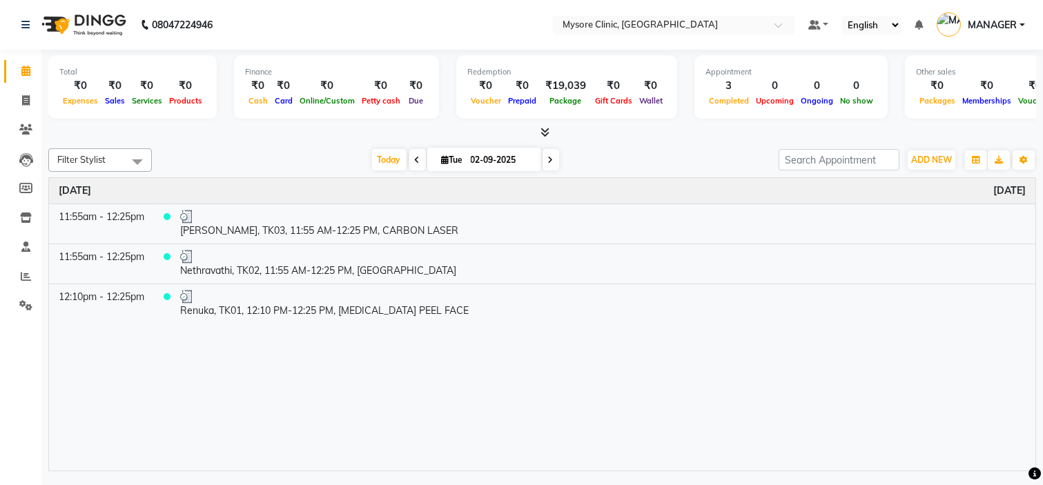
click at [471, 164] on input "02-09-2025" at bounding box center [501, 160] width 69 height 21
select select "9"
select select "2025"
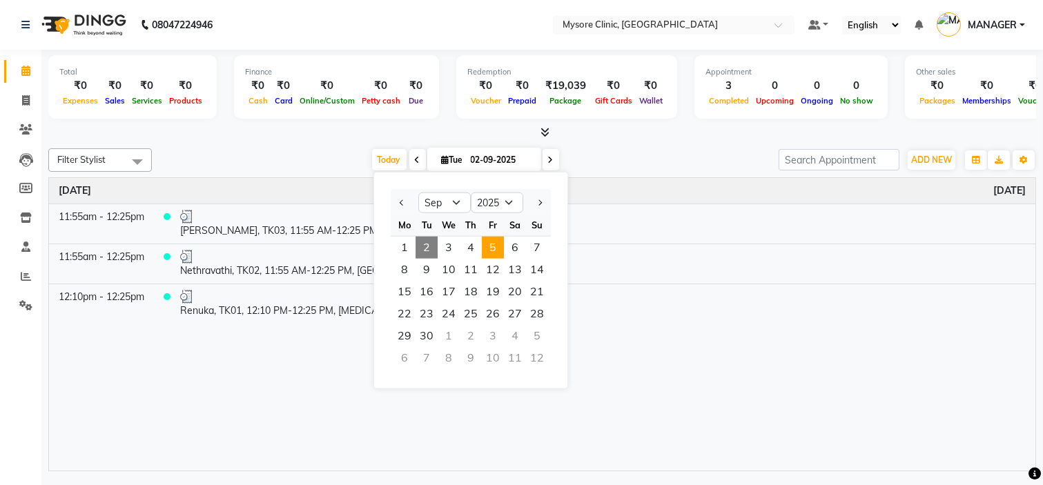
click at [500, 246] on span "5" at bounding box center [493, 248] width 22 height 22
type input "[DATE]"
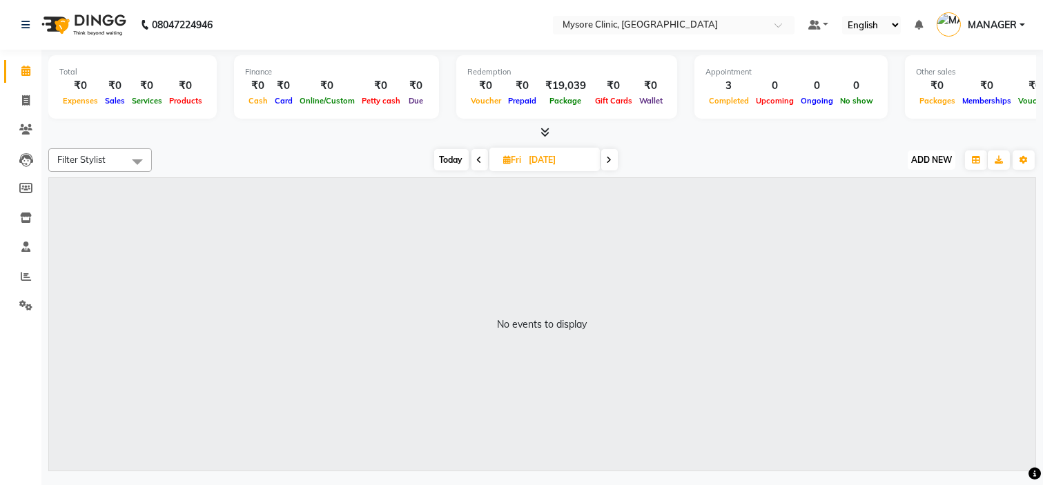
click at [937, 159] on span "ADD NEW" at bounding box center [932, 160] width 41 height 10
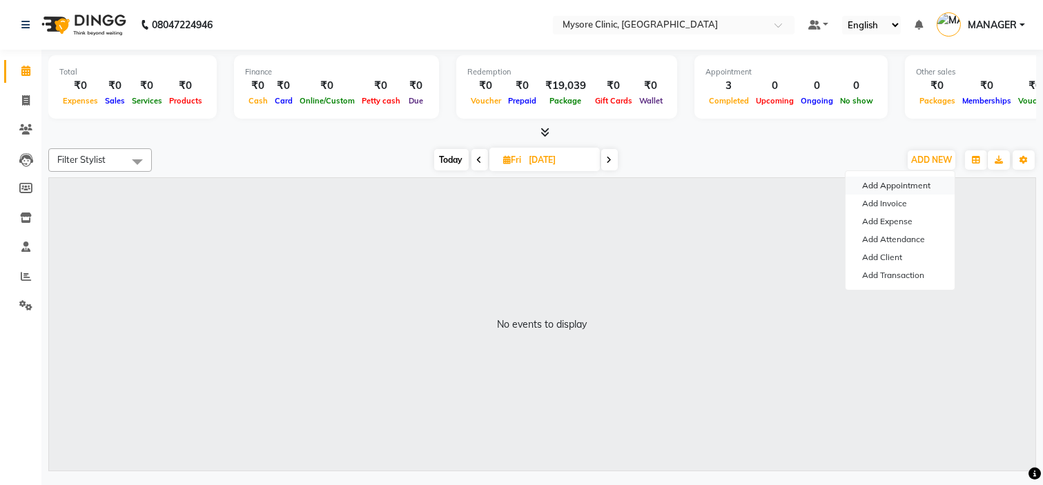
click at [912, 180] on button "Add Appointment" at bounding box center [900, 186] width 109 height 18
select select "tentative"
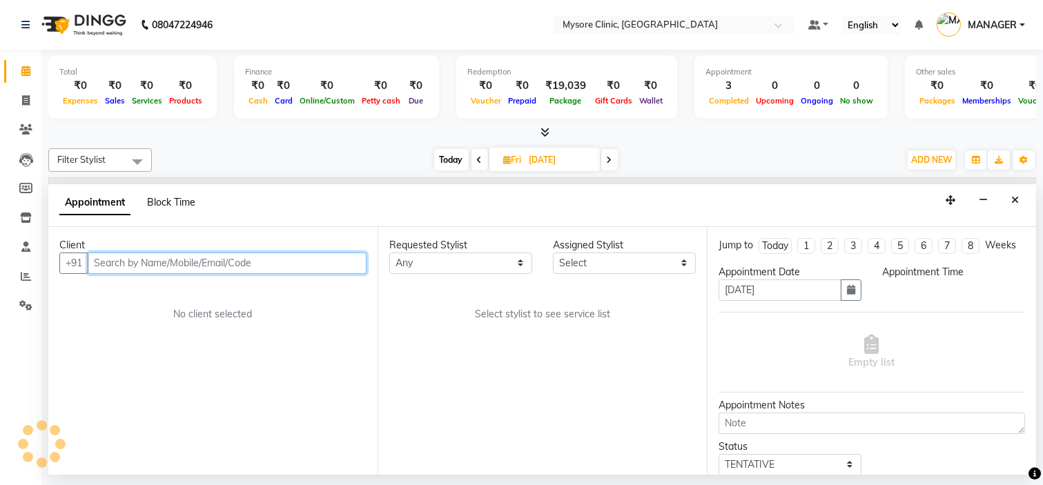
select select "540"
click at [150, 260] on input "text" at bounding box center [227, 263] width 279 height 21
paste input "9448915712"
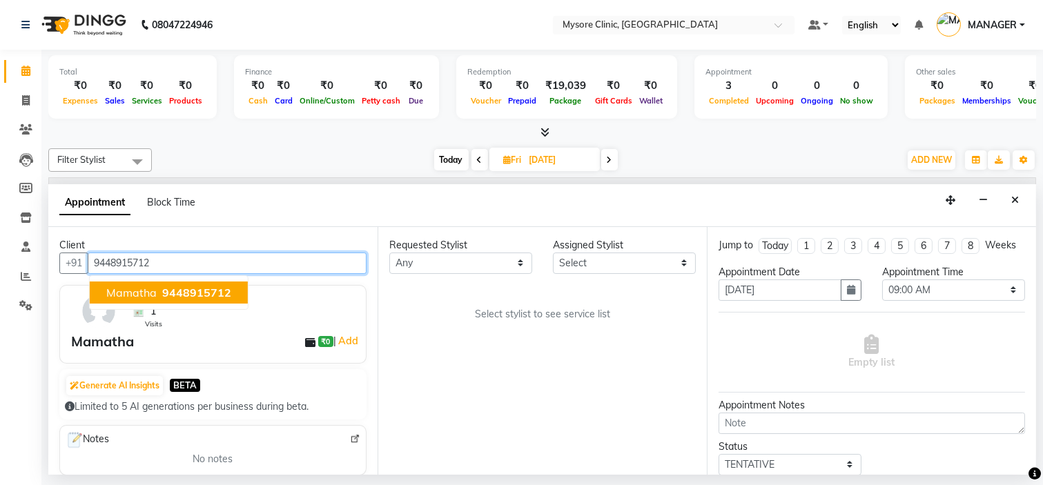
click at [162, 287] on span "9448915712" at bounding box center [196, 293] width 69 height 14
type input "9448915712"
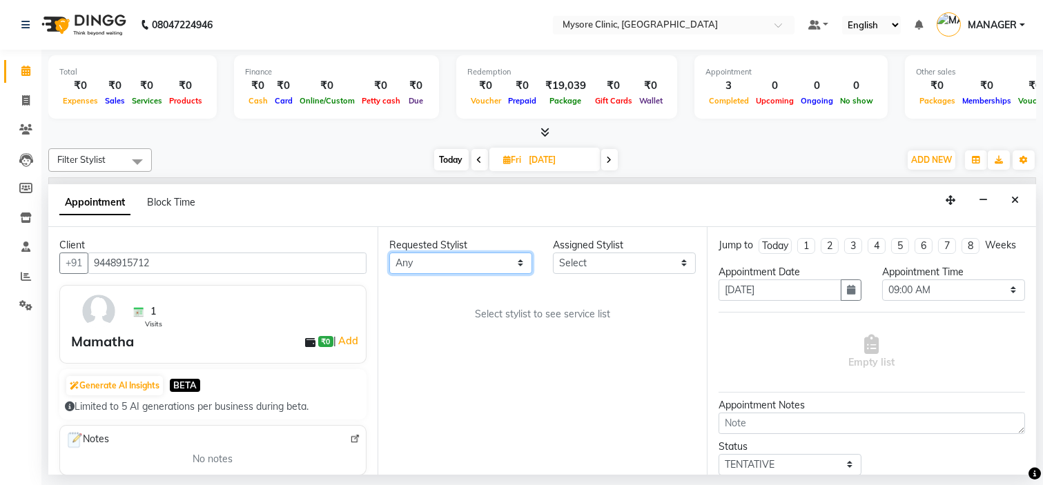
click at [467, 265] on select "Any [PERSON_NAME] [PERSON_NAME] Ashwini [PERSON_NAME] MANAGER [PERSON_NAME] Sha…" at bounding box center [460, 263] width 143 height 21
select select "65320"
click at [389, 253] on select "Any [PERSON_NAME] [PERSON_NAME] Ashwini [PERSON_NAME] MANAGER [PERSON_NAME] Sha…" at bounding box center [460, 263] width 143 height 21
select select "65320"
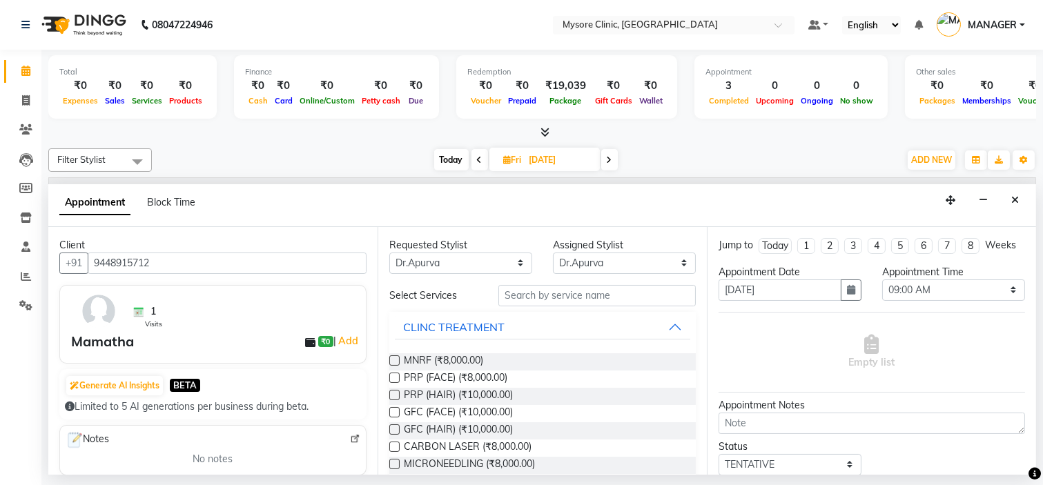
click at [465, 117] on div "Redemption ₹0 Voucher ₹0 Prepaid ₹19,039 Package ₹0 Gift Cards ₹0 Wallet" at bounding box center [566, 87] width 221 height 64
click at [611, 305] on input "text" at bounding box center [597, 295] width 197 height 21
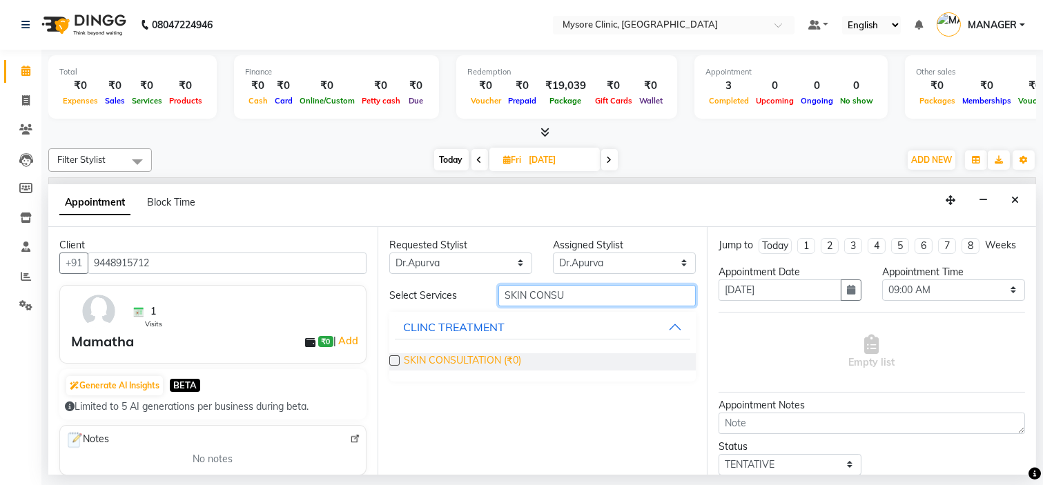
type input "SKIN CONSU"
click at [475, 366] on span "SKIN CONSULTATION (₹0)" at bounding box center [462, 362] width 117 height 17
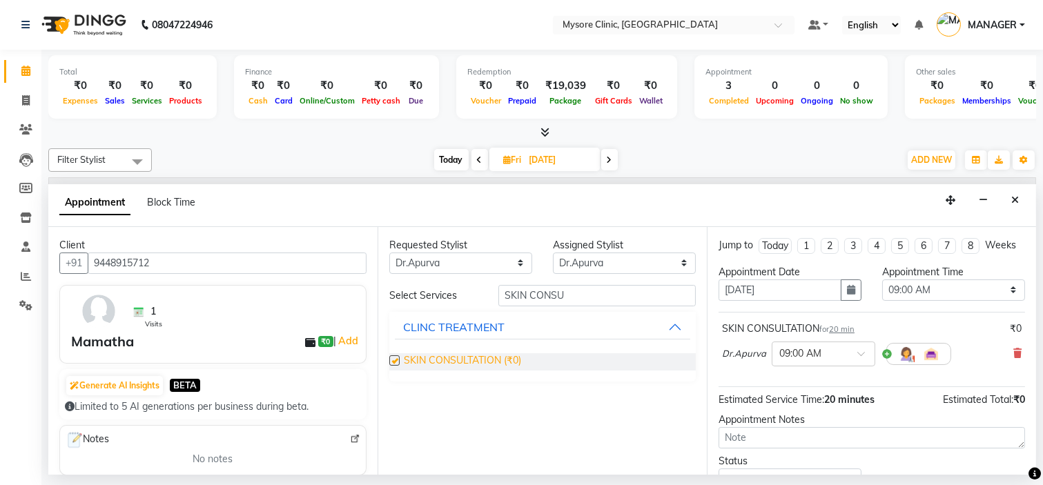
checkbox input "false"
click at [920, 300] on select "Select 09:00 AM 09:15 AM 09:30 AM 09:45 AM 10:00 AM 10:15 AM 10:30 AM 10:45 AM …" at bounding box center [954, 290] width 143 height 21
select select "720"
click at [883, 291] on select "Select 09:00 AM 09:15 AM 09:30 AM 09:45 AM 10:00 AM 10:15 AM 10:30 AM 10:45 AM …" at bounding box center [954, 290] width 143 height 21
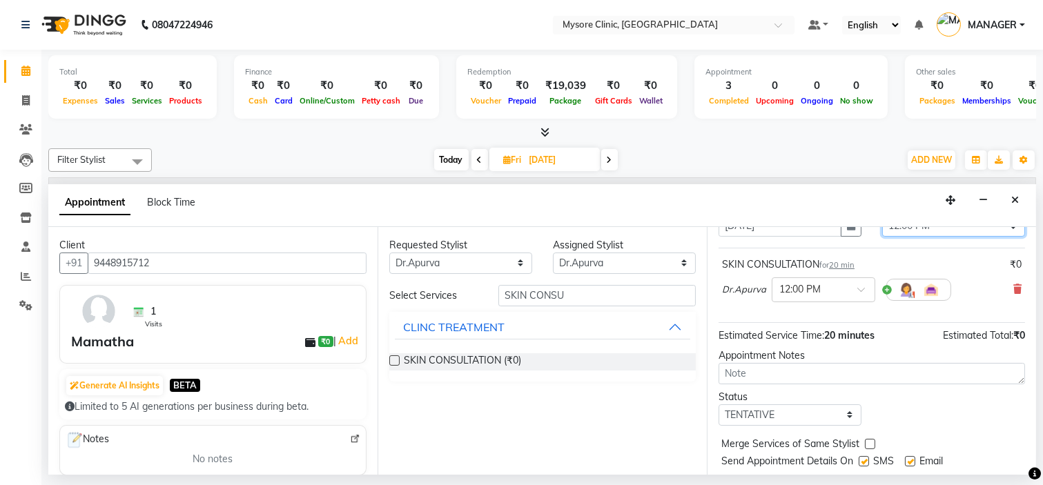
scroll to position [115, 0]
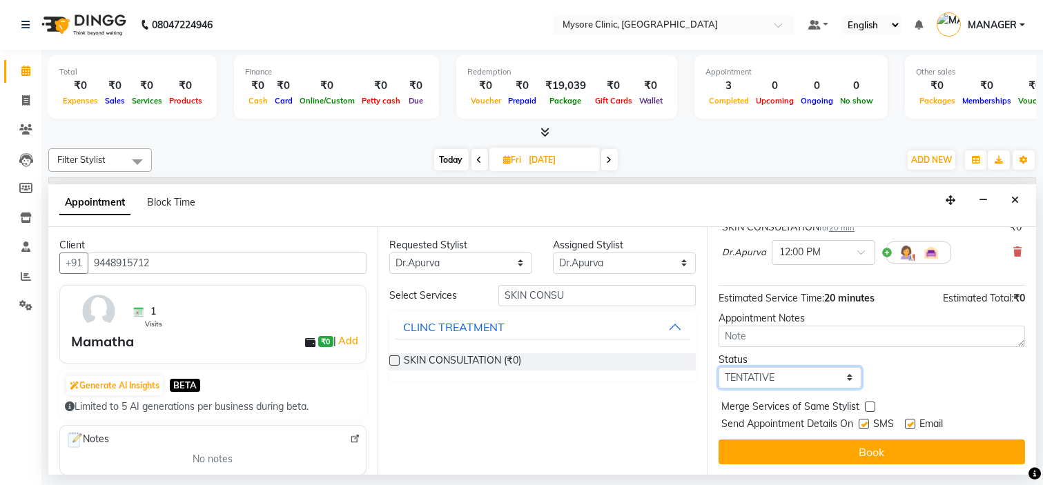
click at [806, 376] on select "Select TENTATIVE CONFIRM UPCOMING" at bounding box center [790, 377] width 143 height 21
select select "confirm booking"
click at [719, 367] on select "Select TENTATIVE CONFIRM UPCOMING" at bounding box center [790, 377] width 143 height 21
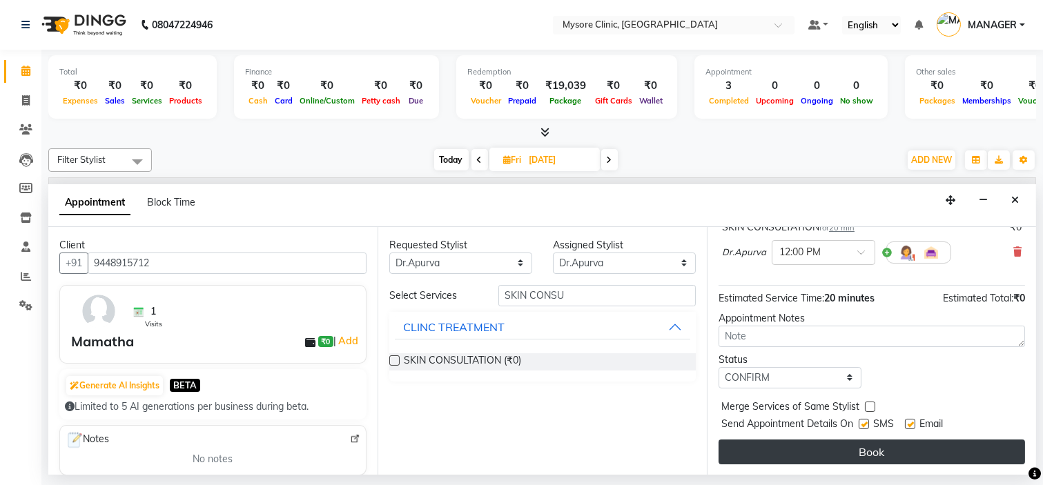
click at [848, 447] on button "Book" at bounding box center [872, 452] width 307 height 25
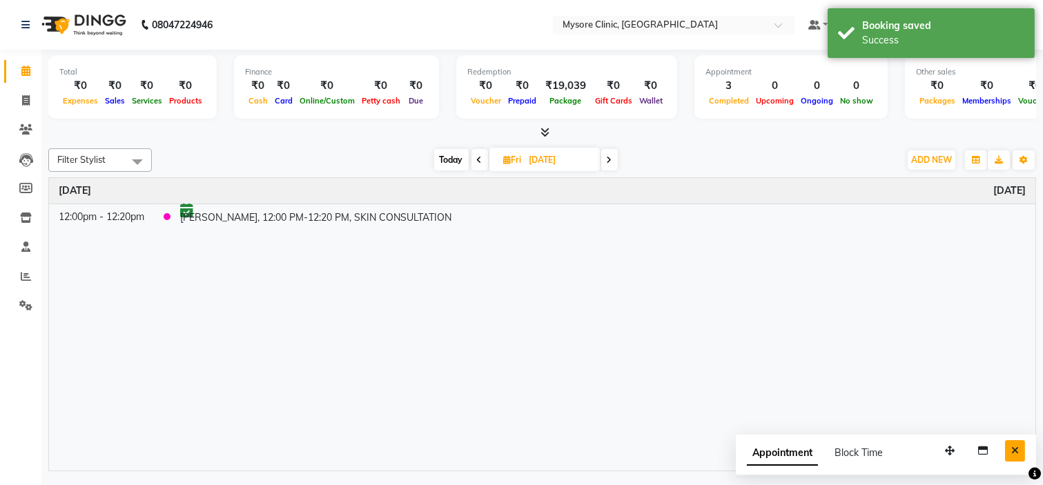
click at [1020, 459] on button "Close" at bounding box center [1015, 451] width 20 height 21
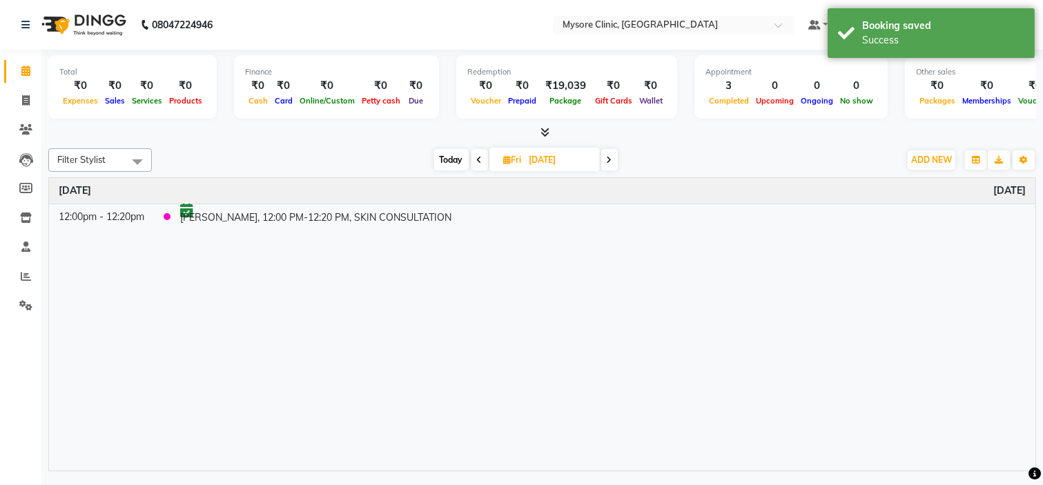
click at [452, 164] on span "Today" at bounding box center [451, 159] width 35 height 21
type input "02-09-2025"
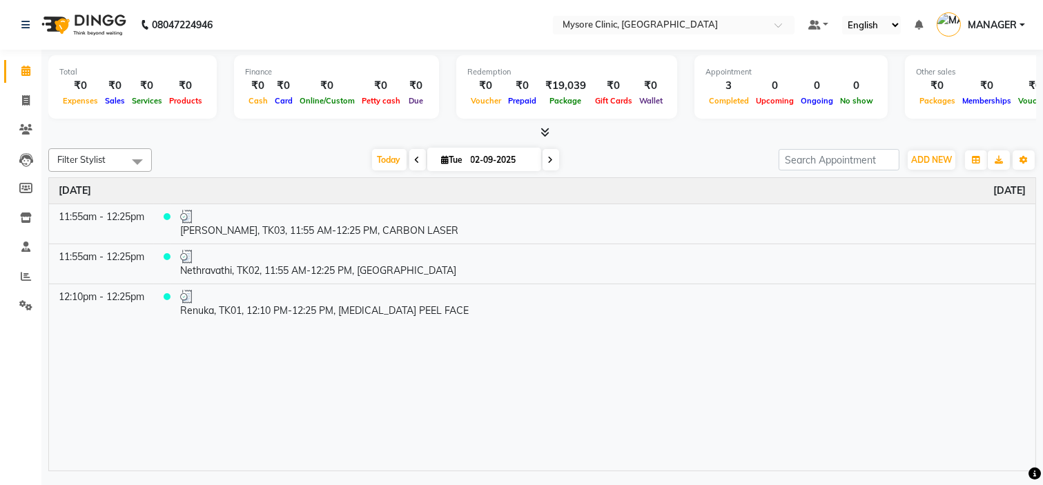
click at [374, 146] on div "Filter Stylist Select All [PERSON_NAME] [PERSON_NAME] Ashwini Dr.Apurva Lakshmi…" at bounding box center [542, 307] width 988 height 329
click at [475, 162] on input "02-09-2025" at bounding box center [501, 160] width 69 height 21
select select "9"
select select "2025"
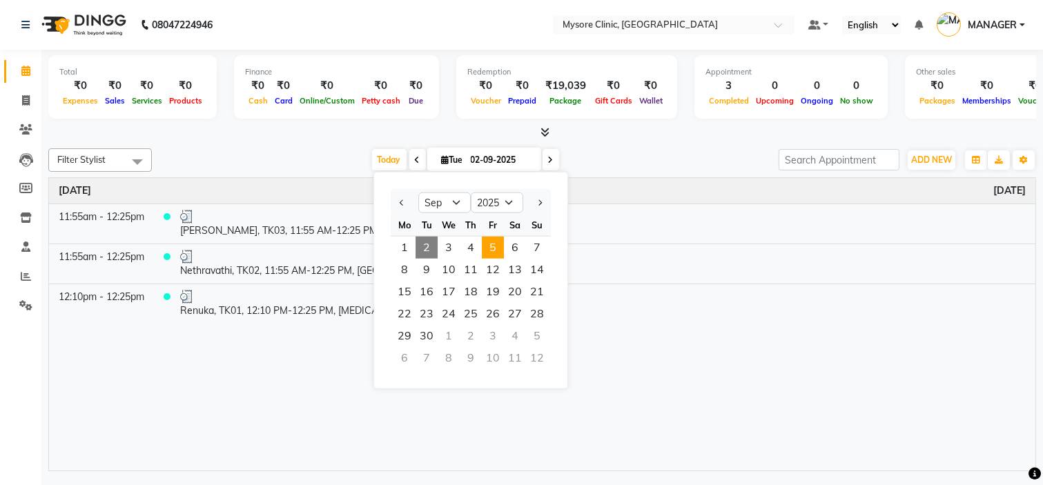
click at [502, 245] on span "5" at bounding box center [493, 248] width 22 height 22
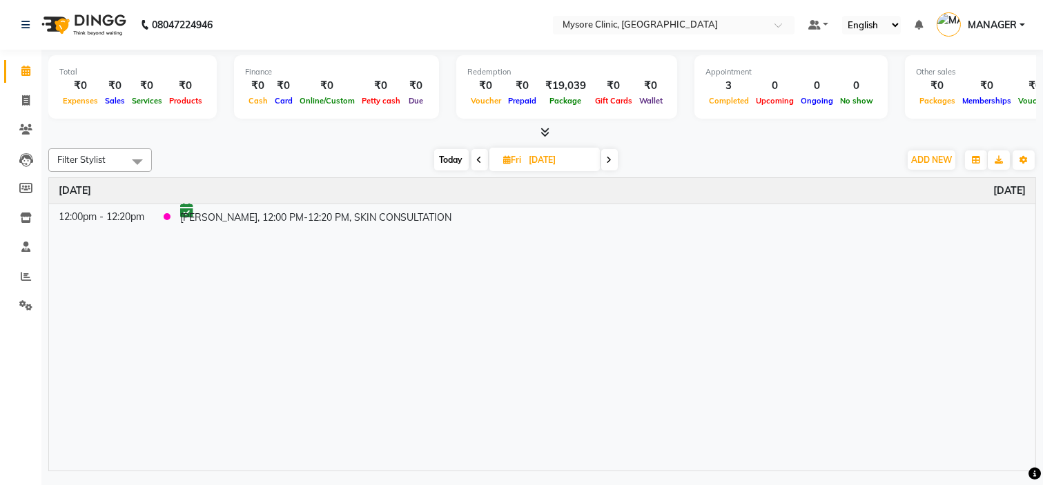
click at [451, 157] on span "Today" at bounding box center [451, 159] width 35 height 21
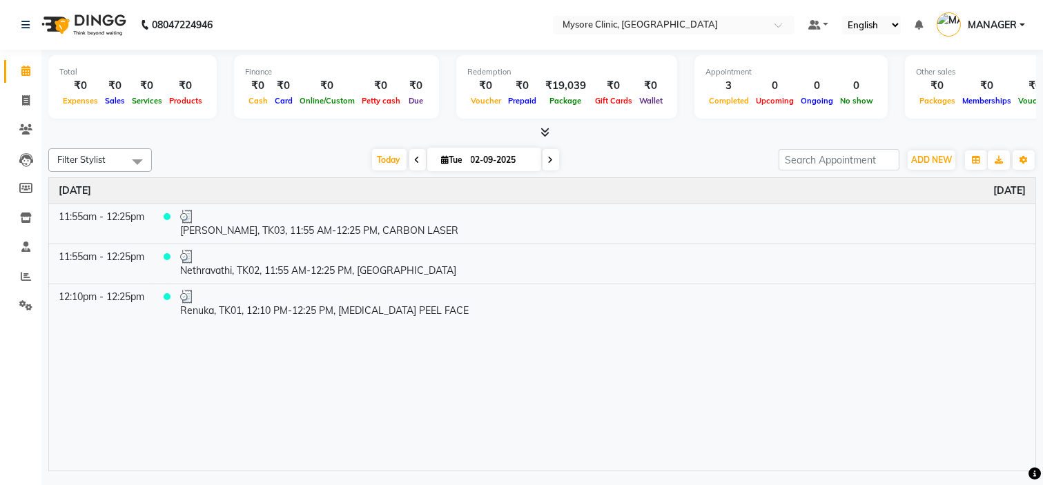
click at [552, 161] on span at bounding box center [551, 159] width 17 height 21
type input "[DATE]"
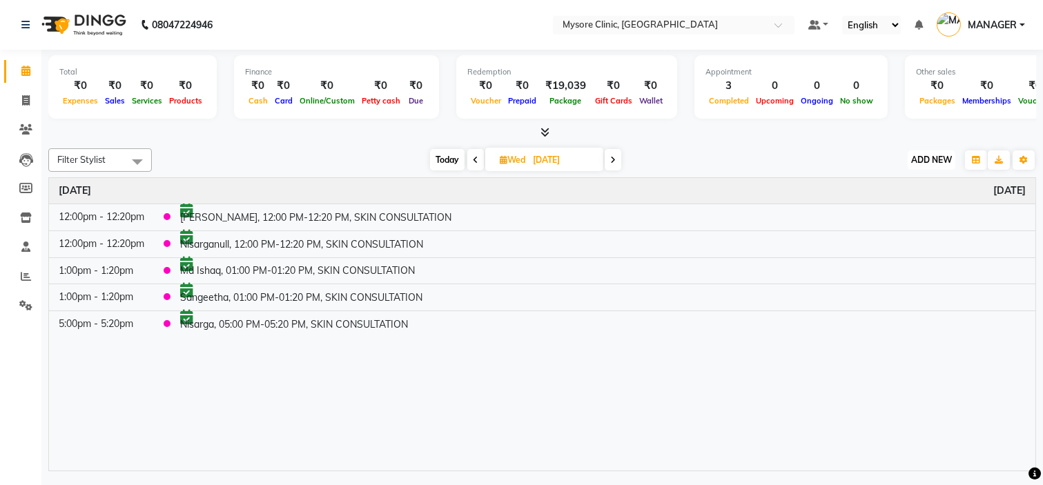
click at [925, 156] on span "ADD NEW" at bounding box center [932, 160] width 41 height 10
click at [899, 180] on button "Add Appointment" at bounding box center [900, 186] width 109 height 18
select select "540"
select select "tentative"
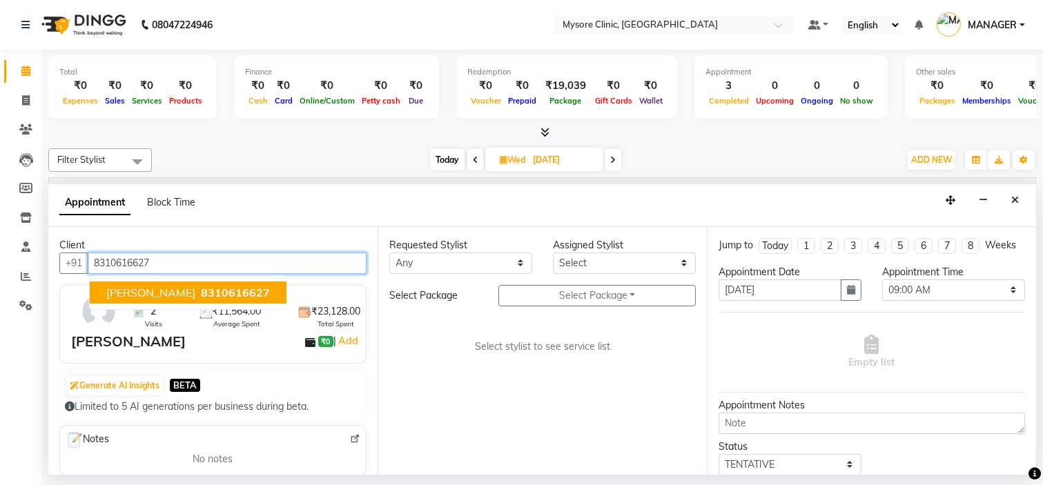
click at [201, 287] on span "8310616627" at bounding box center [235, 293] width 69 height 14
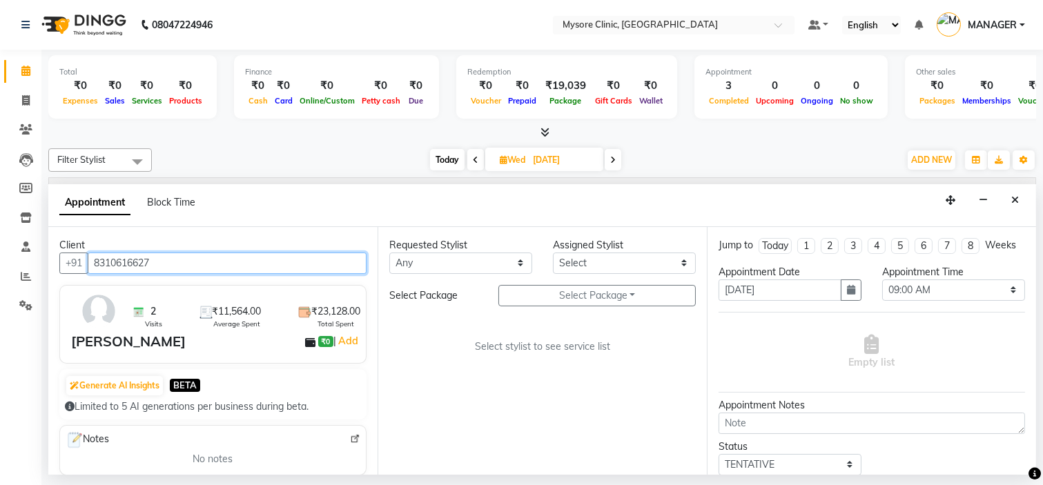
type input "8310616627"
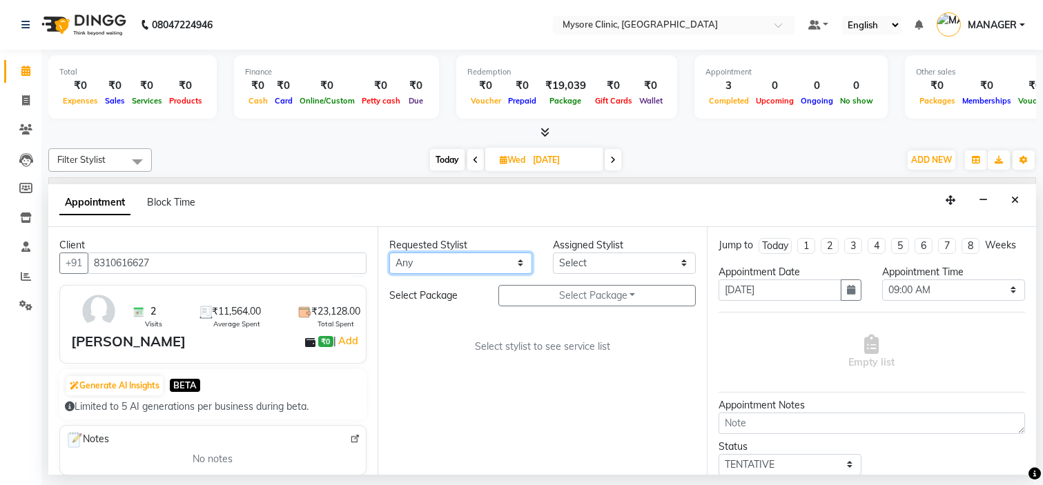
click at [477, 267] on select "Any [PERSON_NAME] [PERSON_NAME] Ashwini [PERSON_NAME] MANAGER [PERSON_NAME] Sha…" at bounding box center [460, 263] width 143 height 21
select select "65320"
click at [389, 253] on select "Any [PERSON_NAME] [PERSON_NAME] Ashwini [PERSON_NAME] MANAGER [PERSON_NAME] Sha…" at bounding box center [460, 263] width 143 height 21
select select "65320"
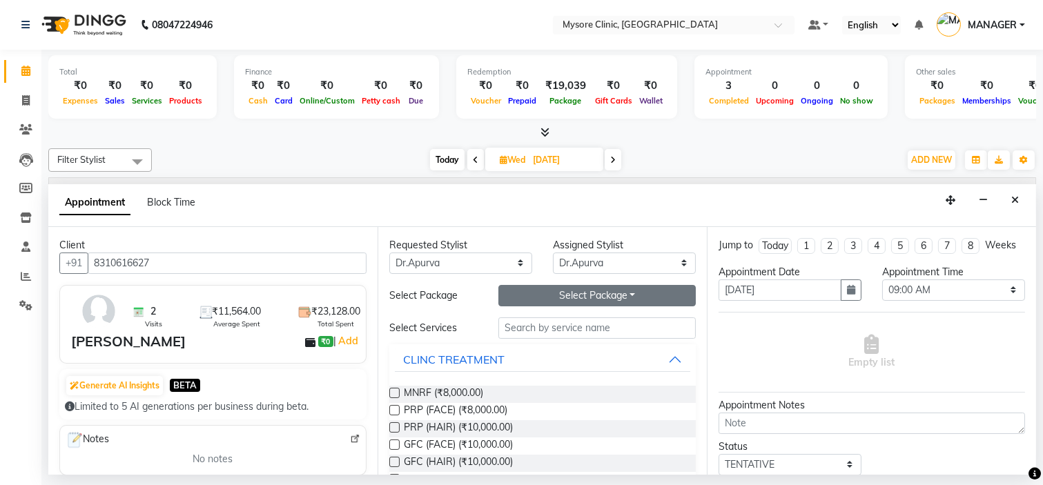
click at [567, 293] on button "Select Package Toggle Dropdown" at bounding box center [597, 295] width 197 height 21
click at [552, 320] on li "Preethi+ Peels+Hydra" at bounding box center [566, 324] width 134 height 20
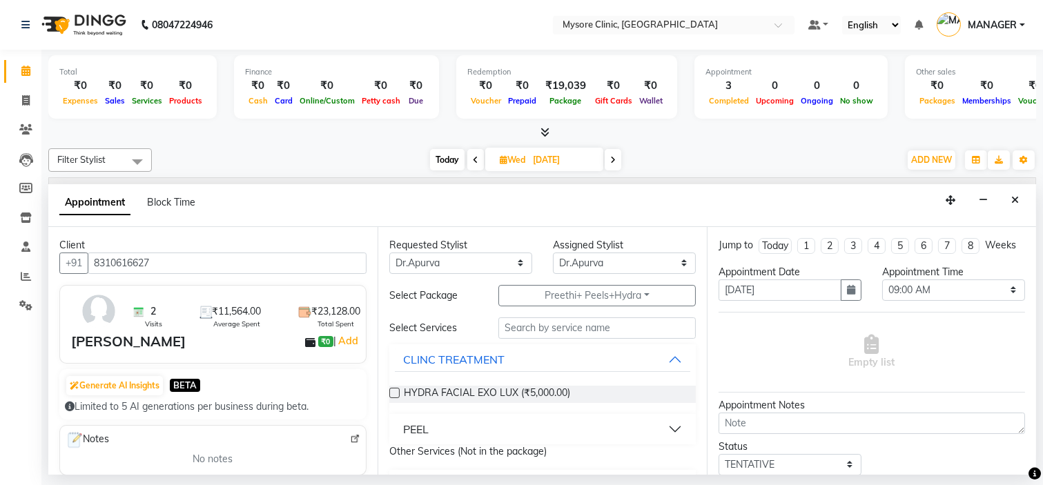
click at [667, 429] on button "PEEL" at bounding box center [543, 429] width 296 height 25
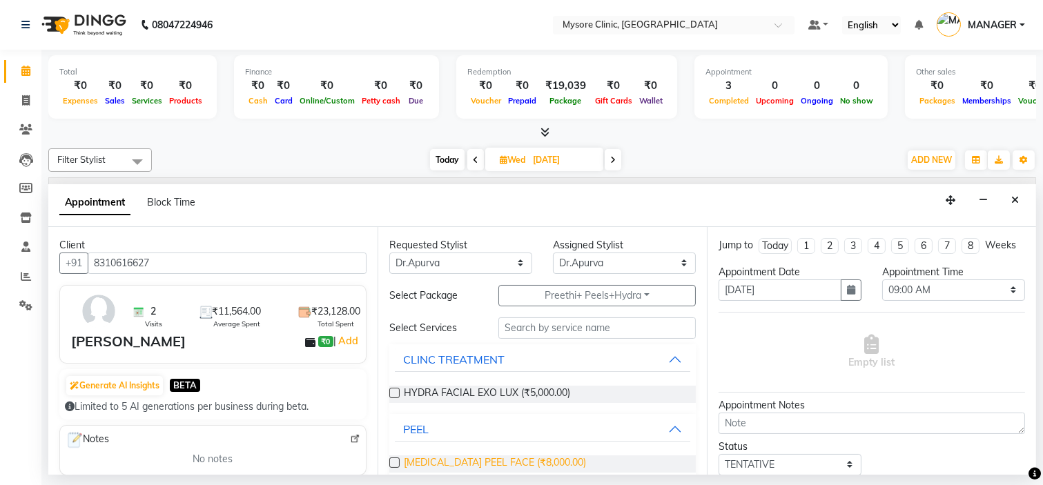
click at [516, 456] on span "[MEDICAL_DATA] PEEL FACE (₹8,000.00)" at bounding box center [495, 464] width 182 height 17
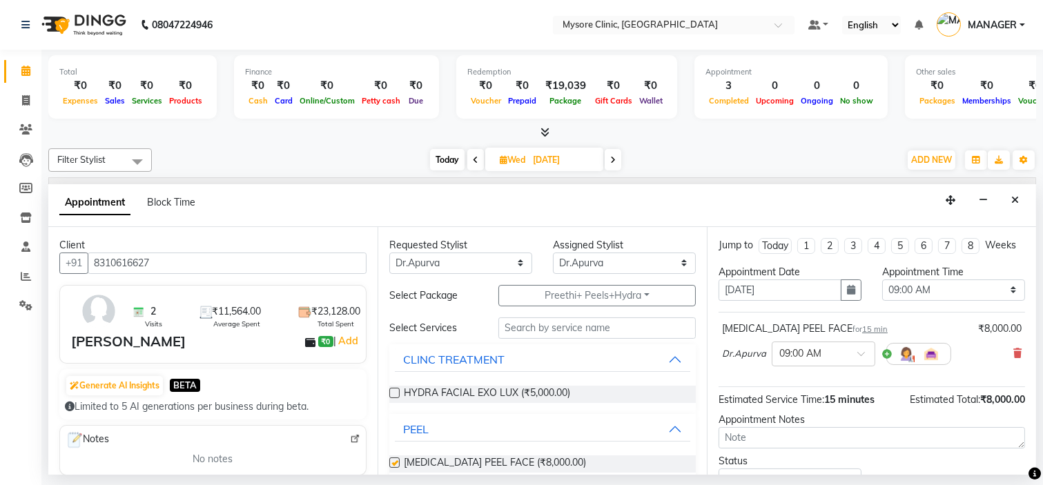
checkbox input "false"
click at [920, 301] on select "Select 09:00 AM 09:15 AM 09:30 AM 09:45 AM 10:00 AM 10:15 AM 10:30 AM 10:45 AM …" at bounding box center [954, 290] width 143 height 21
drag, startPoint x: 1016, startPoint y: 280, endPoint x: 971, endPoint y: 302, distance: 50.0
click at [971, 302] on div "Appointment Time Select 09:00 AM 09:15 AM 09:30 AM 09:45 AM 10:00 AM 10:15 AM 1…" at bounding box center [954, 288] width 164 height 47
click at [971, 301] on select "Select 09:00 AM 09:15 AM 09:30 AM 09:45 AM 10:00 AM 10:15 AM 10:30 AM 10:45 AM …" at bounding box center [954, 290] width 143 height 21
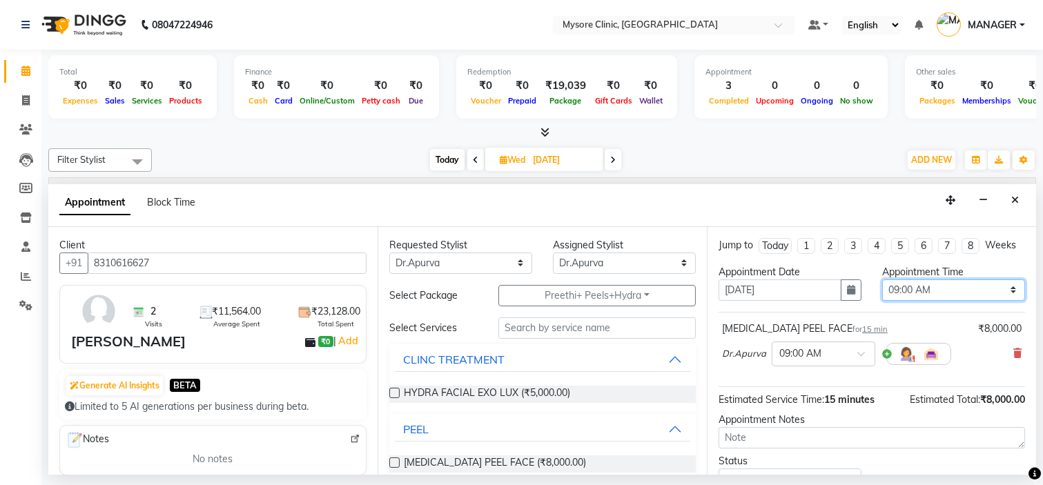
select select "930"
click at [883, 291] on select "Select 09:00 AM 09:15 AM 09:30 AM 09:45 AM 10:00 AM 10:15 AM 10:30 AM 10:45 AM …" at bounding box center [954, 290] width 143 height 21
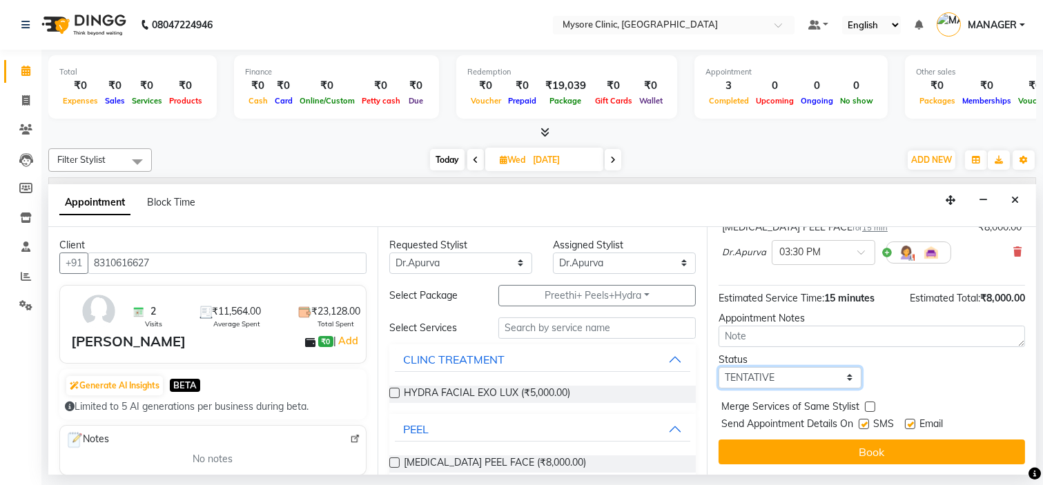
click at [796, 376] on select "Select TENTATIVE CONFIRM UPCOMING" at bounding box center [790, 377] width 143 height 21
select select "confirm booking"
click at [719, 367] on select "Select TENTATIVE CONFIRM UPCOMING" at bounding box center [790, 377] width 143 height 21
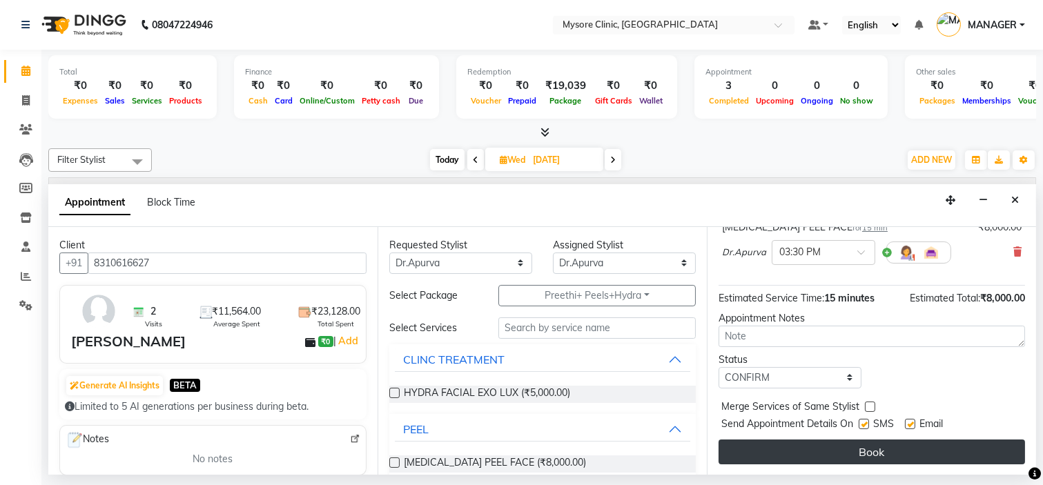
click at [837, 451] on button "Book" at bounding box center [872, 452] width 307 height 25
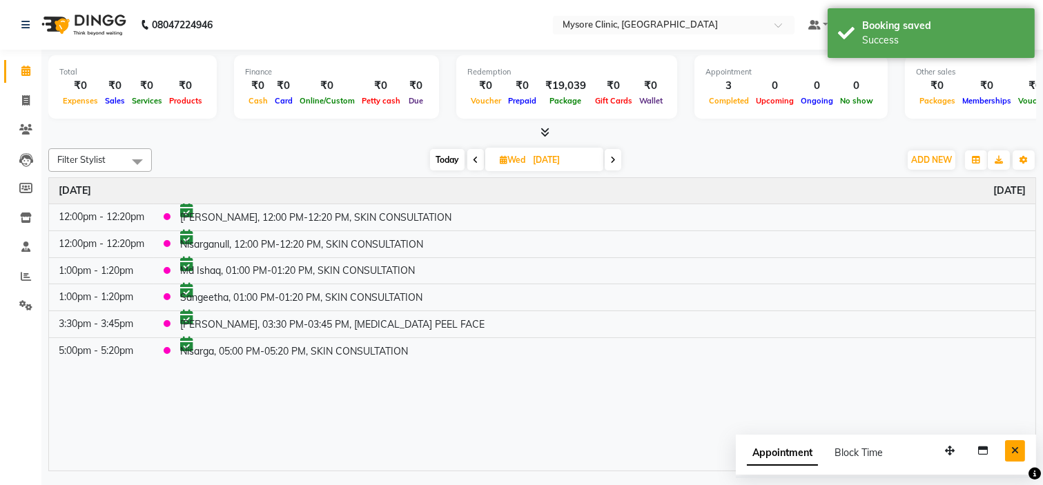
click at [1012, 449] on icon "Close" at bounding box center [1016, 451] width 8 height 10
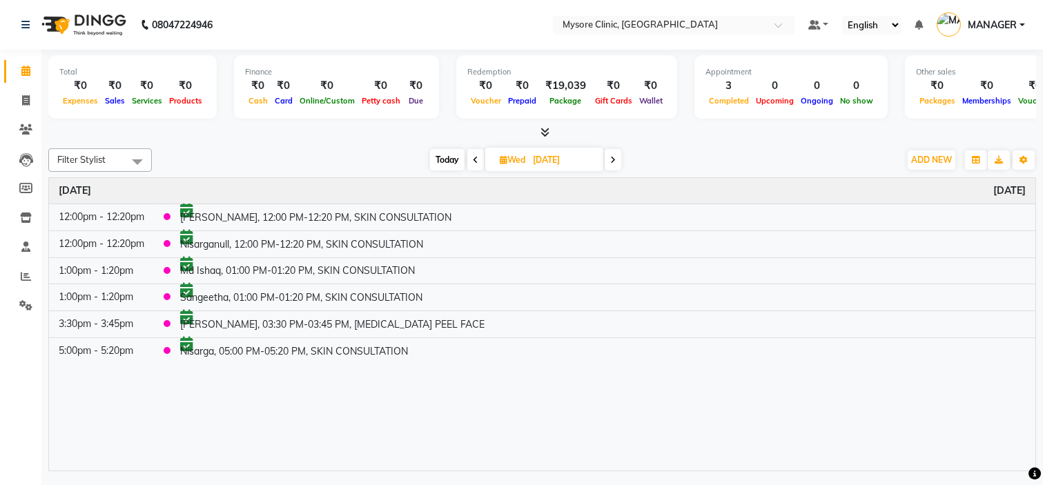
click at [443, 156] on span "Today" at bounding box center [447, 159] width 35 height 21
type input "02-09-2025"
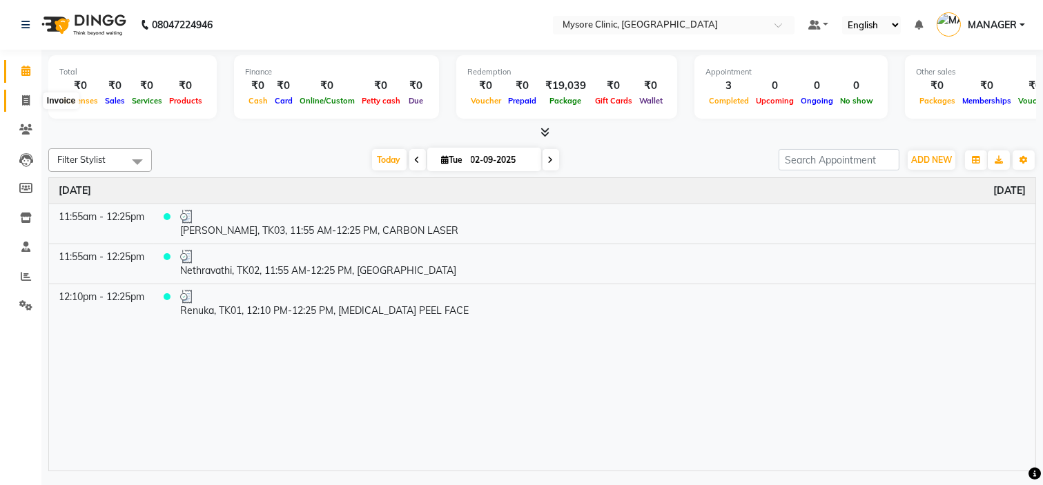
click at [22, 106] on icon at bounding box center [26, 100] width 8 height 10
select select "service"
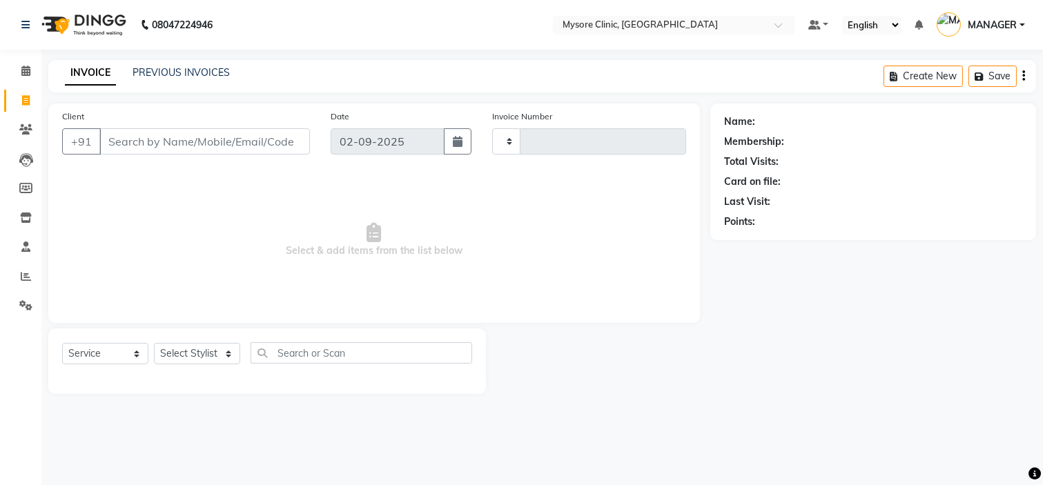
type input "0425"
select select "7445"
click at [160, 147] on input "Client" at bounding box center [204, 141] width 211 height 26
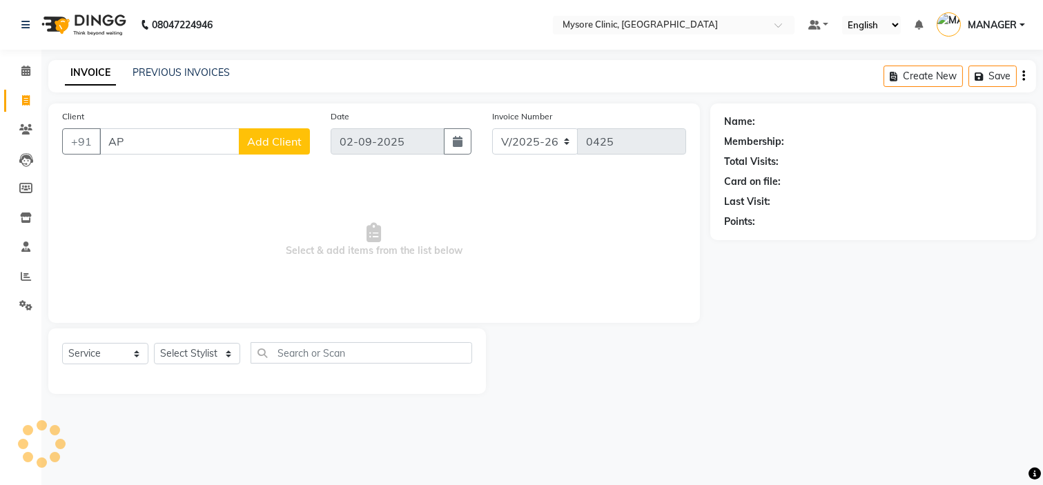
type input "A"
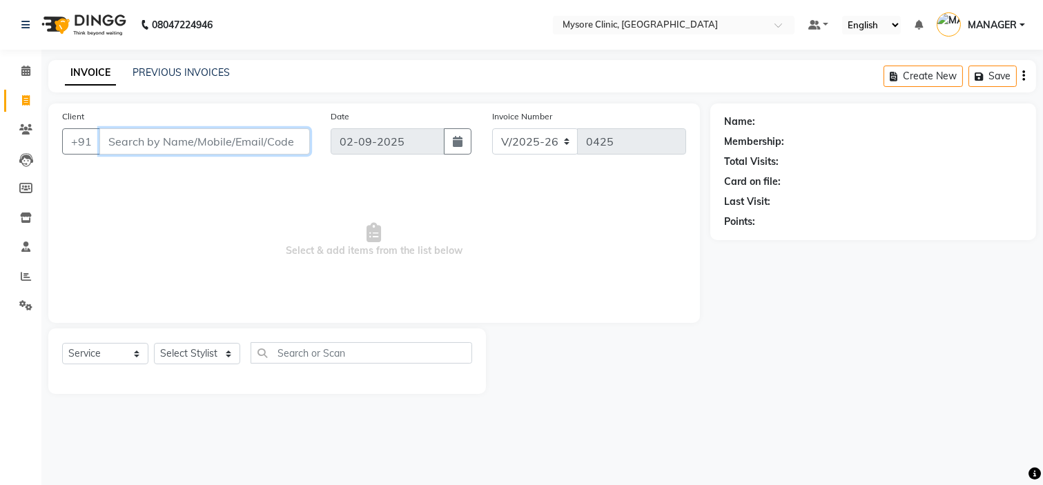
click at [164, 138] on input "Client" at bounding box center [204, 141] width 211 height 26
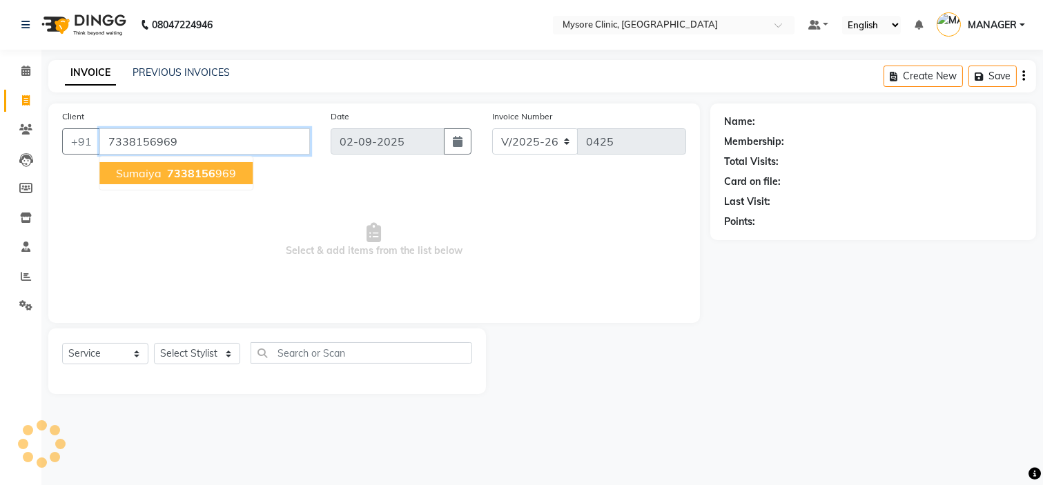
type input "7338156969"
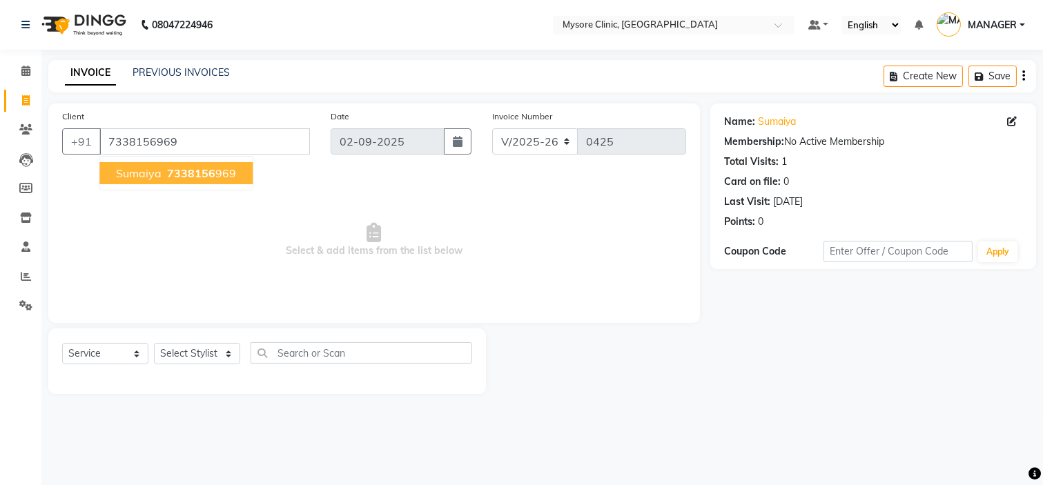
click at [197, 175] on span "7338156" at bounding box center [191, 173] width 48 height 14
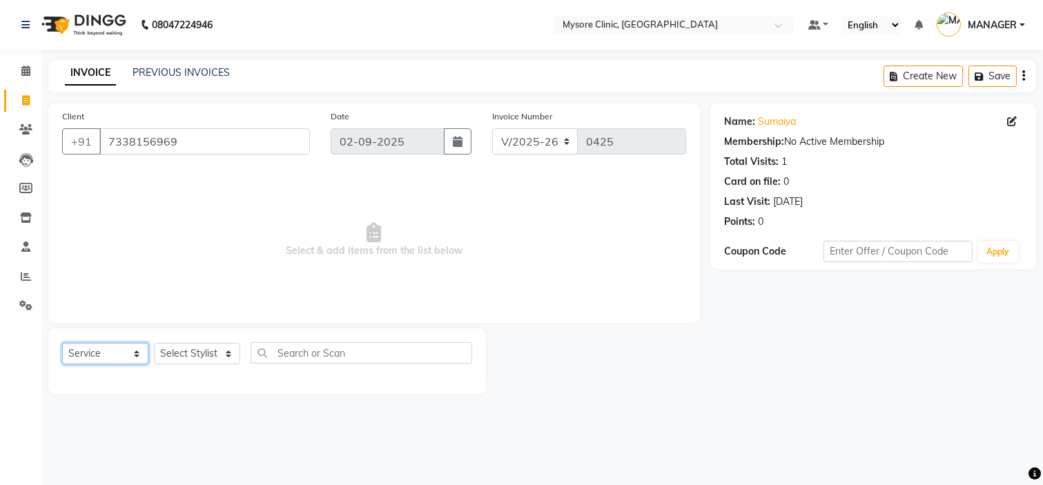
click at [126, 350] on select "Select Service Product Membership Package Voucher Prepaid Gift Card" at bounding box center [105, 353] width 86 height 21
select select "product"
click at [62, 344] on select "Select Service Product Membership Package Voucher Prepaid Gift Card" at bounding box center [105, 353] width 86 height 21
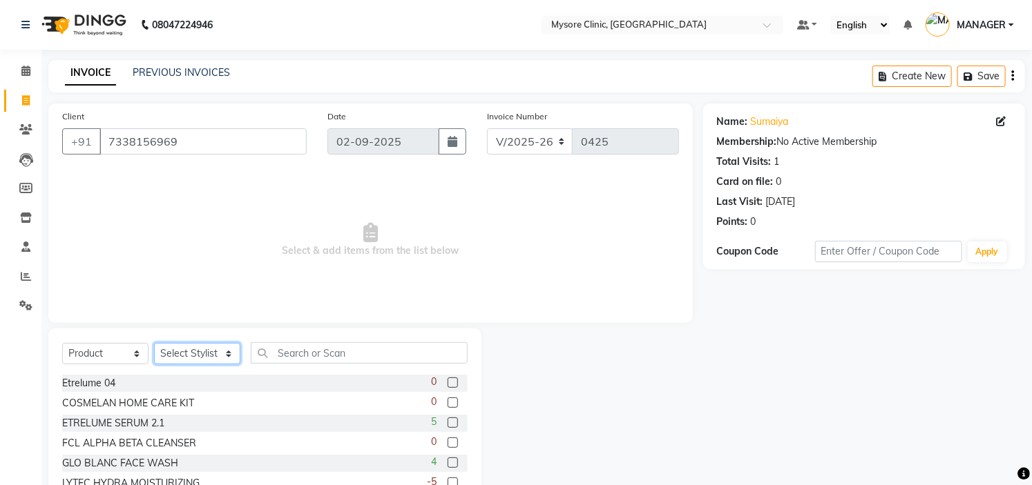
click at [211, 354] on select "Select Stylist [PERSON_NAME] [PERSON_NAME] Ashwini [PERSON_NAME] MANAGER [PERSO…" at bounding box center [197, 353] width 86 height 21
select select "65320"
click at [154, 344] on select "Select Stylist [PERSON_NAME] [PERSON_NAME] Ashwini [PERSON_NAME] MANAGER [PERSO…" at bounding box center [197, 353] width 86 height 21
click at [344, 351] on input "text" at bounding box center [359, 353] width 217 height 21
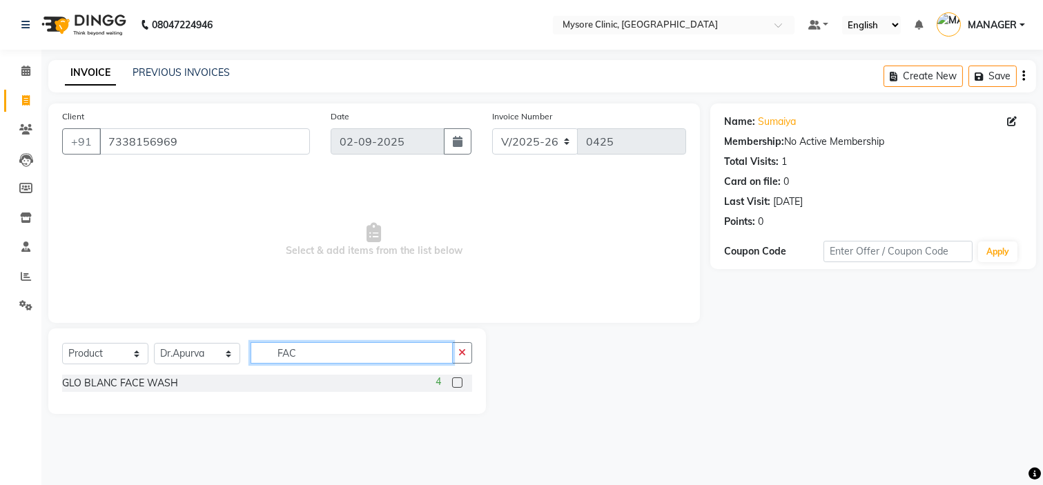
type input "FAC"
click at [457, 382] on label at bounding box center [457, 383] width 10 height 10
click at [457, 382] on input "checkbox" at bounding box center [456, 383] width 9 height 9
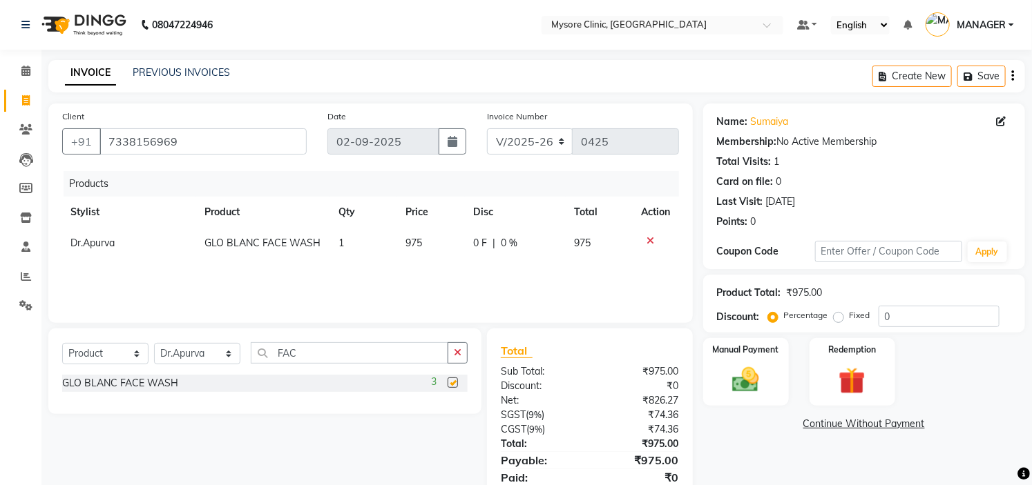
checkbox input "false"
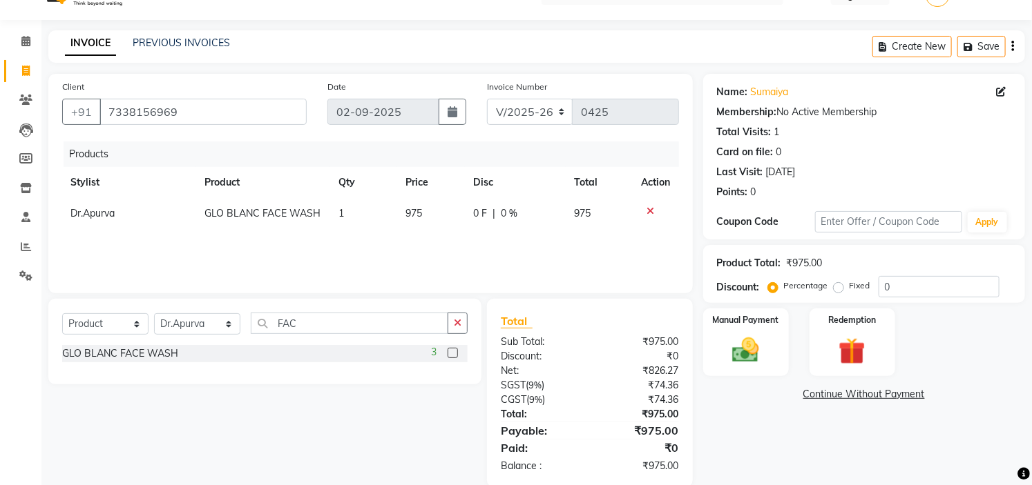
scroll to position [52, 0]
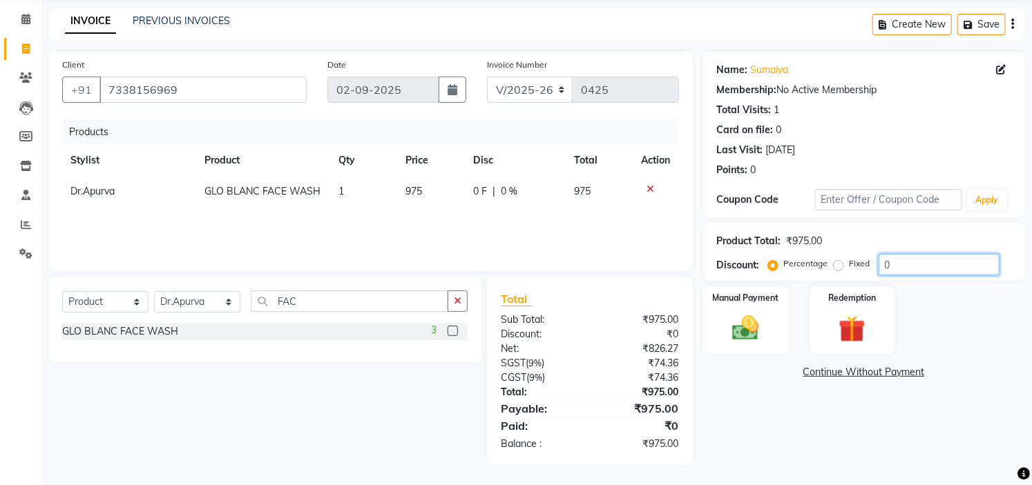
click at [923, 259] on input "0" at bounding box center [938, 264] width 121 height 21
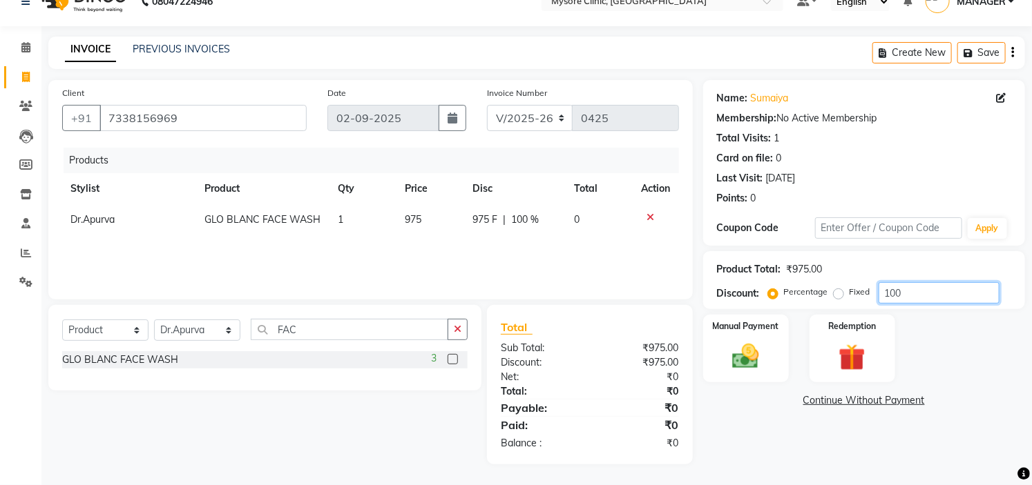
scroll to position [23, 0]
type input "100"
click at [889, 403] on link "Continue Without Payment" at bounding box center [864, 401] width 316 height 15
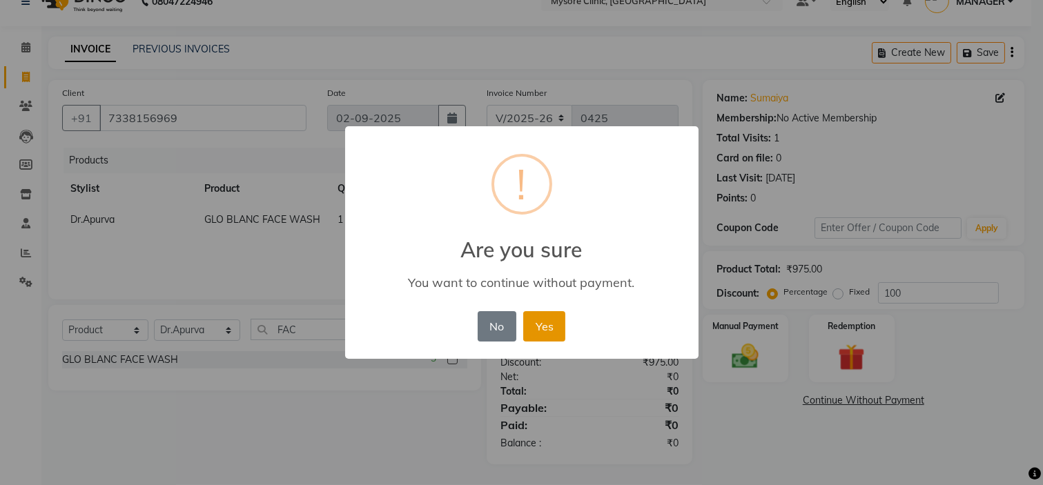
click at [552, 320] on button "Yes" at bounding box center [544, 326] width 42 height 30
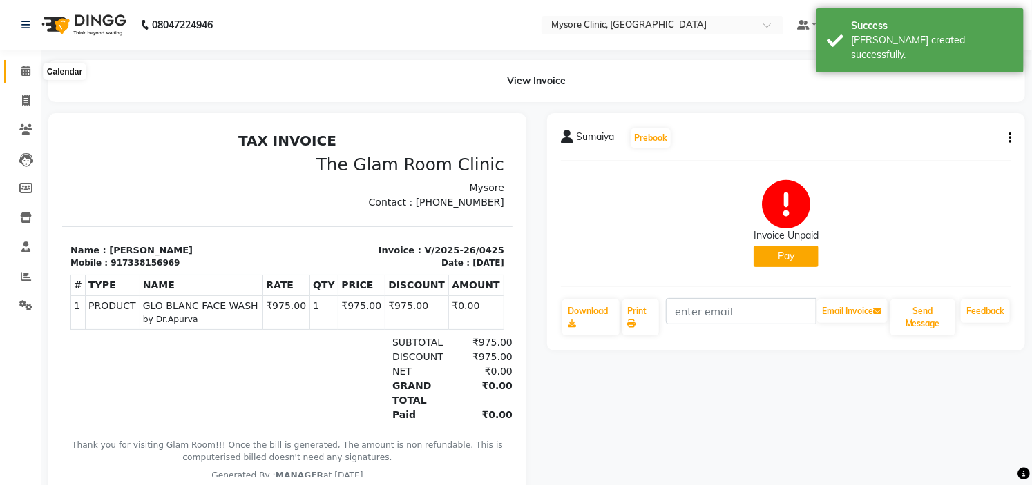
click at [23, 68] on icon at bounding box center [25, 71] width 9 height 10
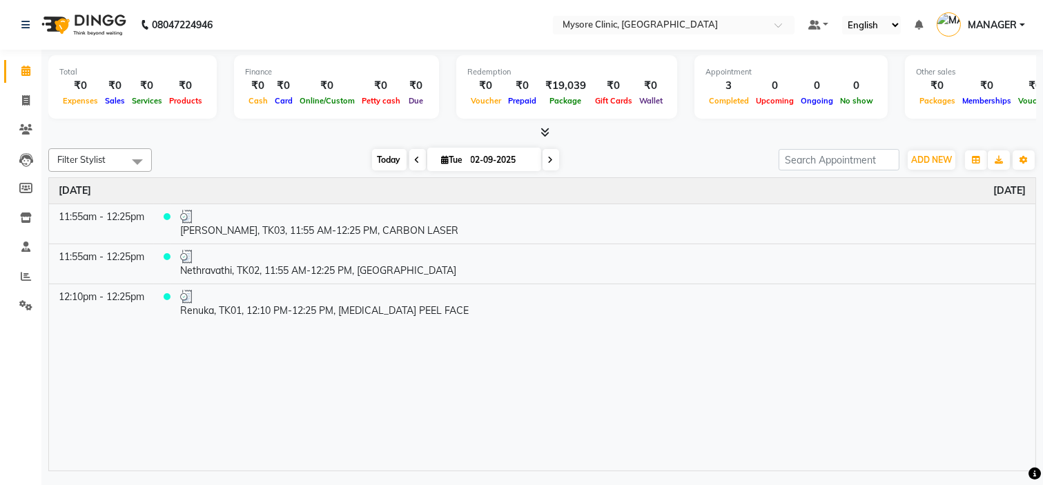
click at [383, 159] on span "Today" at bounding box center [389, 159] width 35 height 21
